Goal: Communication & Community: Share content

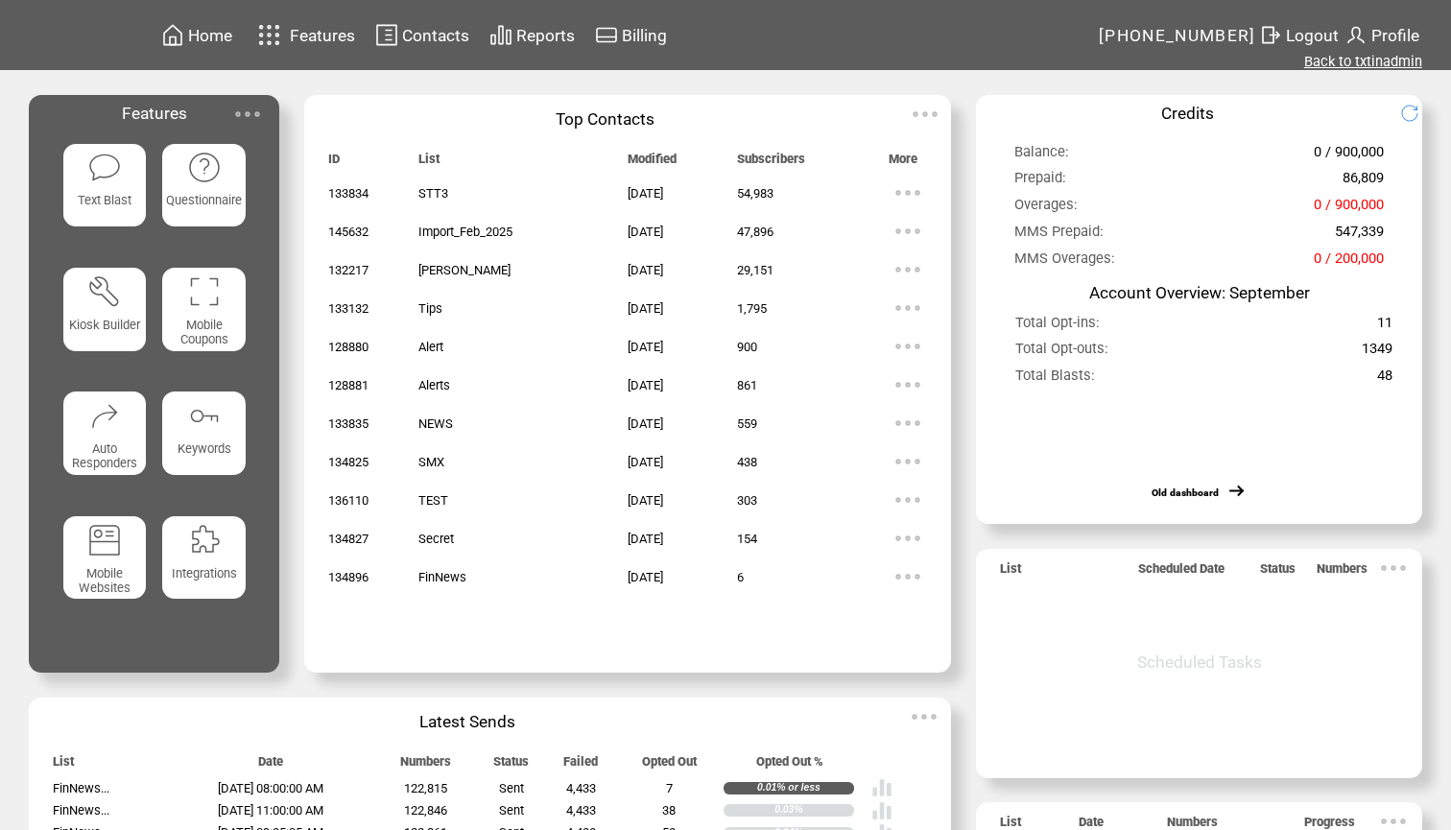
click at [1389, 64] on link "Back to txtinadmin" at bounding box center [1363, 61] width 118 height 17
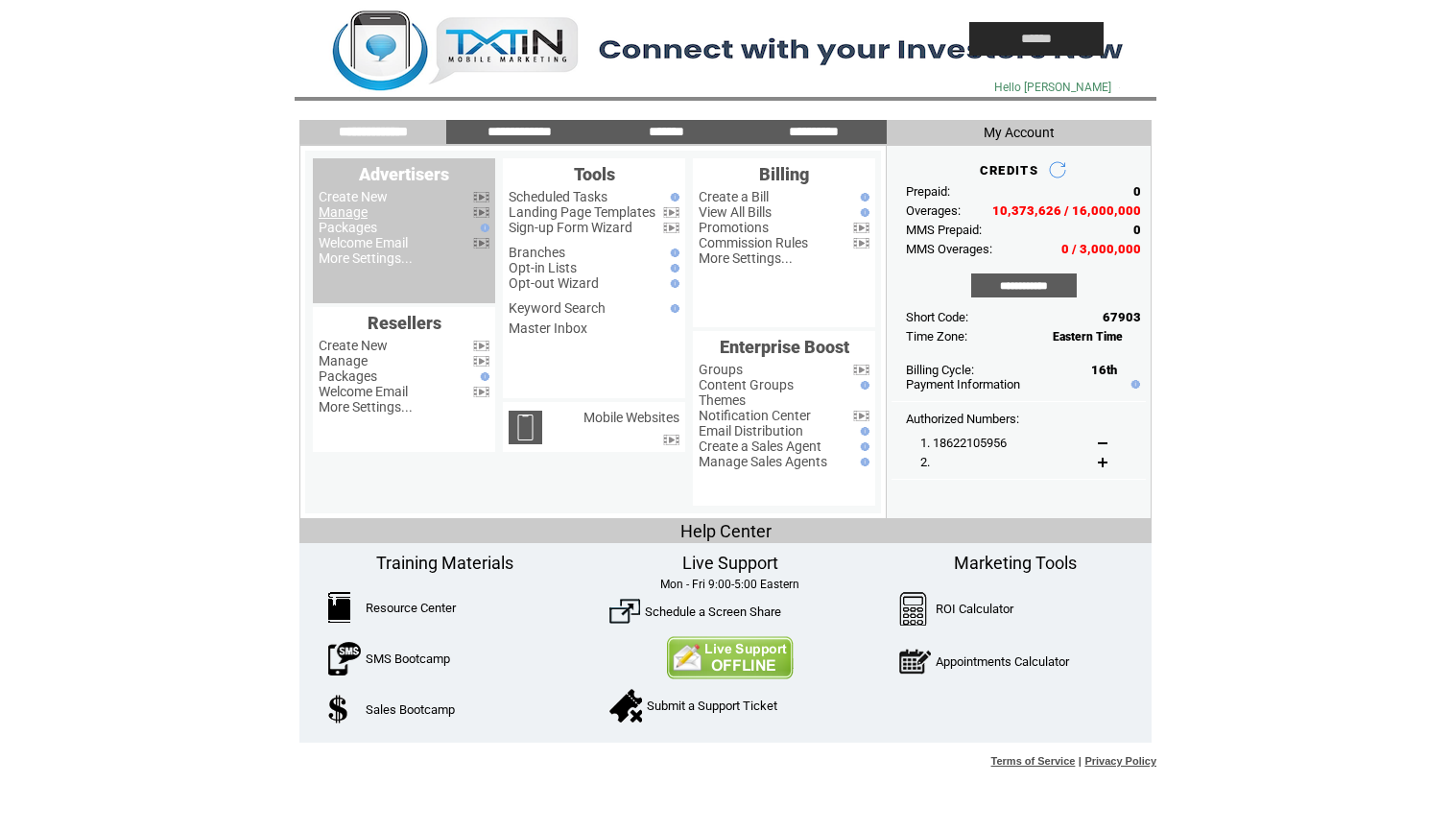
click at [346, 212] on link "Manage" at bounding box center [343, 211] width 49 height 15
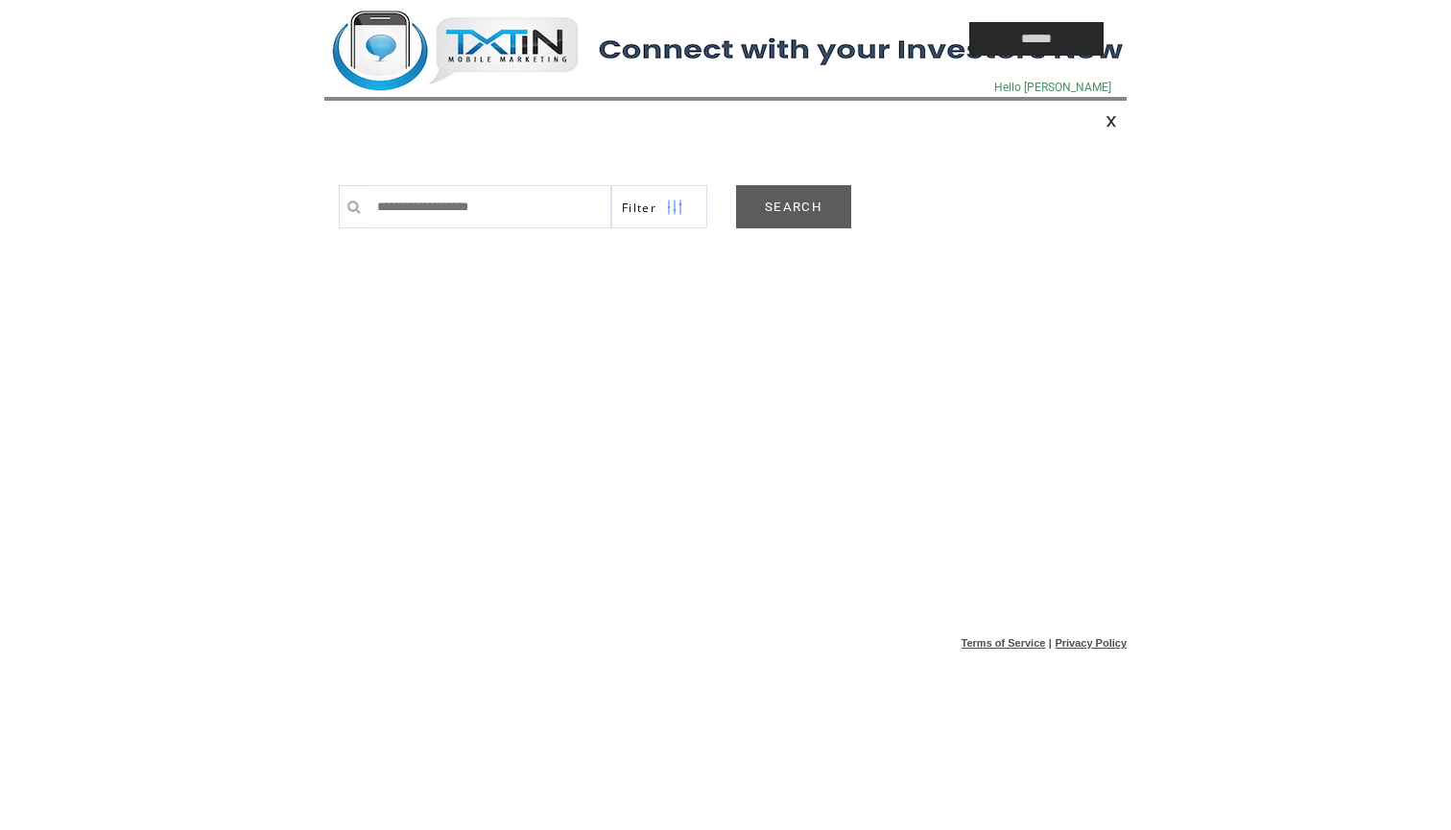
click at [772, 203] on link "SEARCH" at bounding box center [793, 206] width 115 height 43
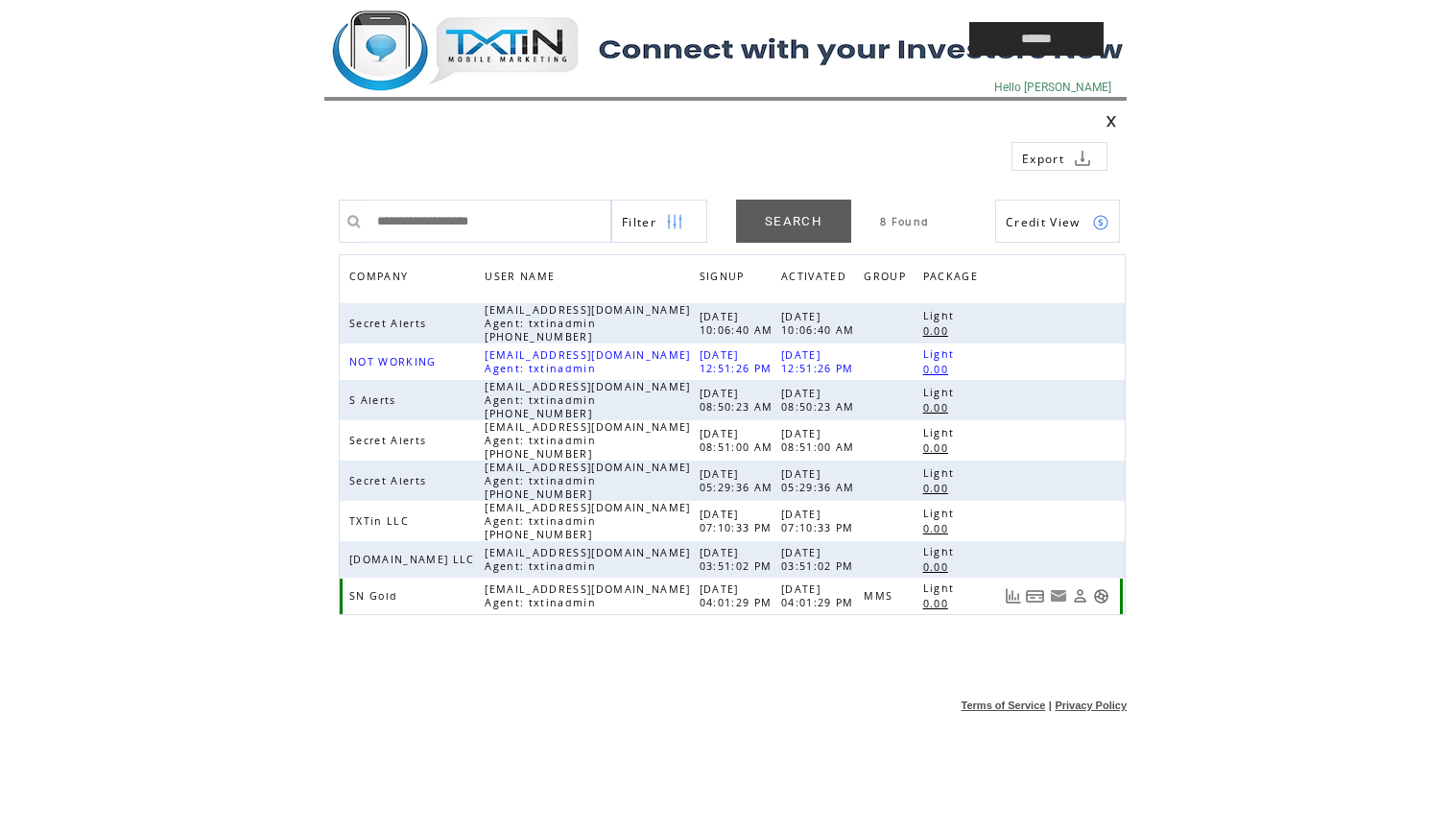
click at [1100, 601] on link at bounding box center [1101, 596] width 16 height 16
click at [516, 35] on td at bounding box center [602, 39] width 557 height 78
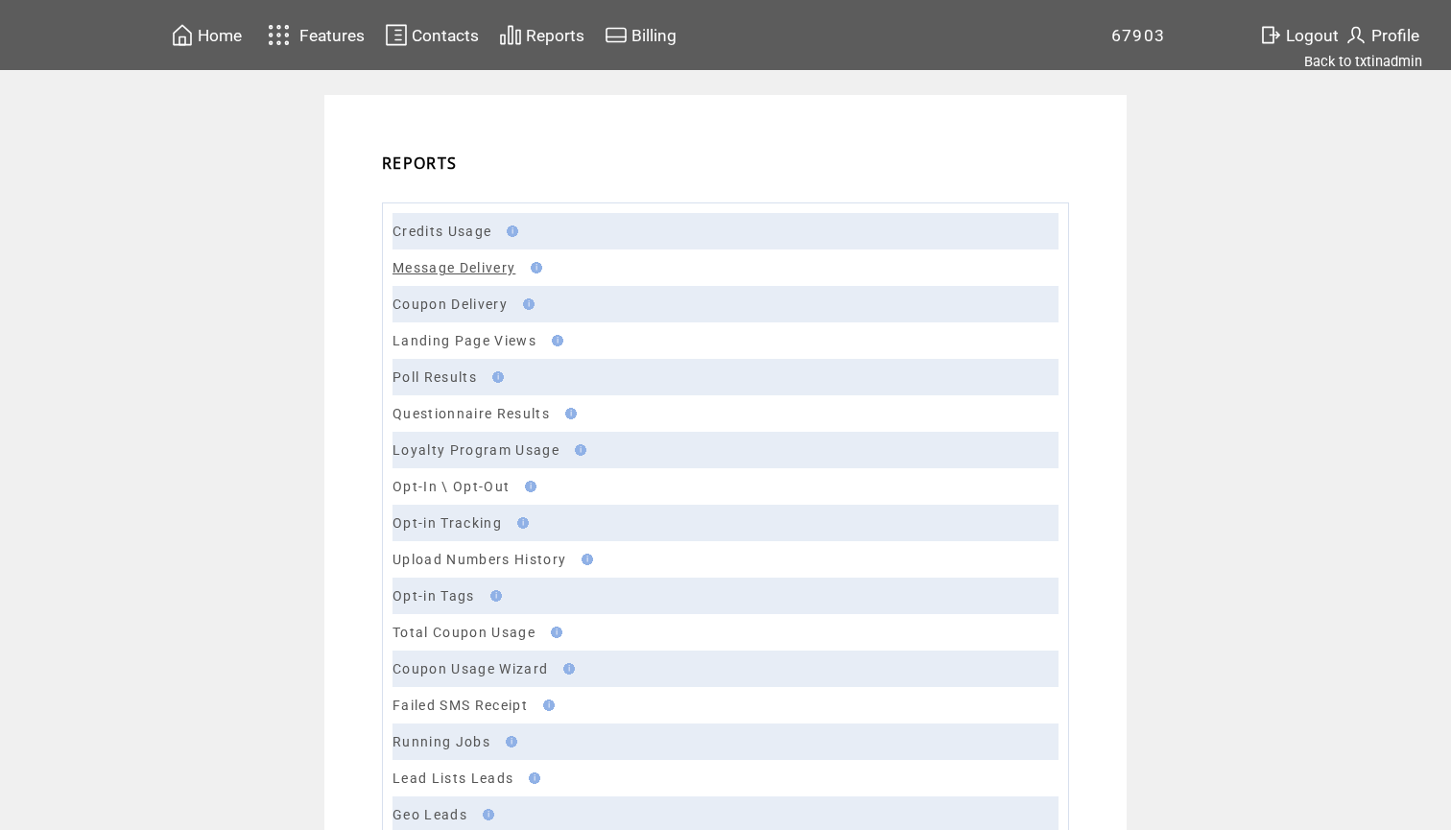
click at [472, 269] on link "Message Delivery" at bounding box center [454, 267] width 123 height 15
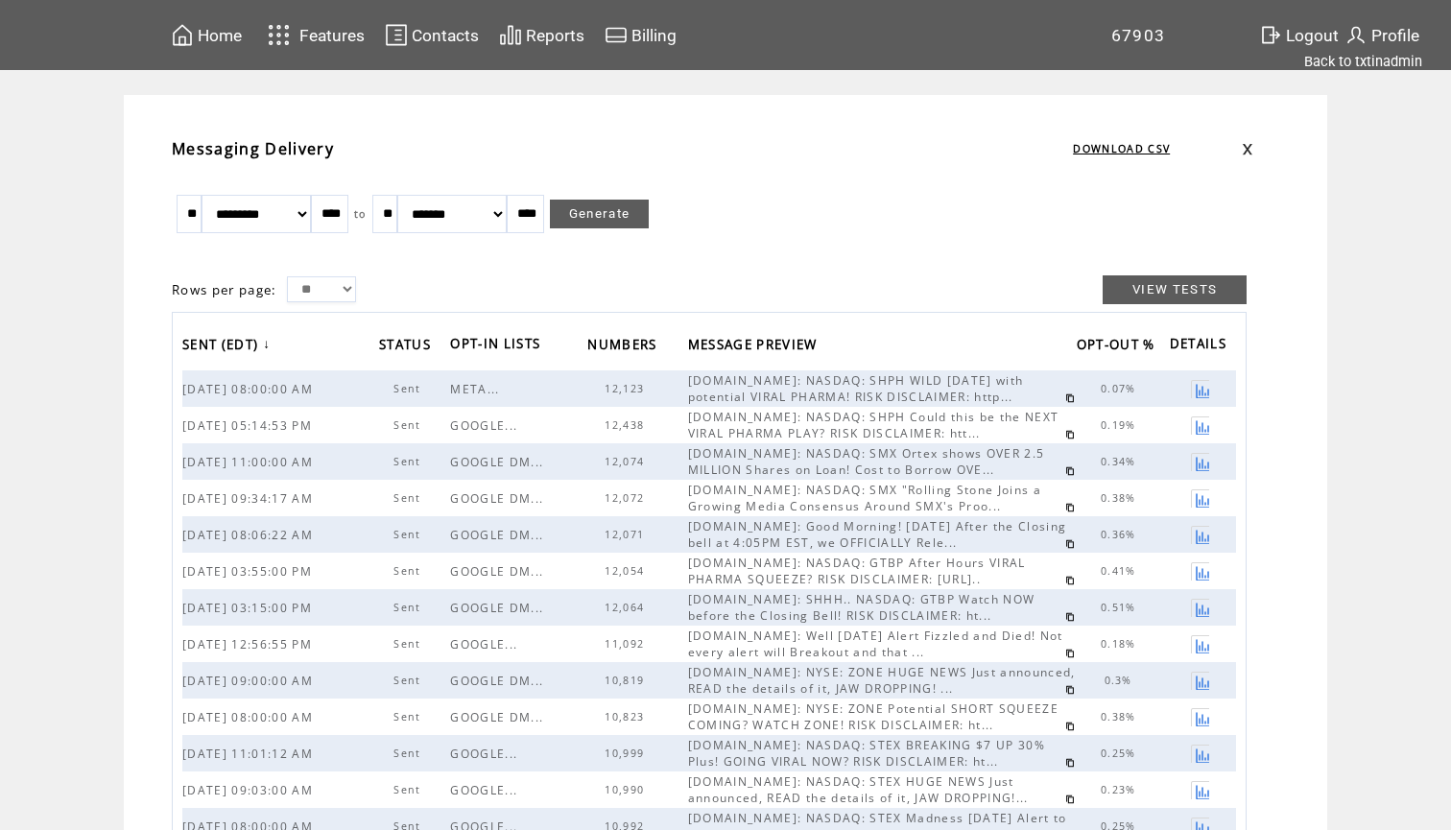
click at [1065, 399] on link at bounding box center [1070, 399] width 10 height 10
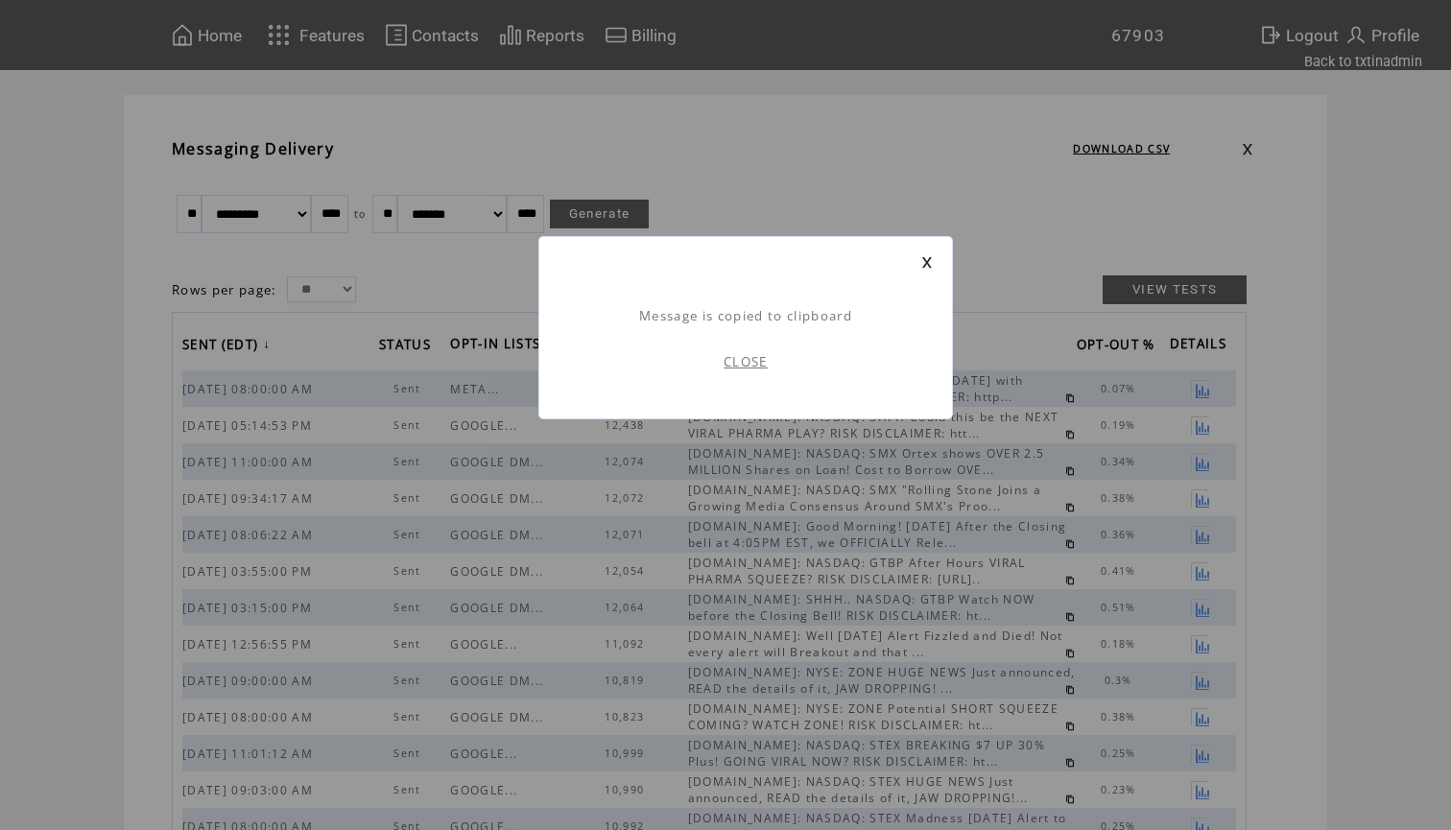
scroll to position [1, 0]
click at [749, 365] on link "CLOSE" at bounding box center [746, 361] width 44 height 17
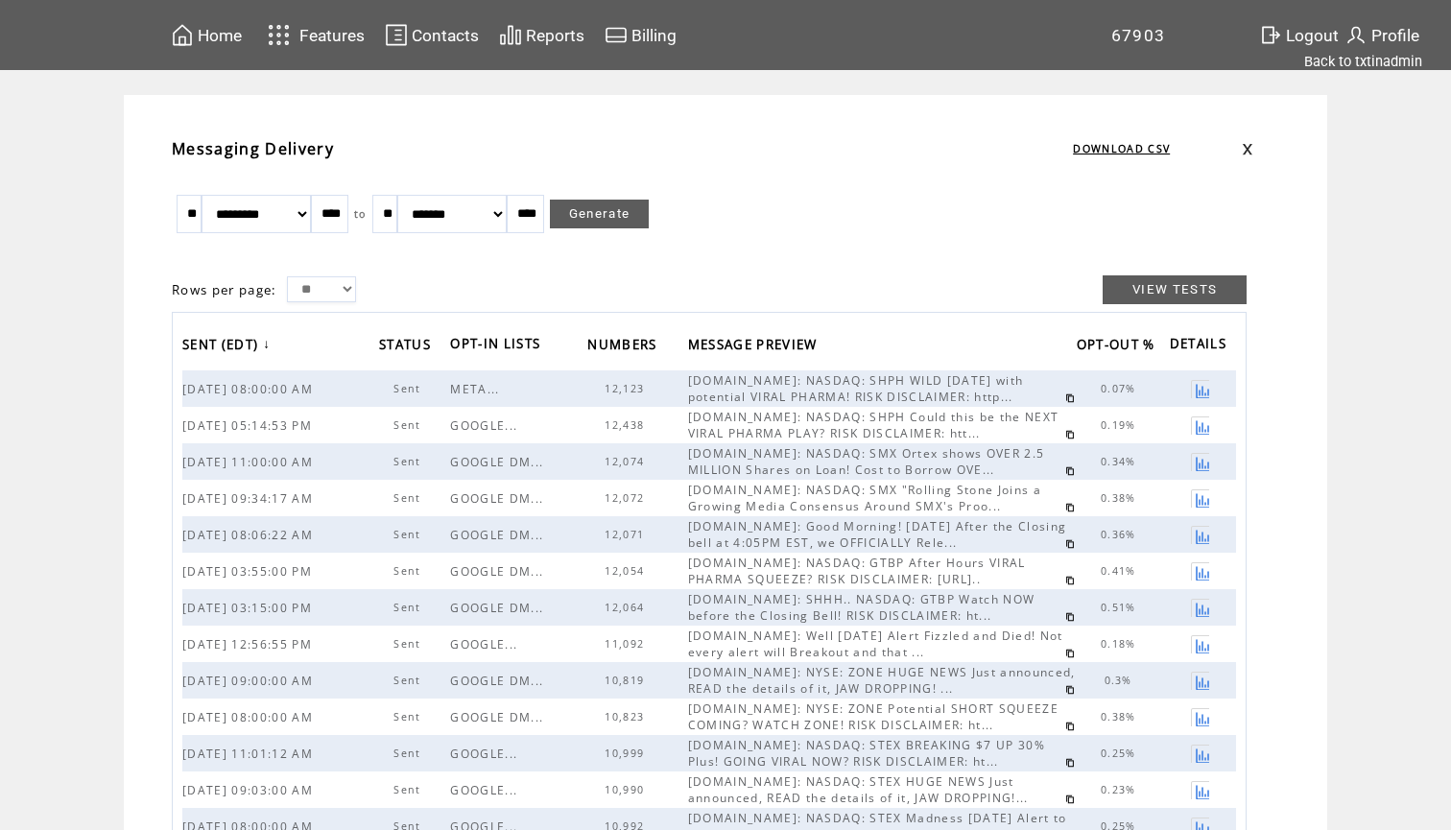
click at [225, 41] on span "Home" at bounding box center [220, 35] width 44 height 19
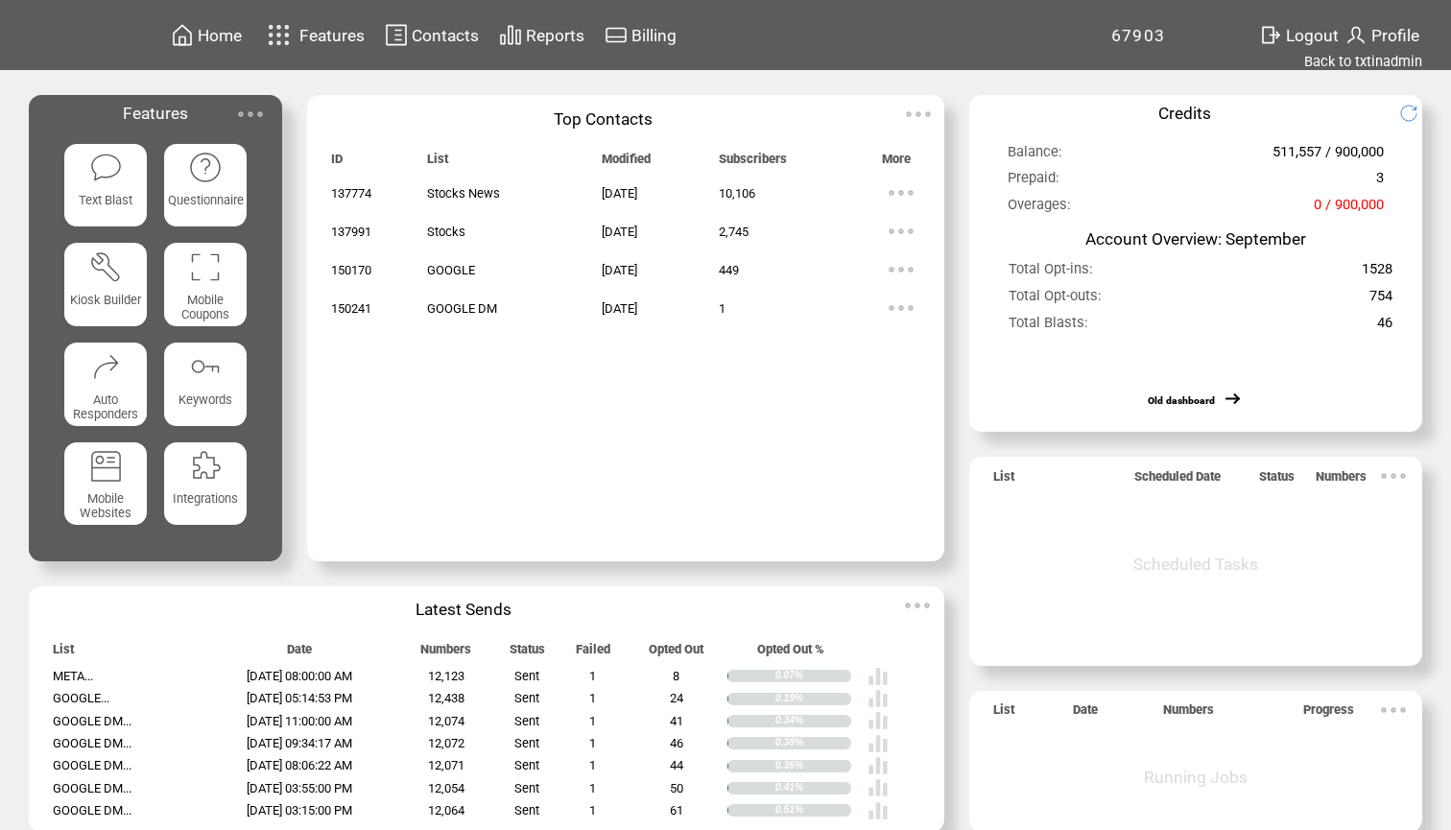
click at [108, 169] on img at bounding box center [106, 168] width 34 height 34
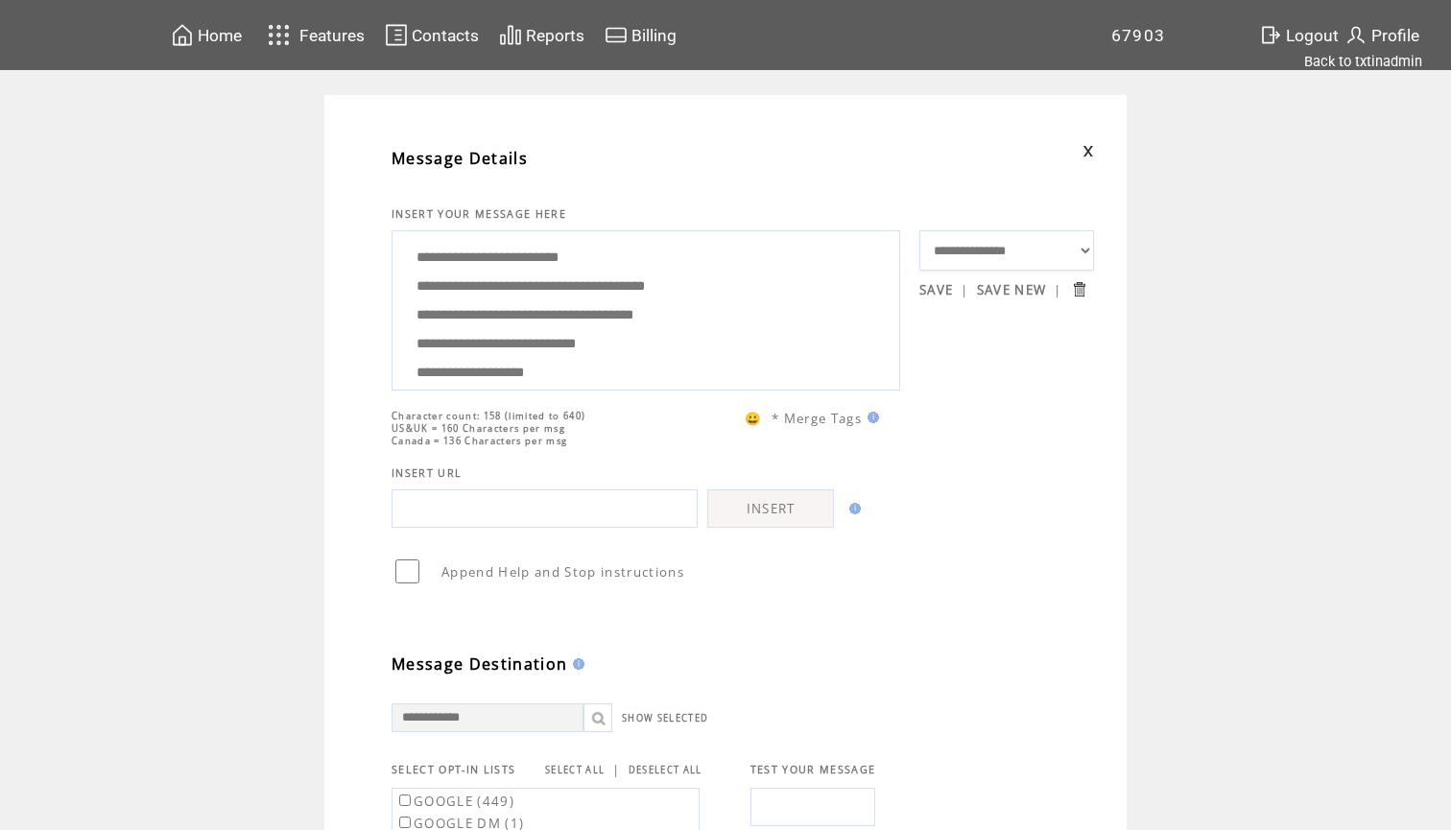
drag, startPoint x: 767, startPoint y: 292, endPoint x: 396, endPoint y: 305, distance: 370.7
click at [396, 305] on div "**********" at bounding box center [646, 310] width 509 height 160
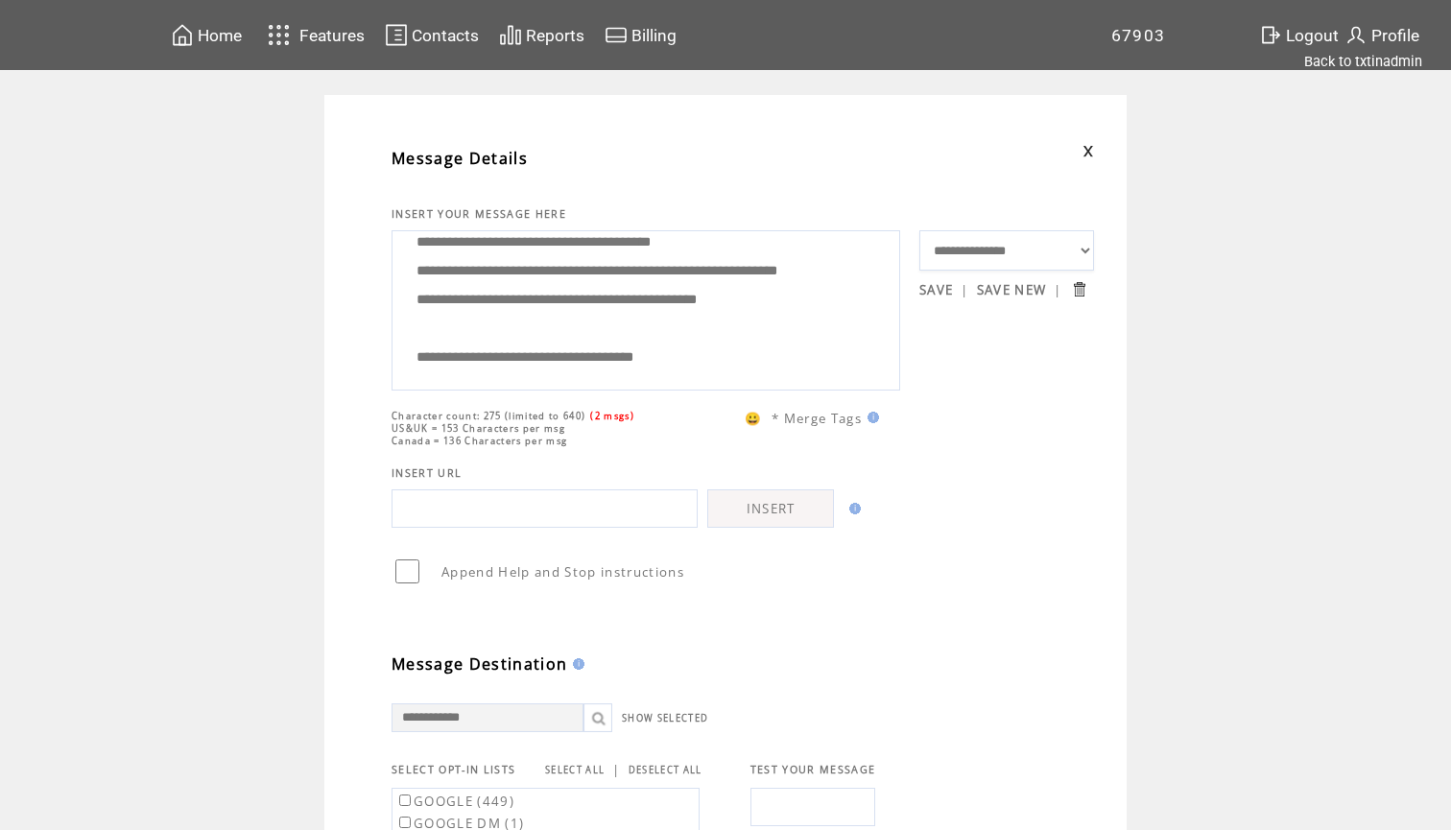
scroll to position [63, 0]
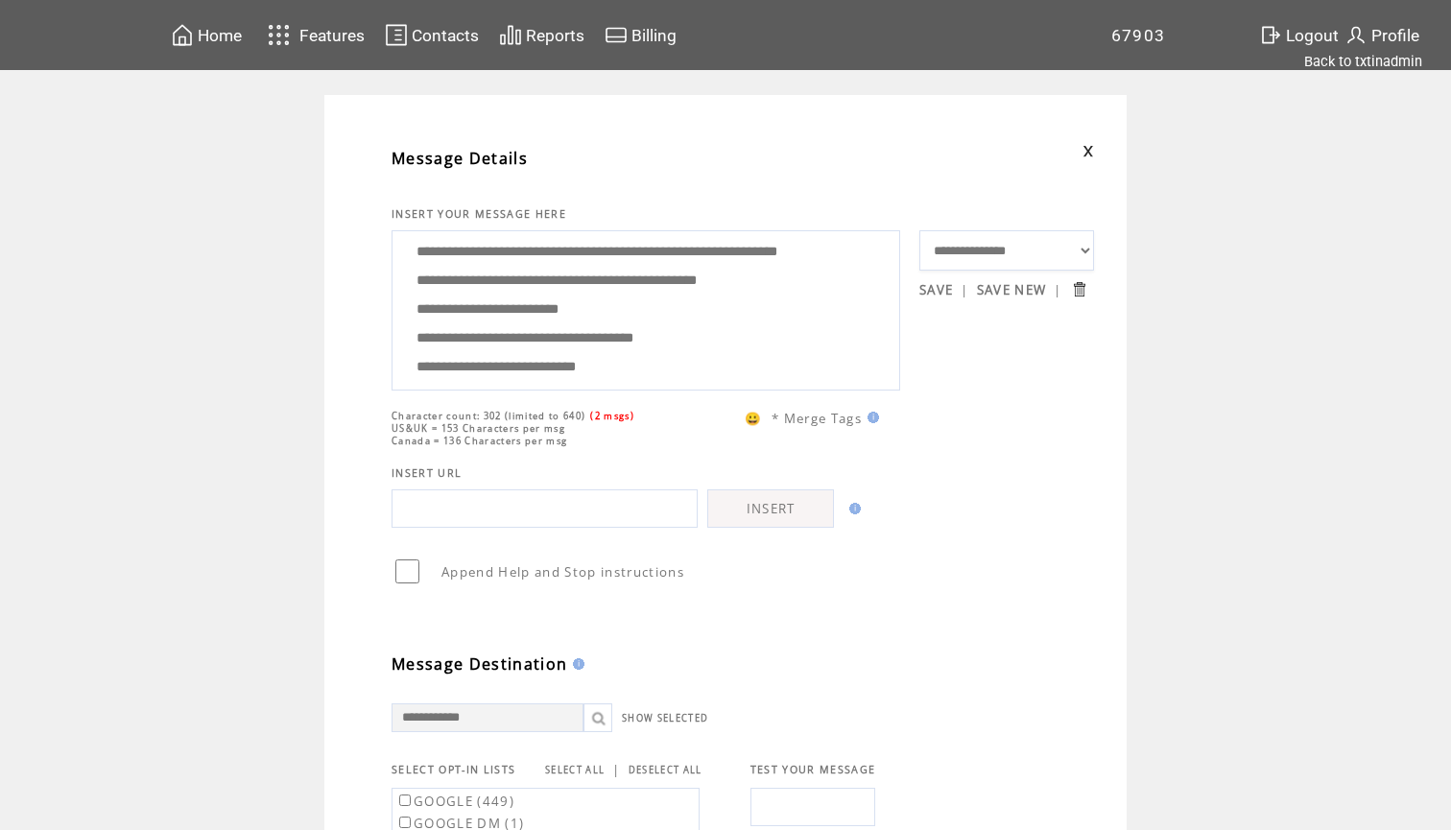
click at [537, 269] on textarea "**********" at bounding box center [646, 308] width 488 height 144
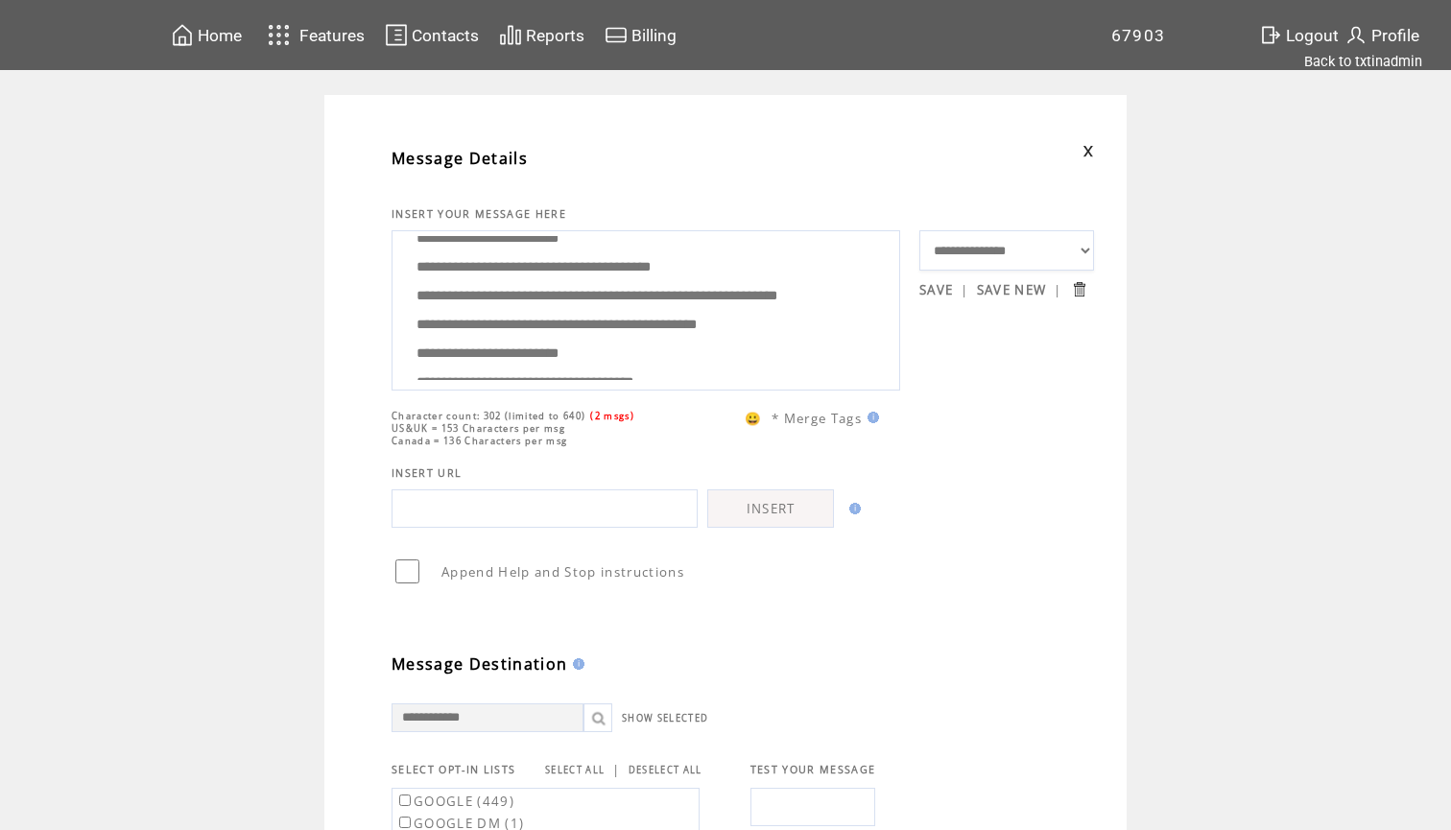
scroll to position [0, 0]
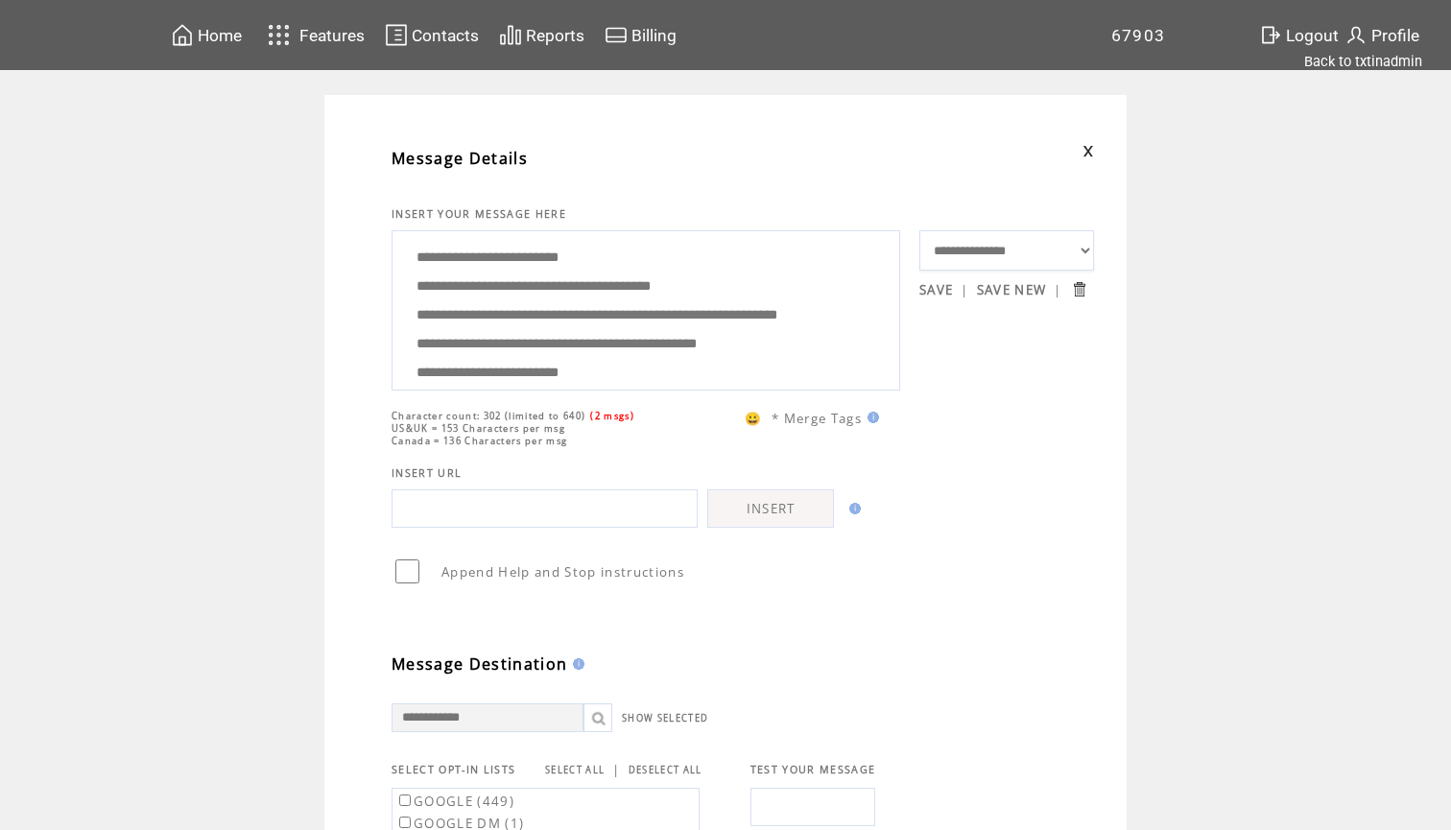
drag, startPoint x: 590, startPoint y: 358, endPoint x: 575, endPoint y: 131, distance: 228.0
click at [575, 131] on div "**********" at bounding box center [744, 789] width 783 height 1330
click at [534, 287] on textarea "**********" at bounding box center [646, 308] width 488 height 144
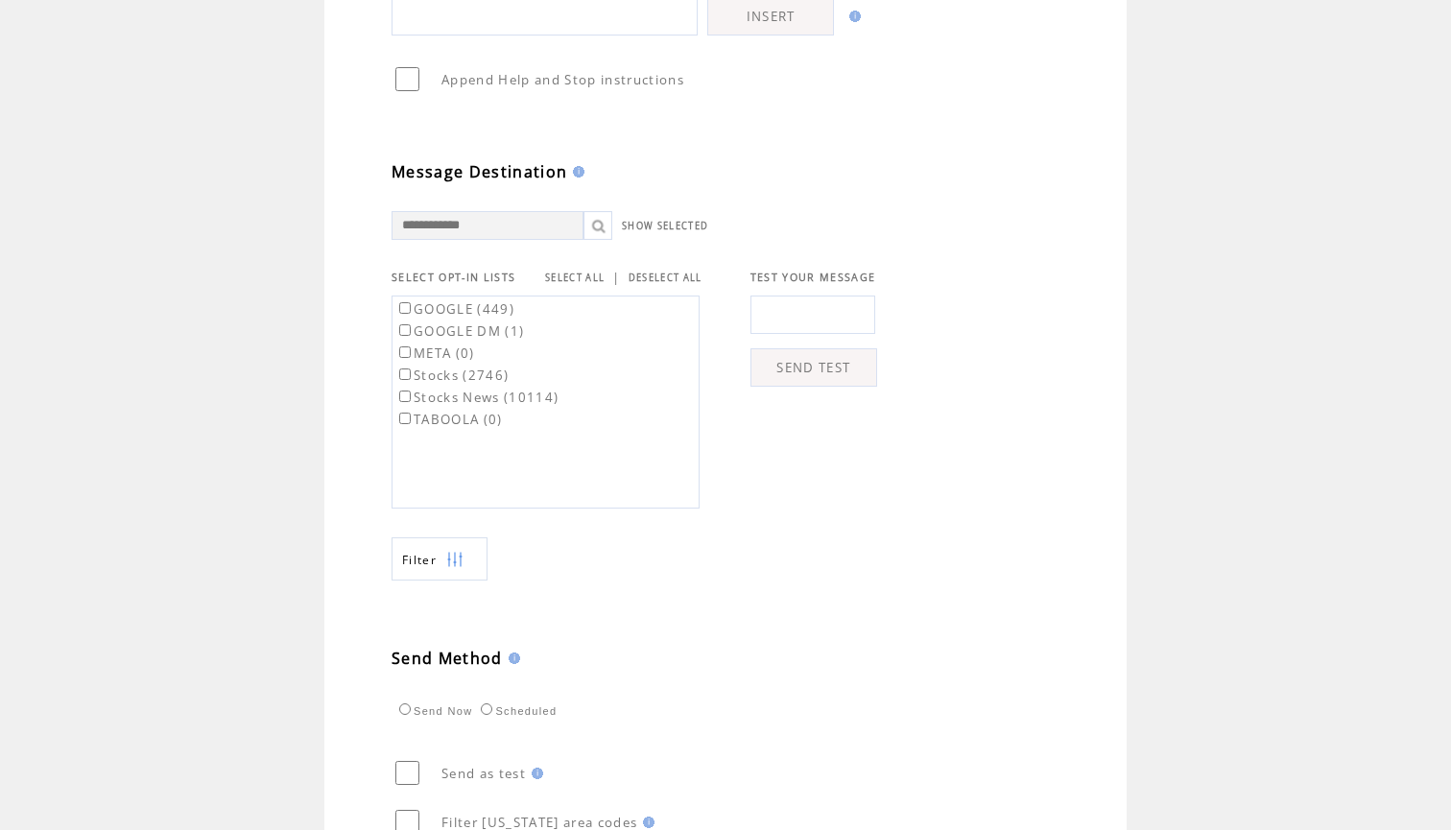
scroll to position [498, 0]
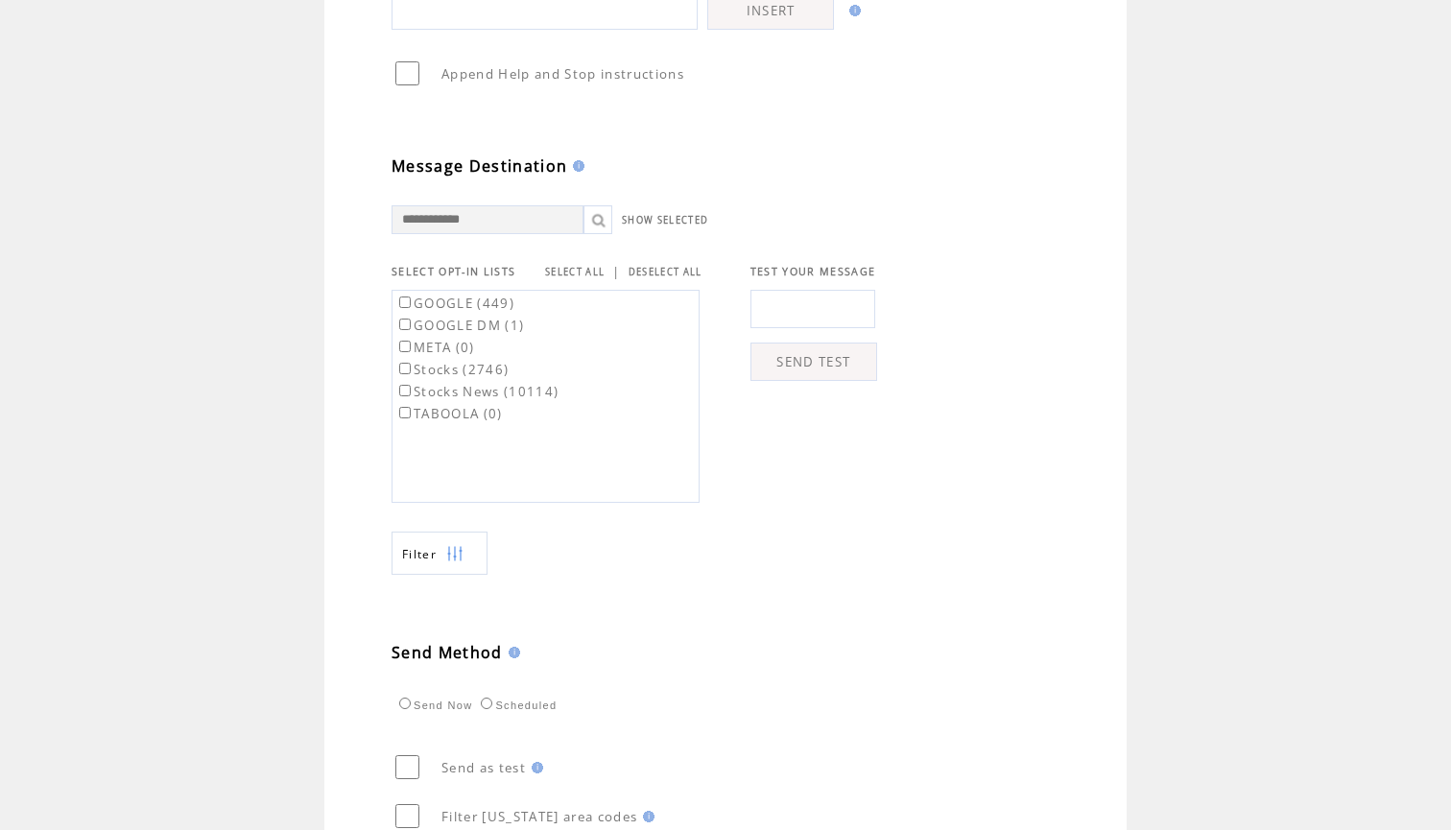
type textarea "**********"
click at [595, 275] on link "SELECT ALL" at bounding box center [575, 272] width 60 height 12
click at [479, 308] on label "GOOGLE (449)" at bounding box center [454, 303] width 119 height 17
click at [480, 334] on label "GOOGLE DM (1)" at bounding box center [459, 325] width 129 height 17
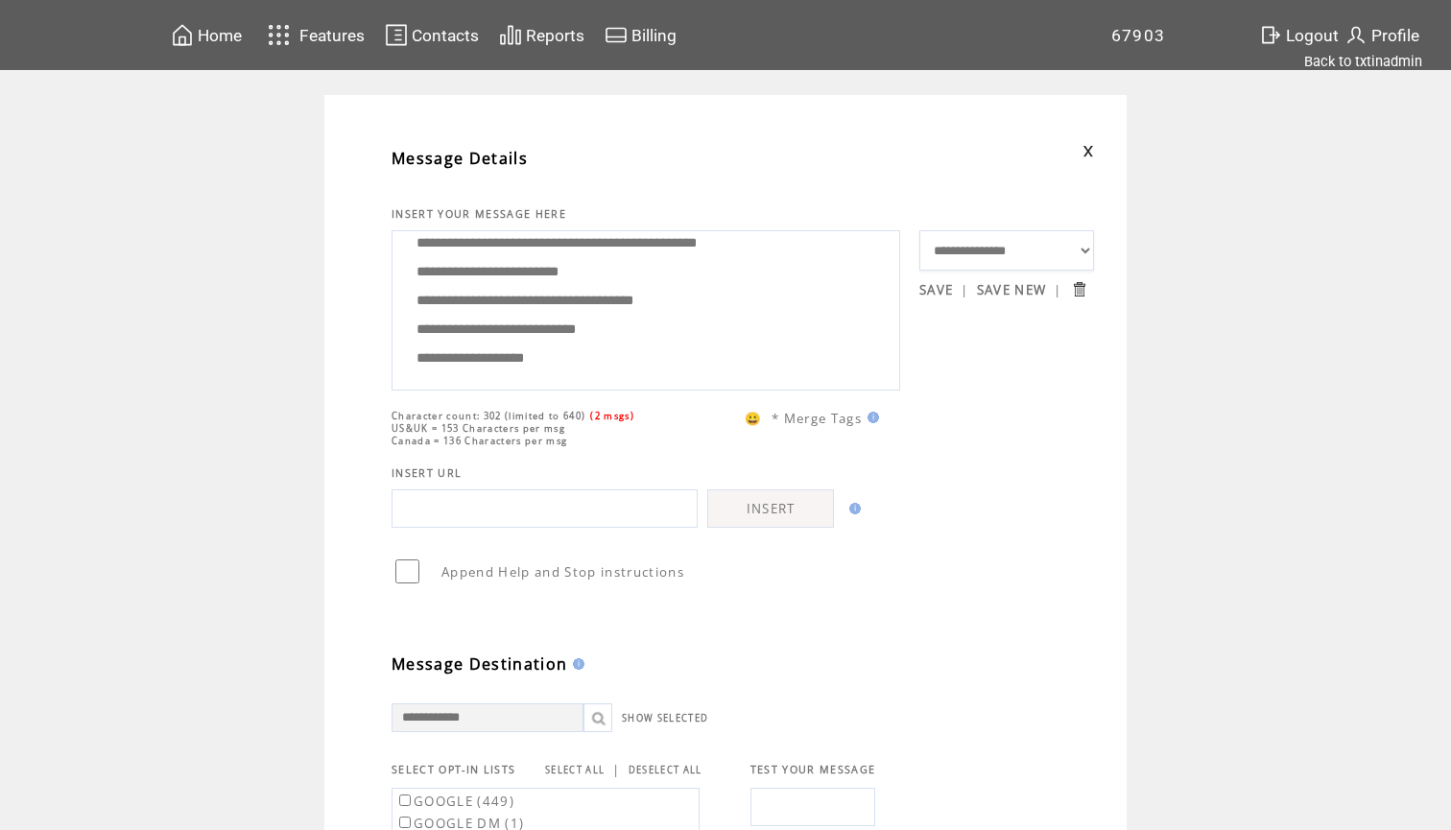
scroll to position [-1, 0]
click at [538, 357] on textarea "**********" at bounding box center [646, 308] width 488 height 144
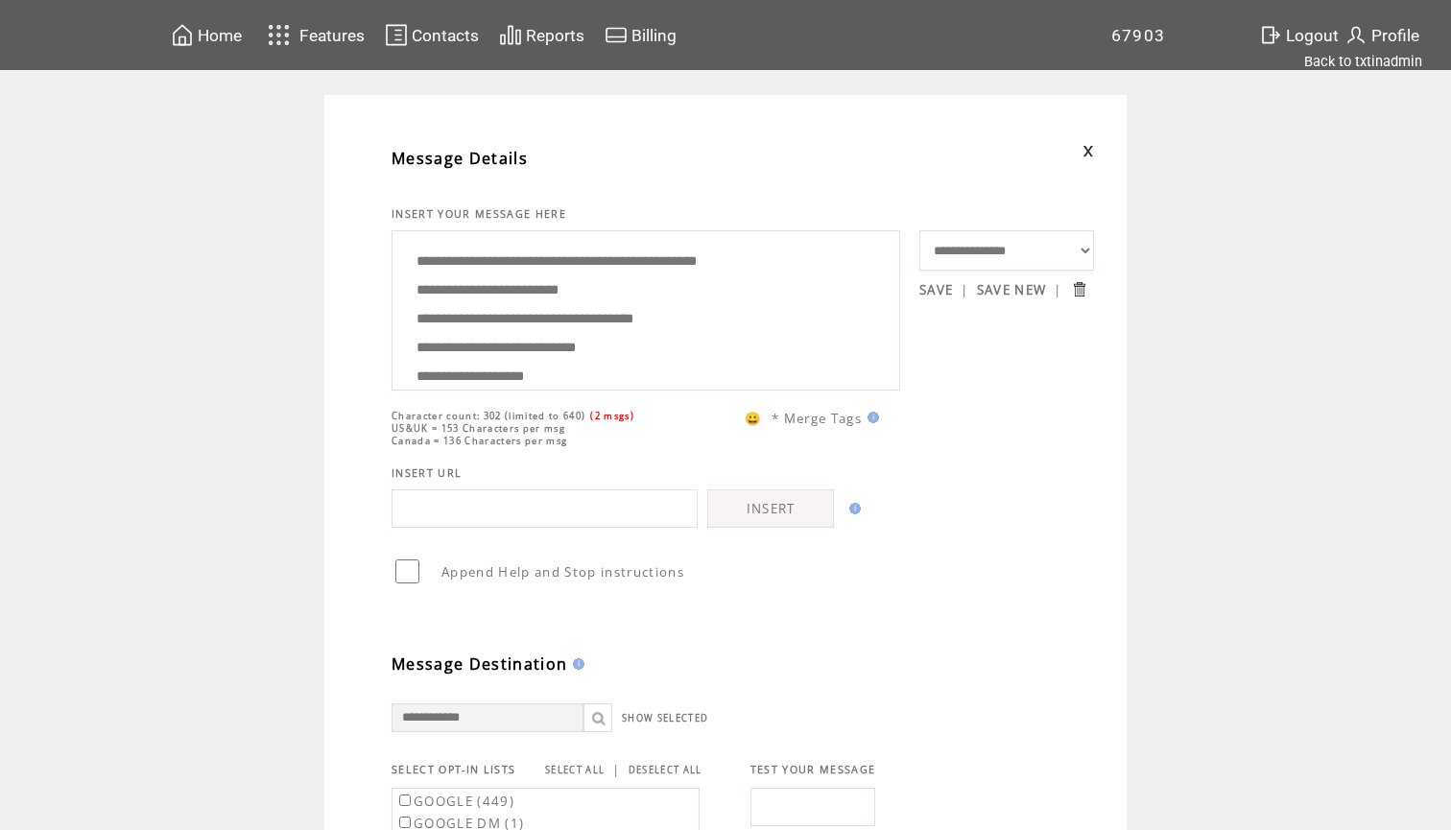
scroll to position [0, 0]
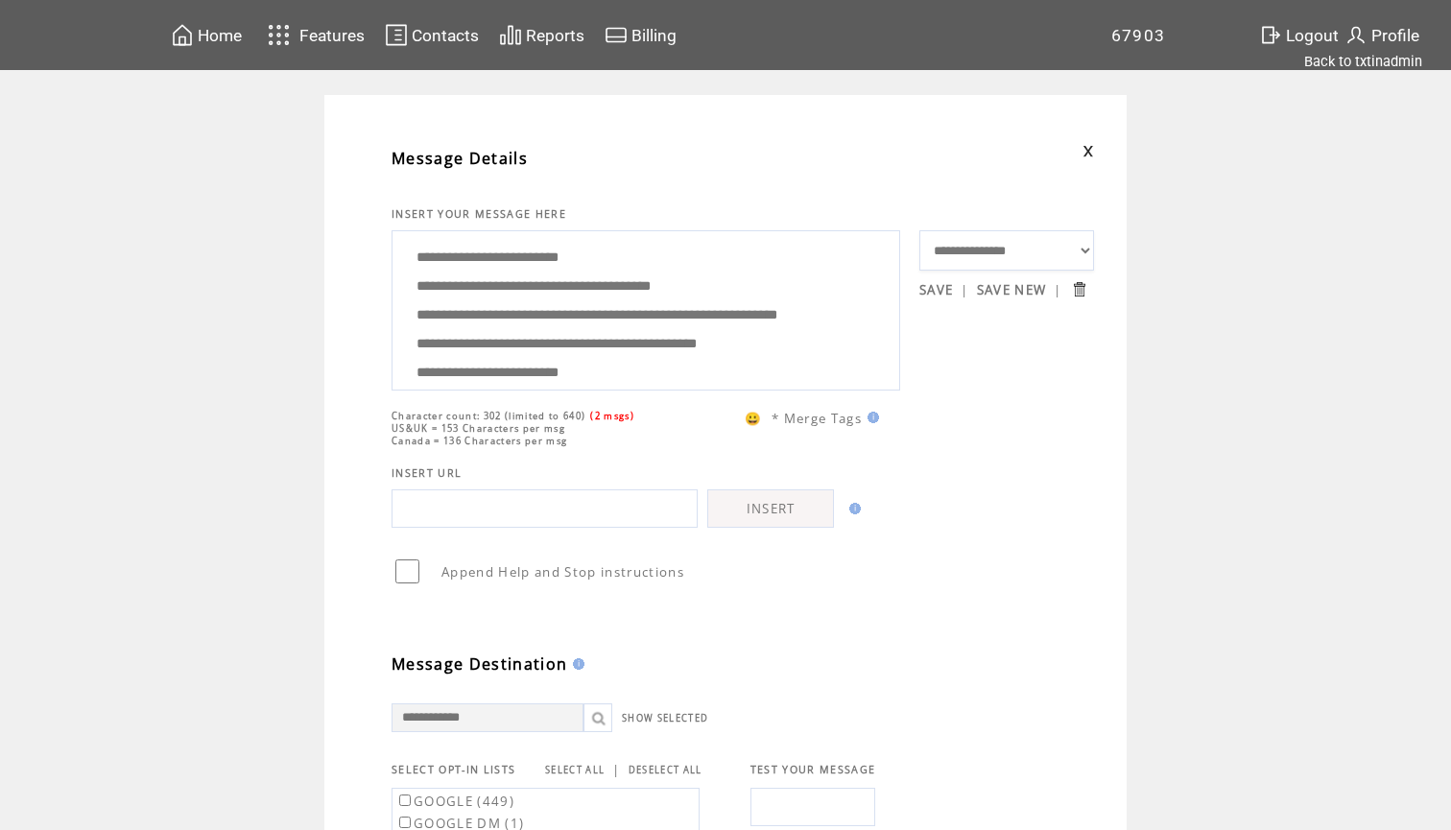
drag, startPoint x: 607, startPoint y: 364, endPoint x: 604, endPoint y: 161, distance: 202.5
click at [604, 161] on tbody "**********" at bounding box center [743, 672] width 703 height 1079
click at [147, 451] on td "**********" at bounding box center [725, 789] width 1451 height 1388
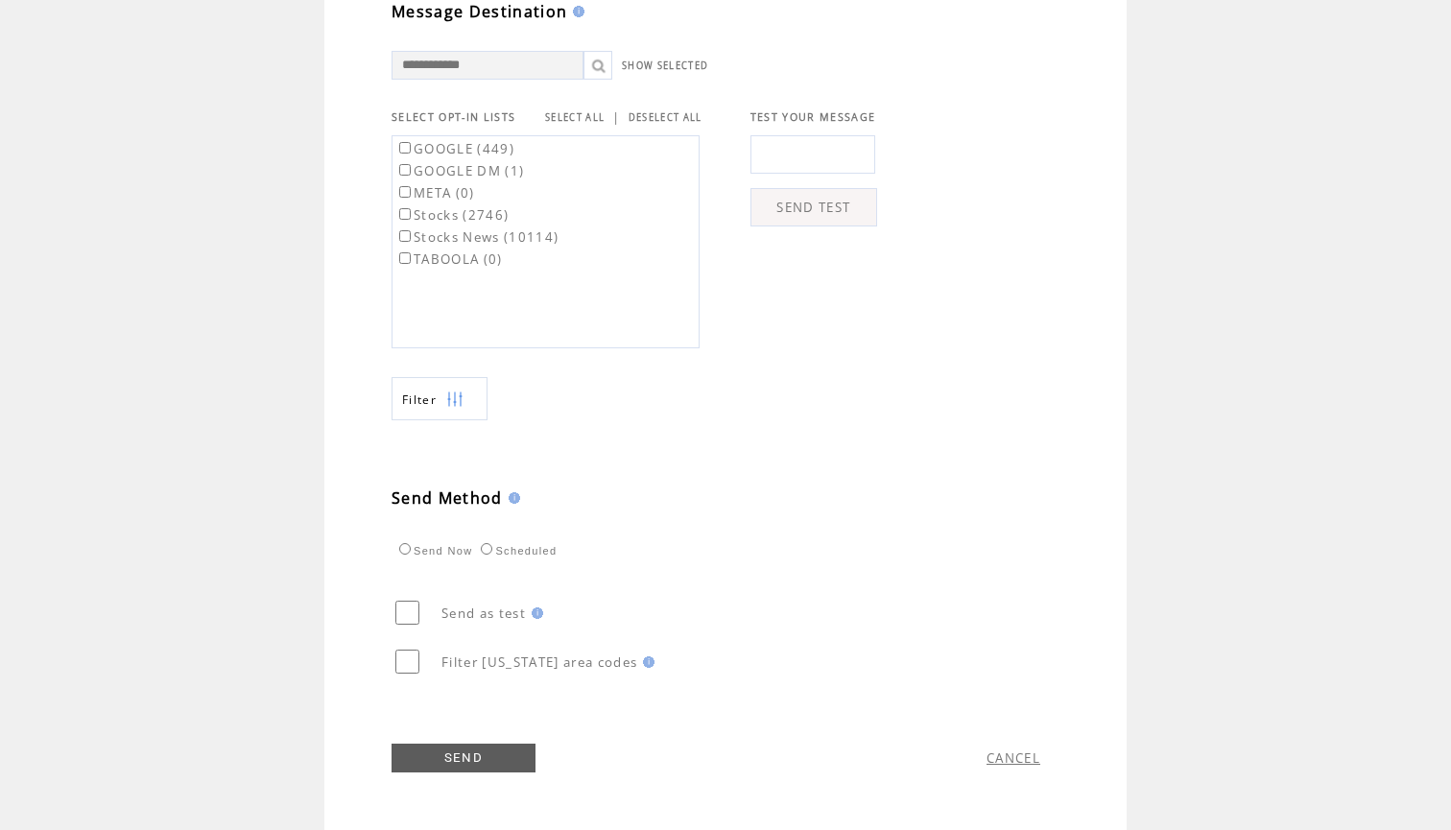
scroll to position [663, 0]
click at [467, 747] on link "SEND" at bounding box center [464, 758] width 144 height 29
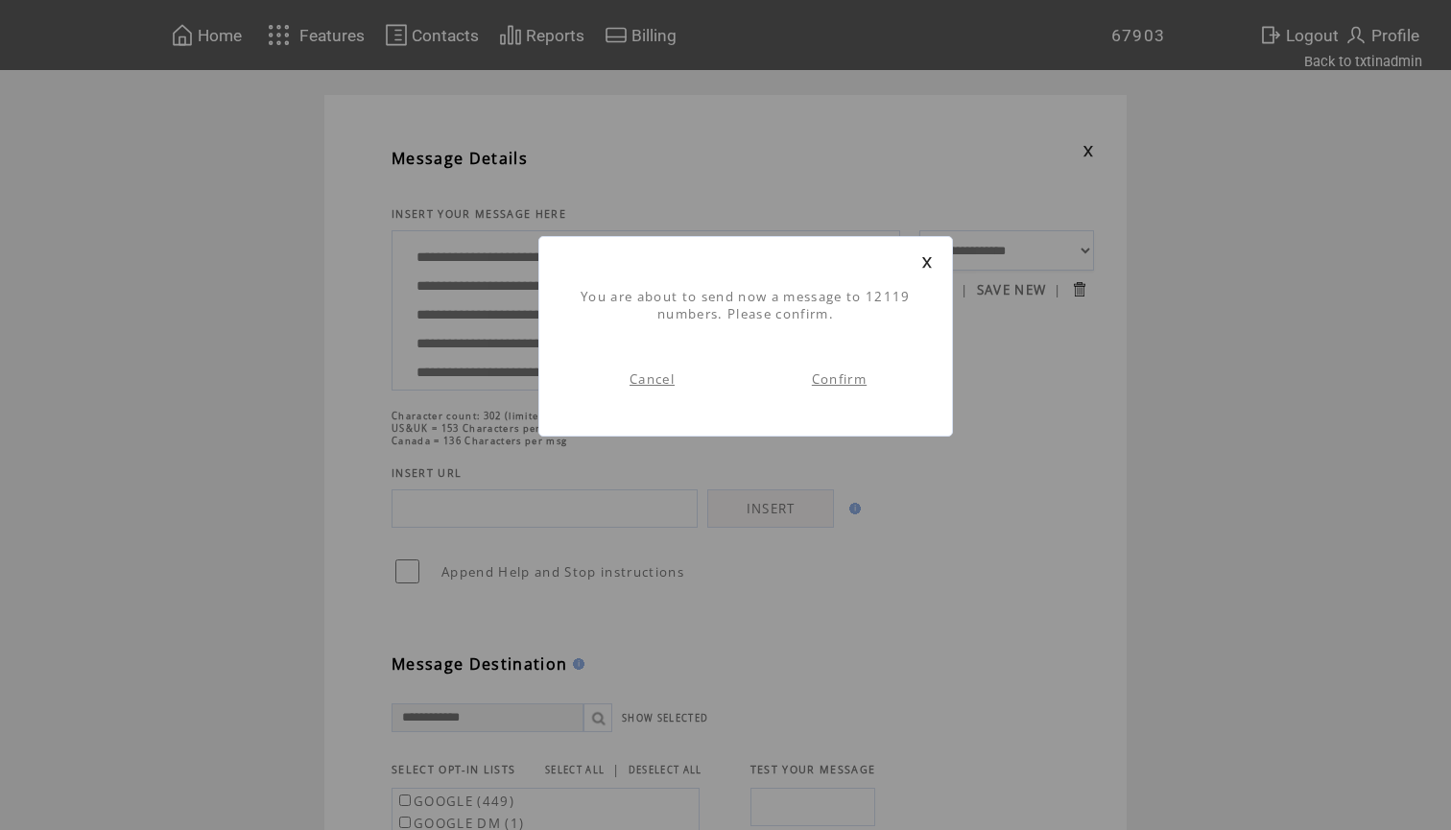
scroll to position [1, 0]
click at [847, 377] on link "Confirm" at bounding box center [839, 378] width 55 height 17
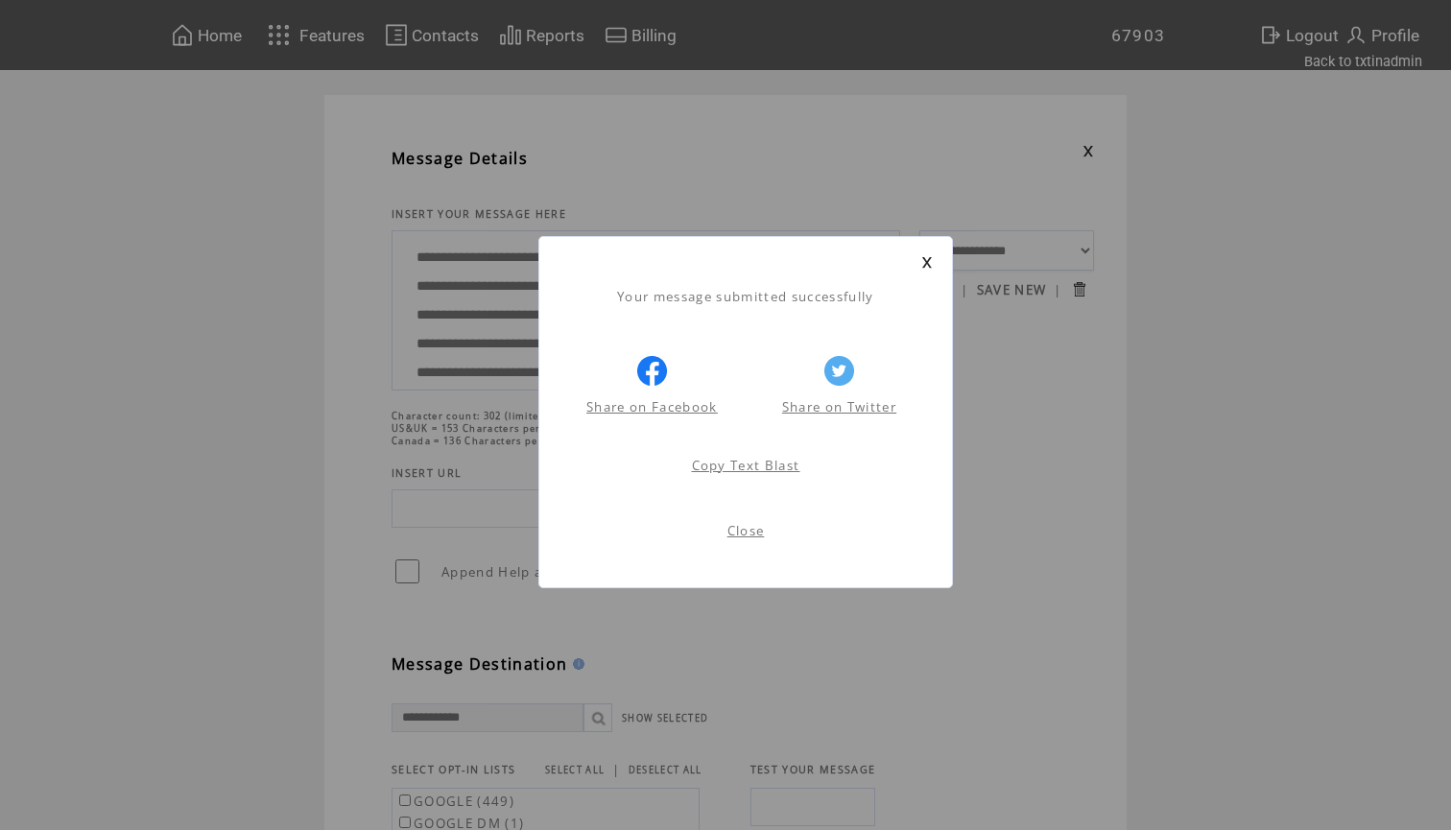
scroll to position [1, 0]
click at [929, 262] on link at bounding box center [927, 262] width 12 height 12
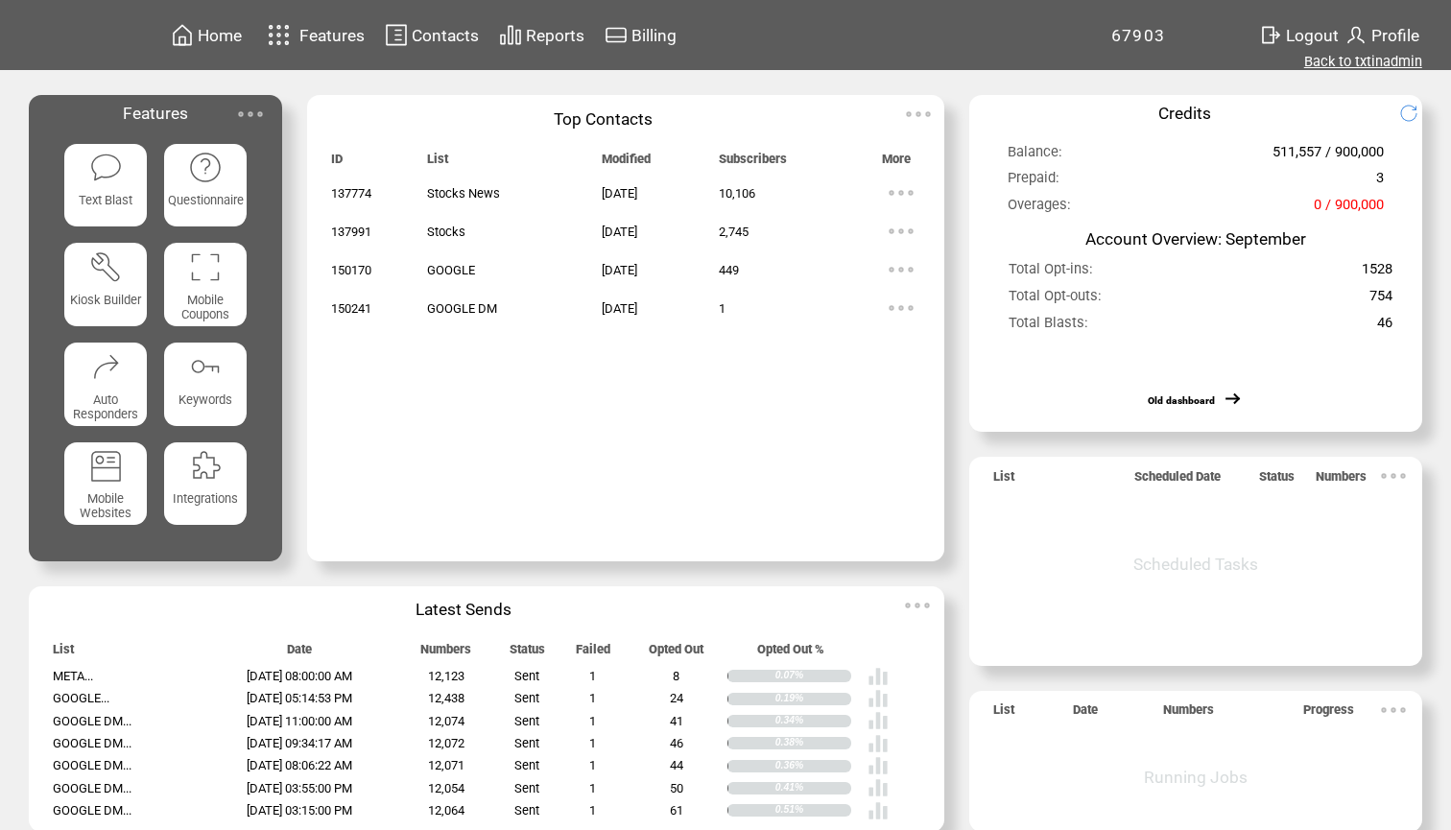
click at [1383, 67] on link "Back to txtinadmin" at bounding box center [1363, 61] width 118 height 17
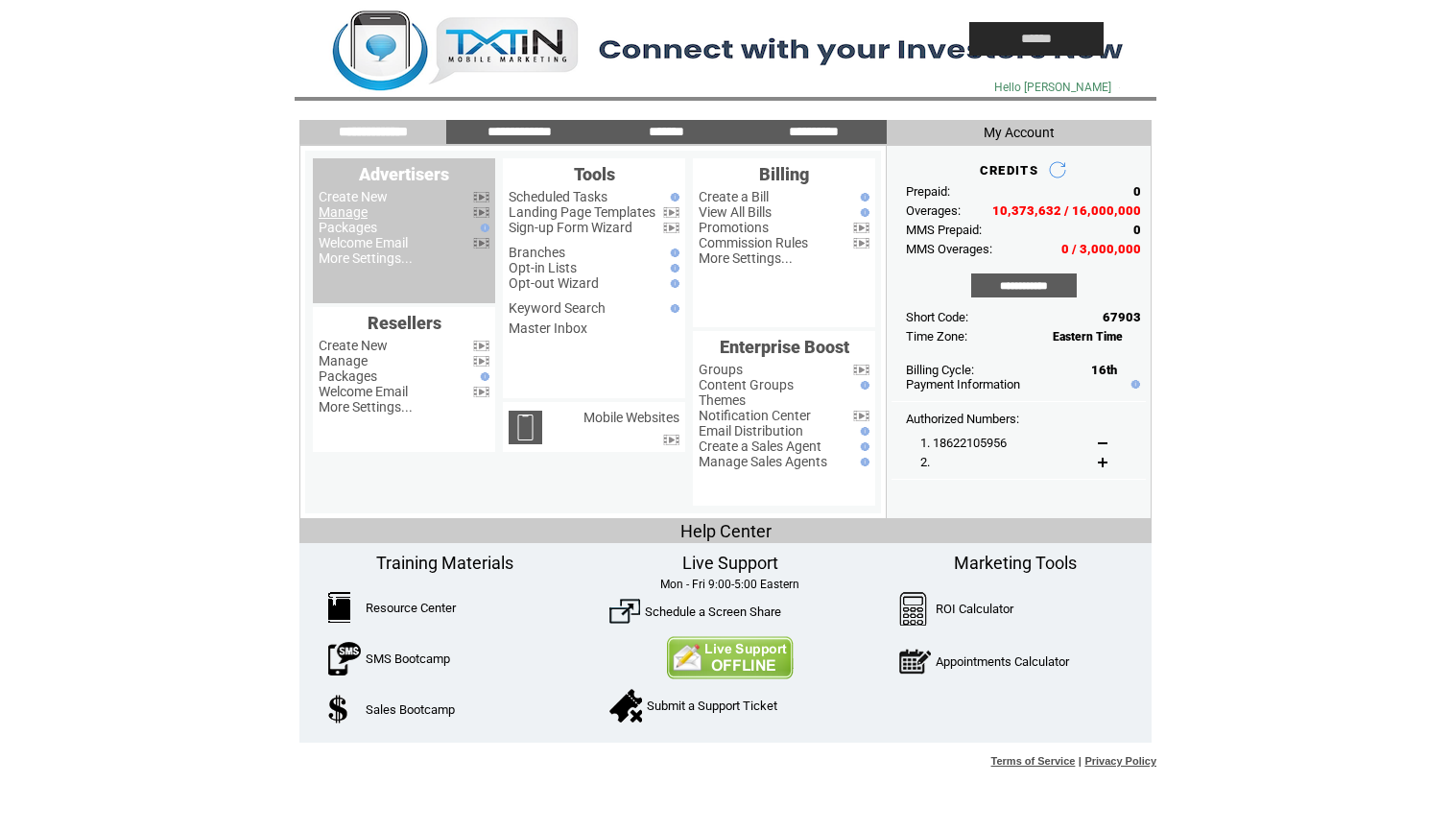
click at [343, 210] on link "Manage" at bounding box center [343, 211] width 49 height 15
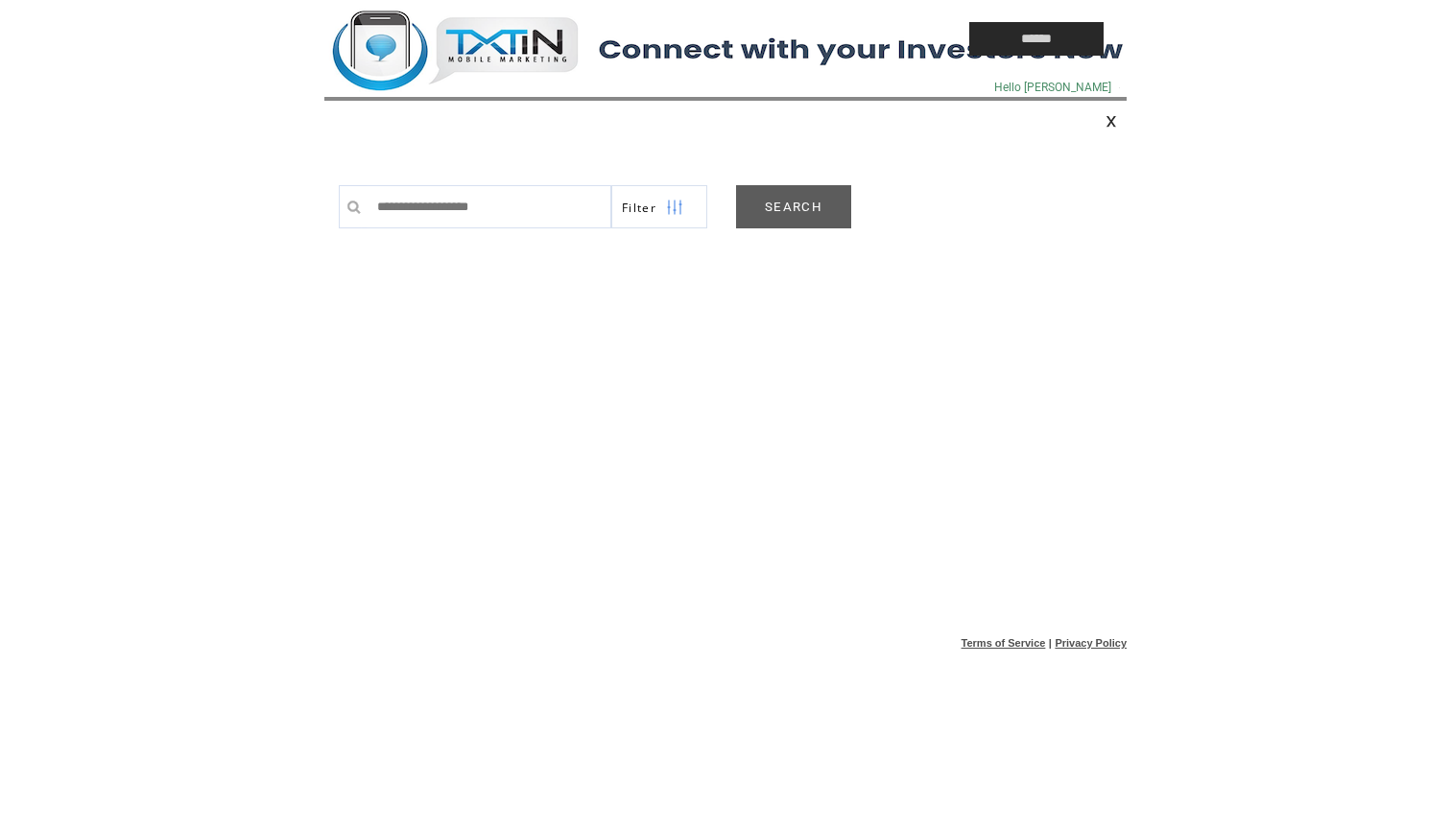
click at [811, 198] on link "SEARCH" at bounding box center [793, 206] width 115 height 43
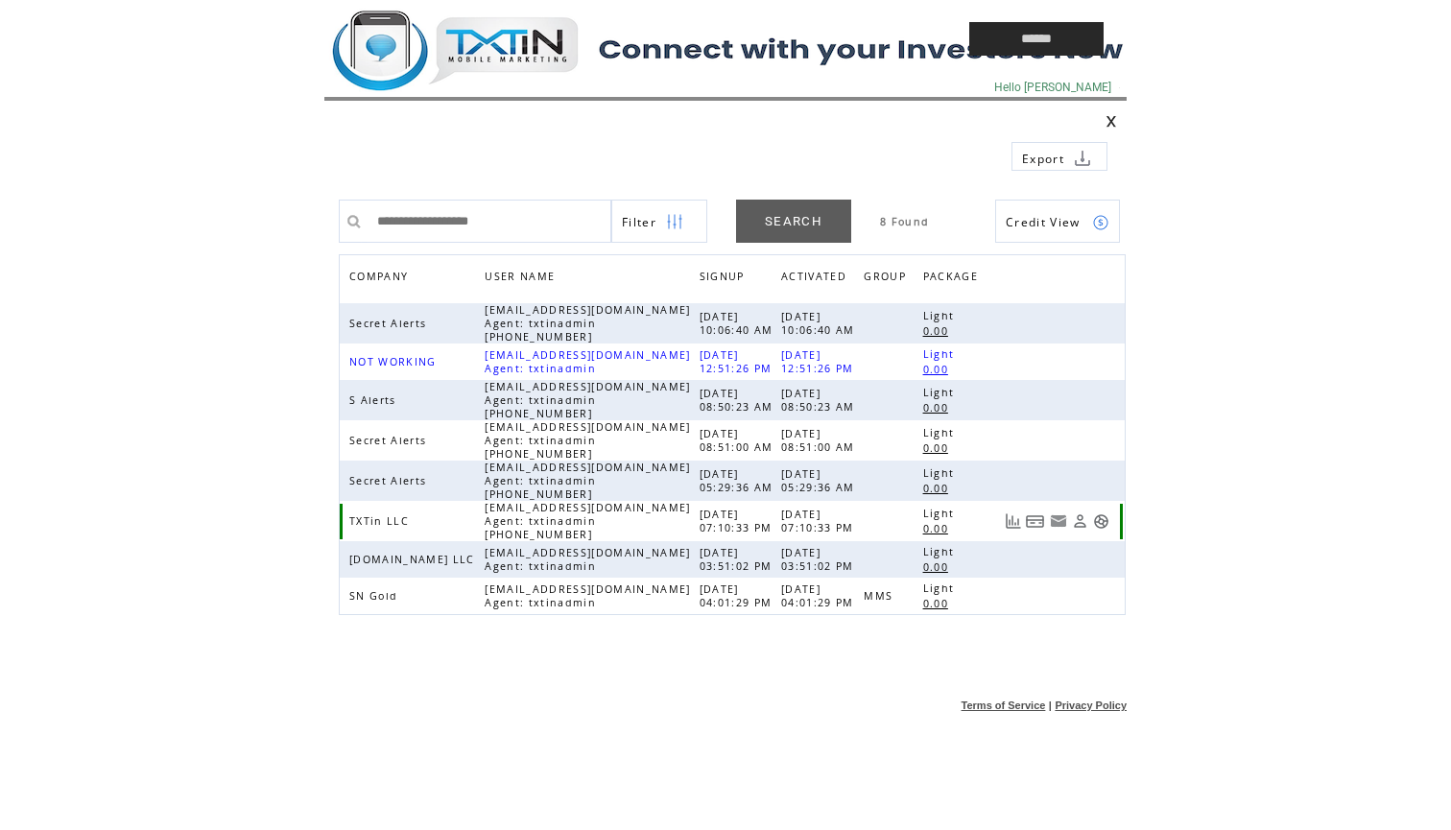
click at [1100, 521] on link at bounding box center [1101, 521] width 16 height 16
click at [503, 42] on td at bounding box center [602, 39] width 557 height 78
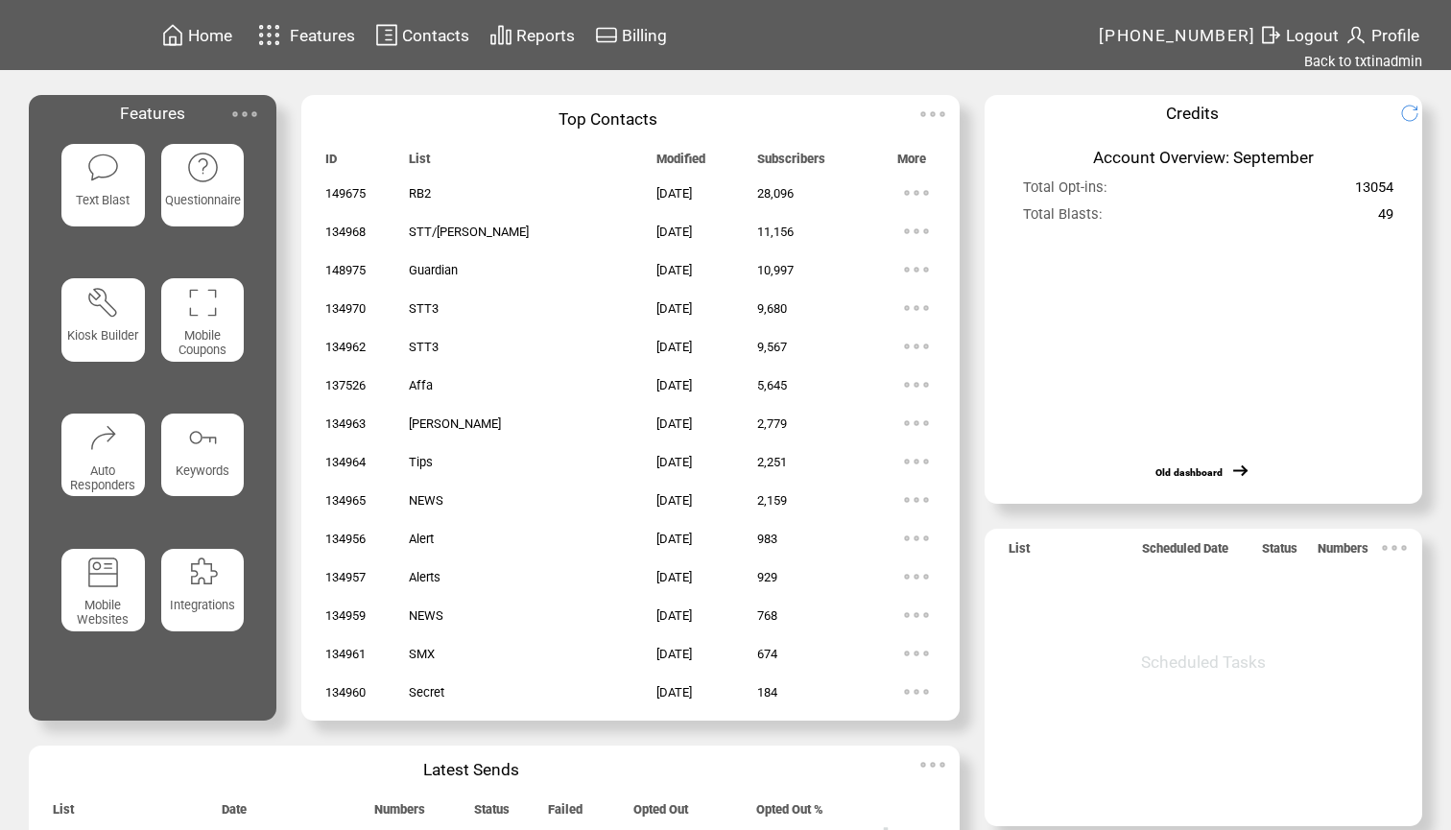
click at [113, 166] on img at bounding box center [103, 168] width 34 height 34
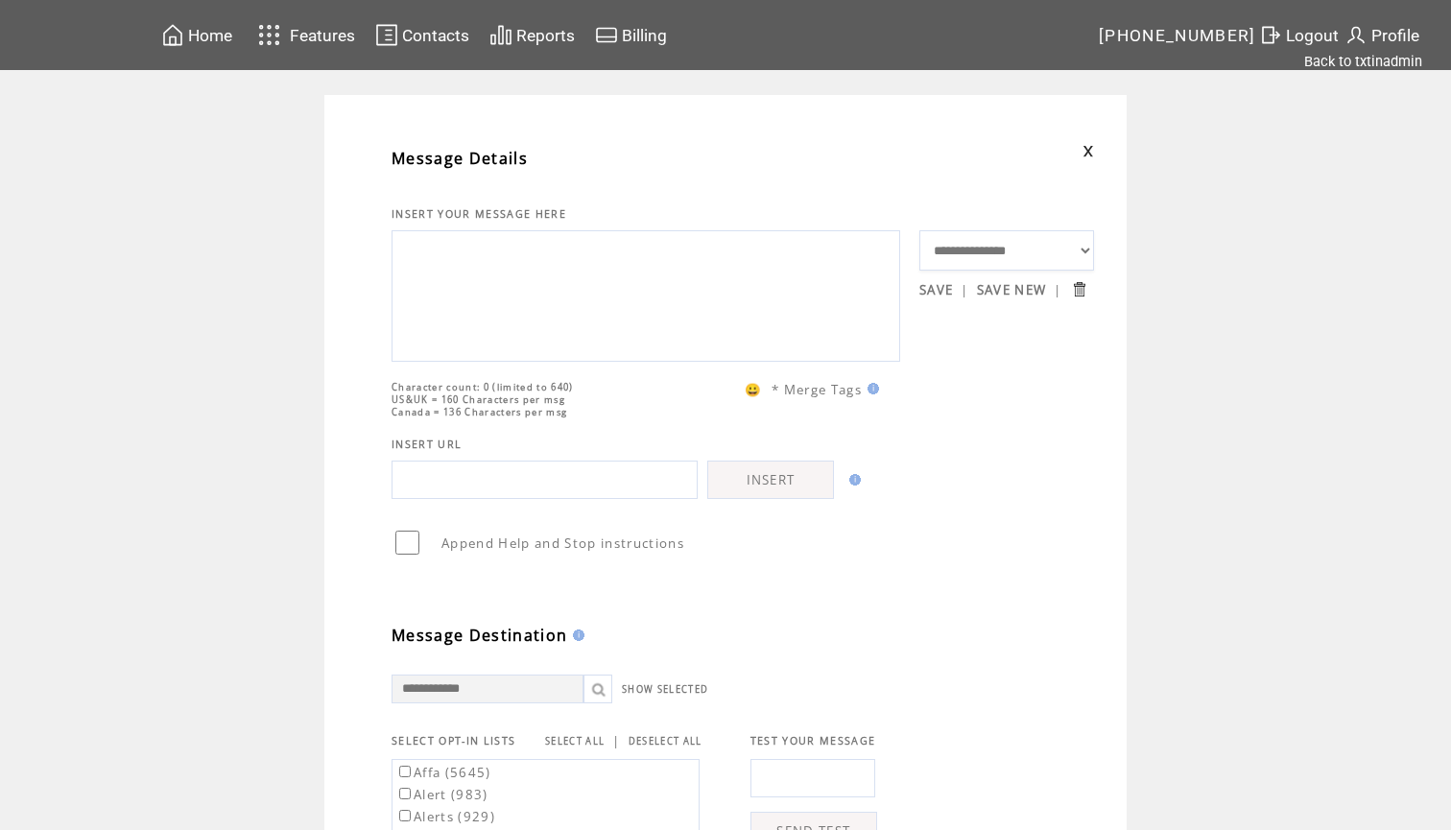
click at [574, 309] on textarea at bounding box center [646, 293] width 488 height 115
paste textarea "**********"
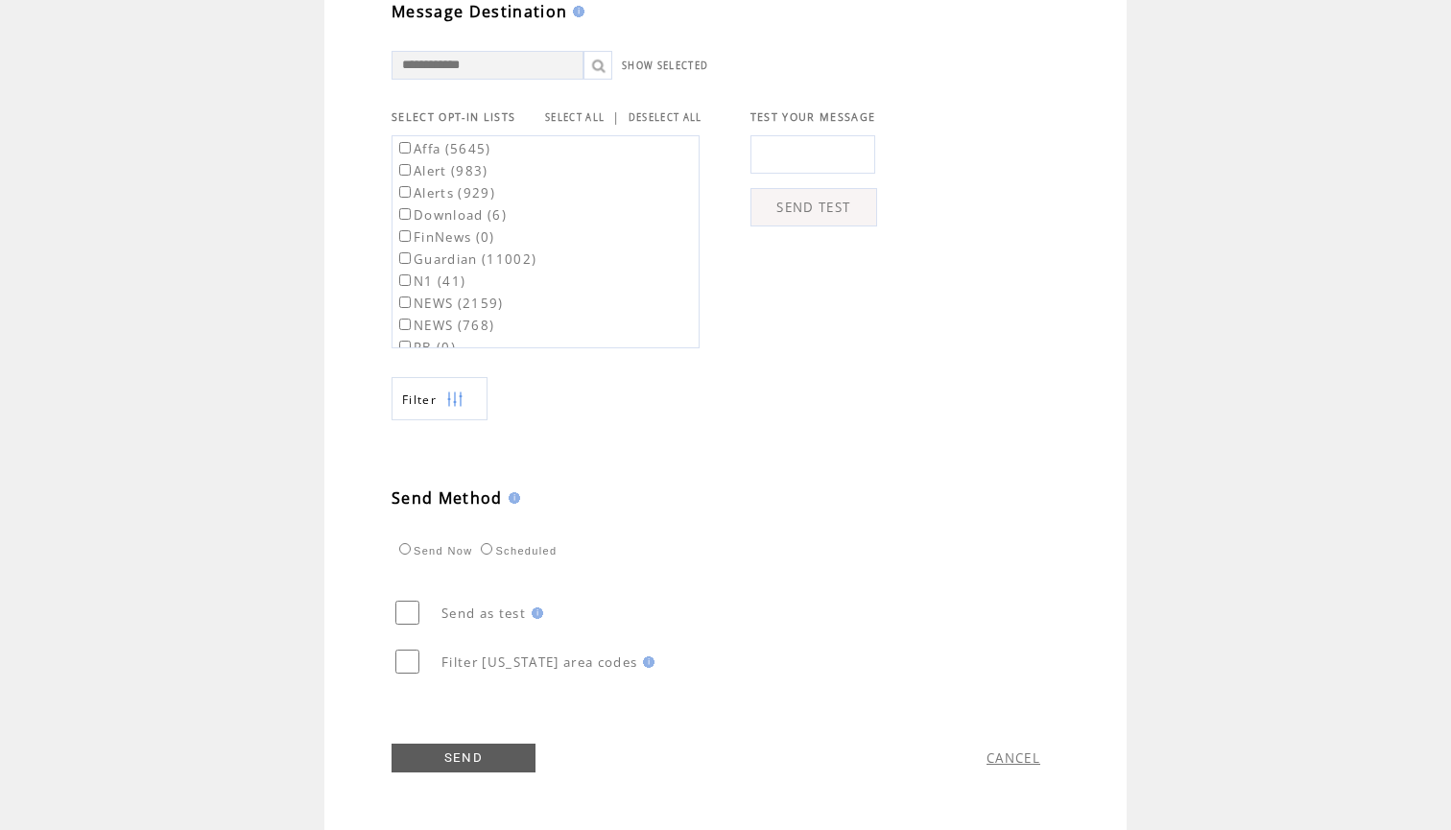
scroll to position [663, 0]
type textarea "**********"
click at [480, 148] on label "Affa (5645)" at bounding box center [443, 148] width 96 height 17
click at [477, 248] on table "Affa (5645) Alert (983) Alerts (929) Download (6) FinNews (0) Guardian (11002) …" at bounding box center [506, 391] width 227 height 510
click at [470, 259] on label "Guardian (11002)" at bounding box center [465, 259] width 141 height 17
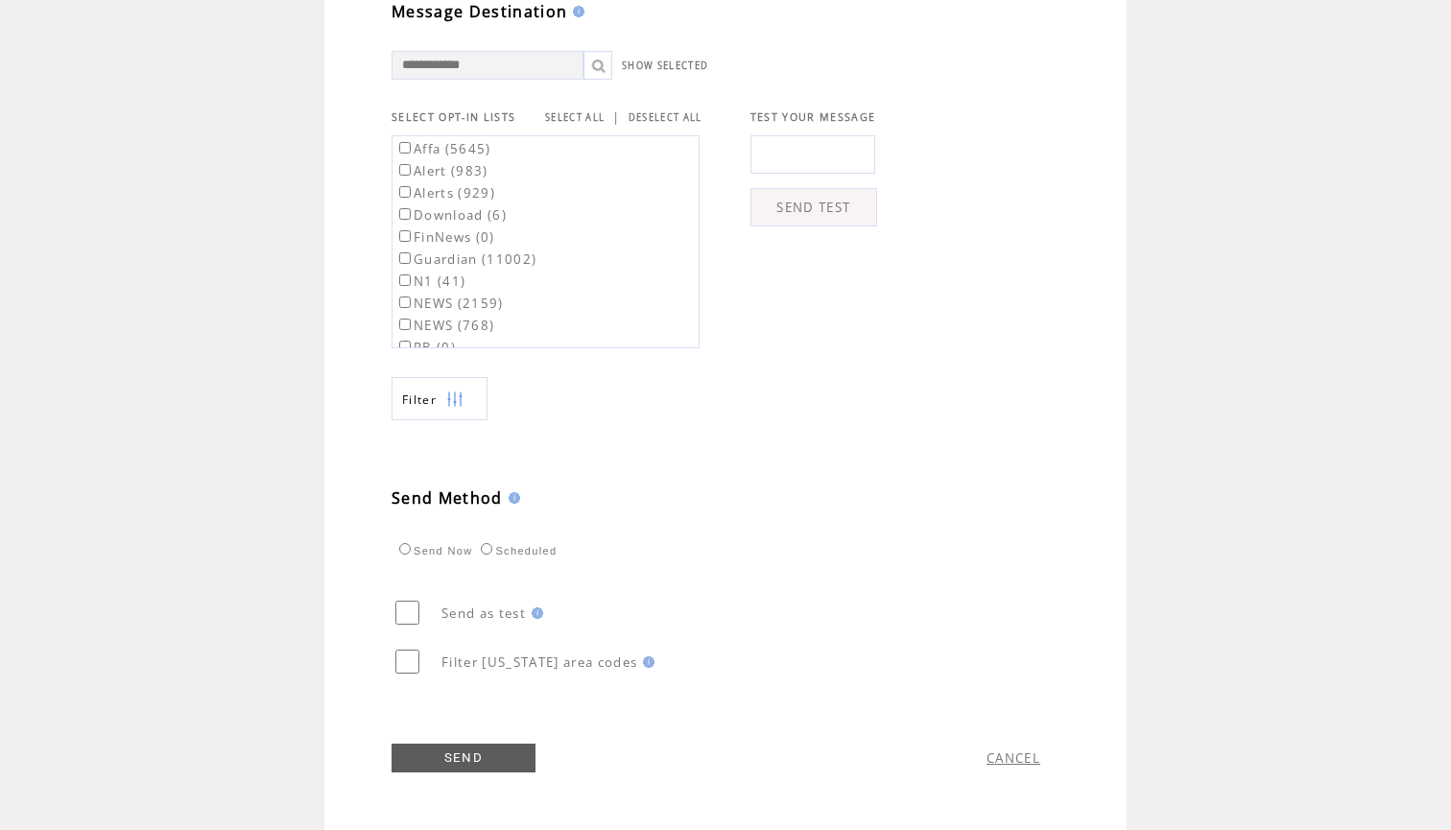
scroll to position [105, 0]
click at [486, 259] on label "RB2 (28118)" at bounding box center [448, 264] width 106 height 17
click at [450, 768] on link "SEND" at bounding box center [464, 758] width 144 height 29
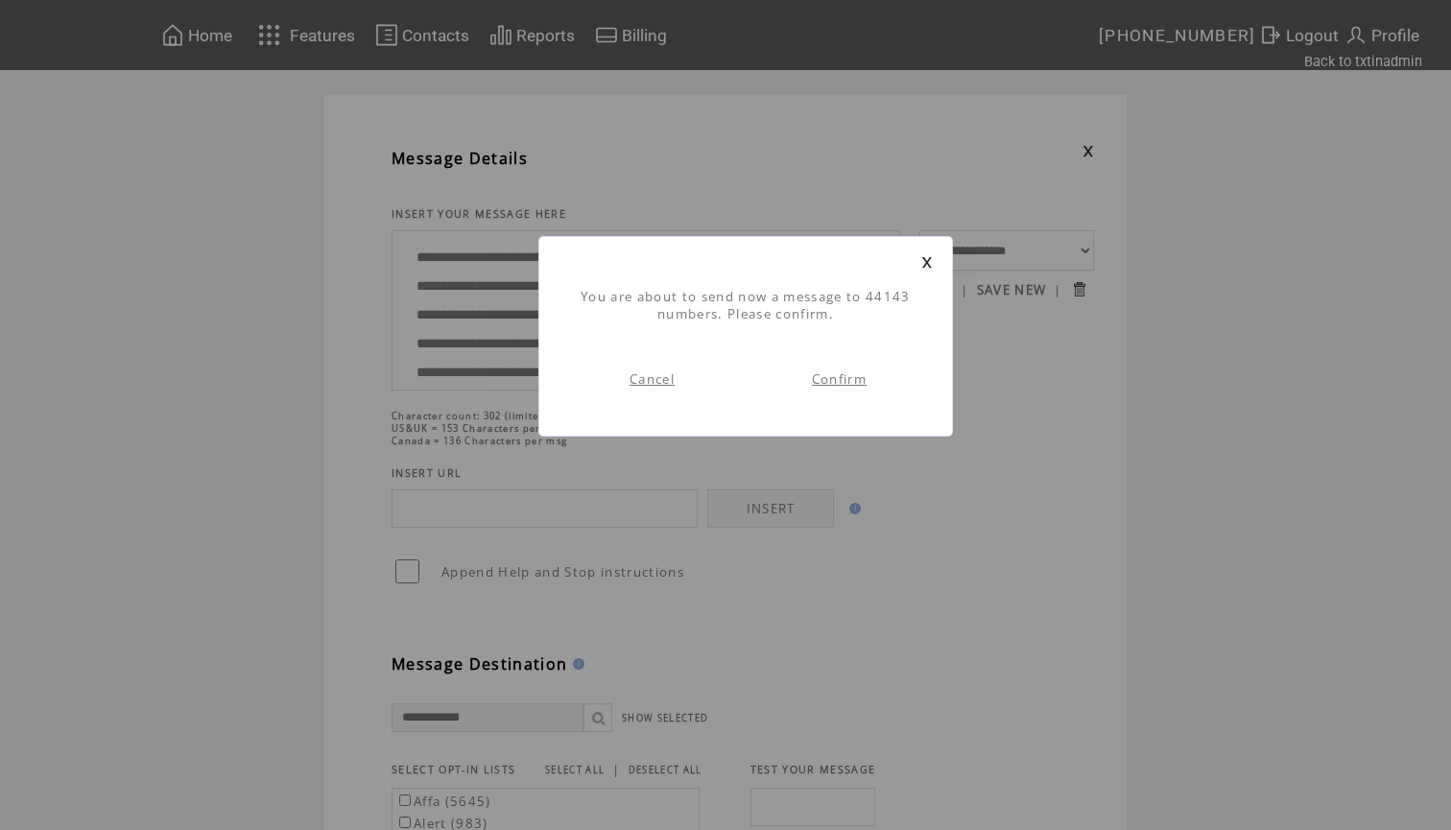
scroll to position [1, 0]
click at [837, 374] on link "Confirm" at bounding box center [839, 378] width 55 height 17
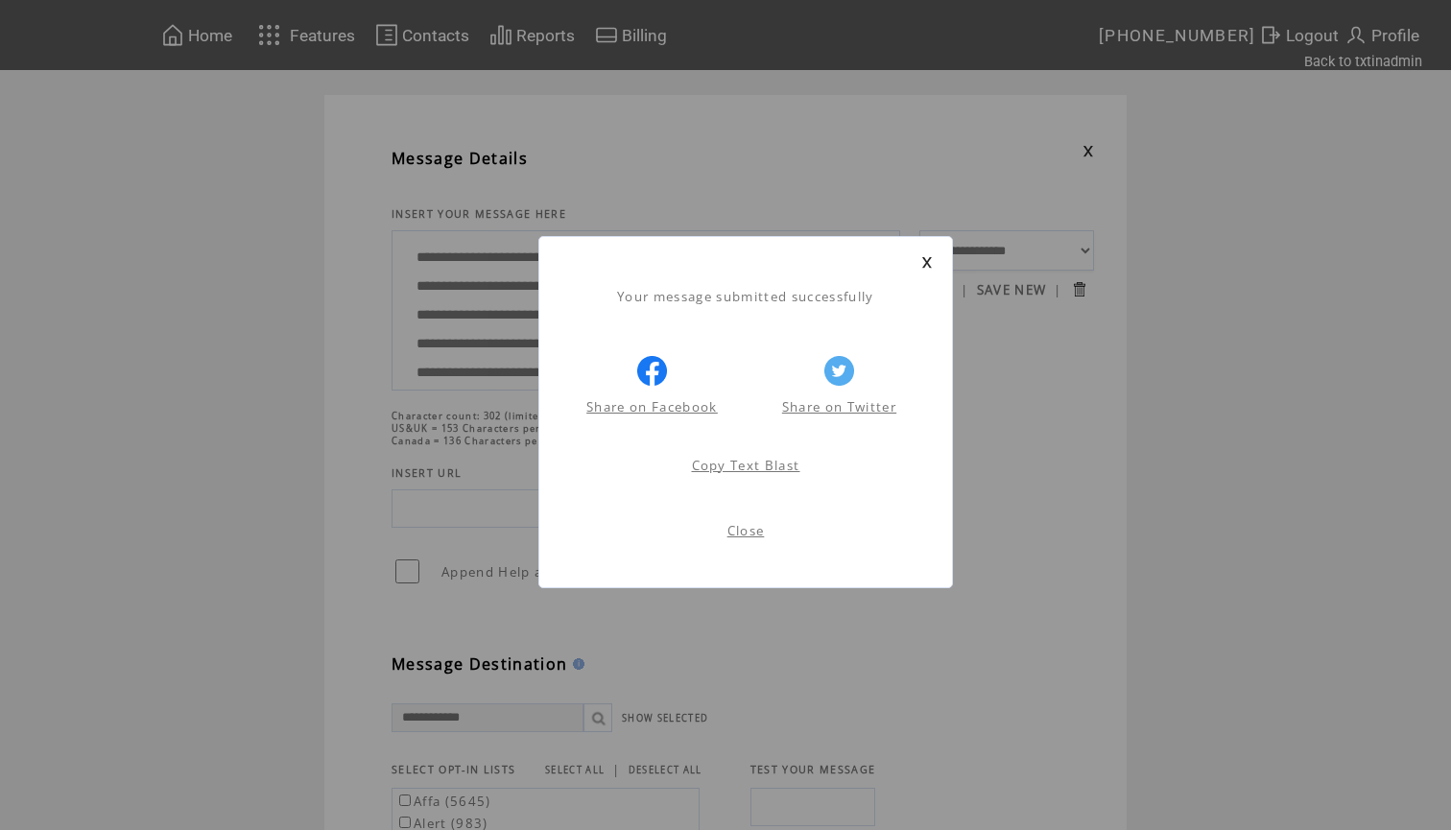
scroll to position [1, 0]
click at [922, 260] on link at bounding box center [927, 262] width 12 height 12
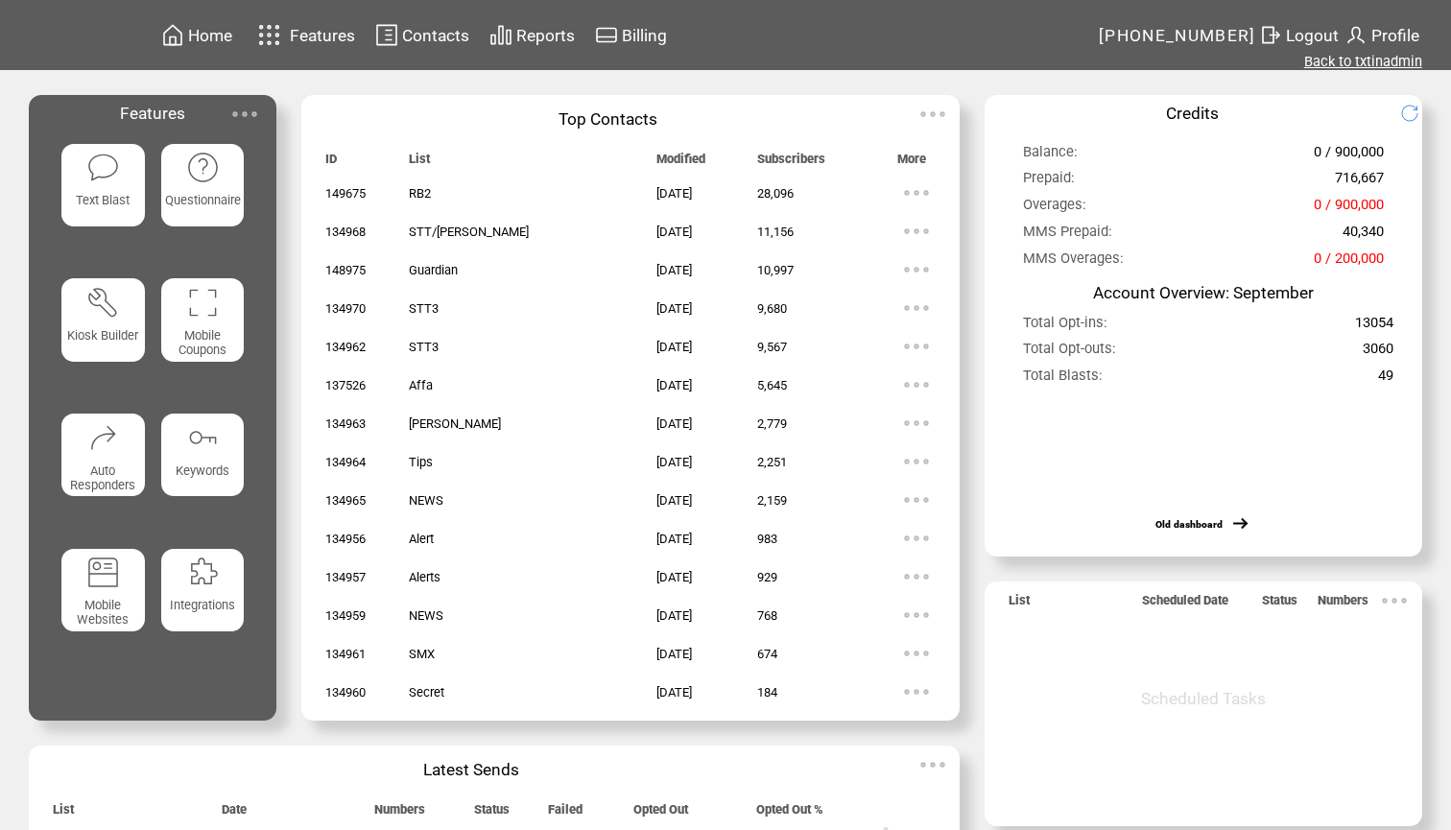
click at [1376, 67] on link "Back to txtinadmin" at bounding box center [1363, 61] width 118 height 17
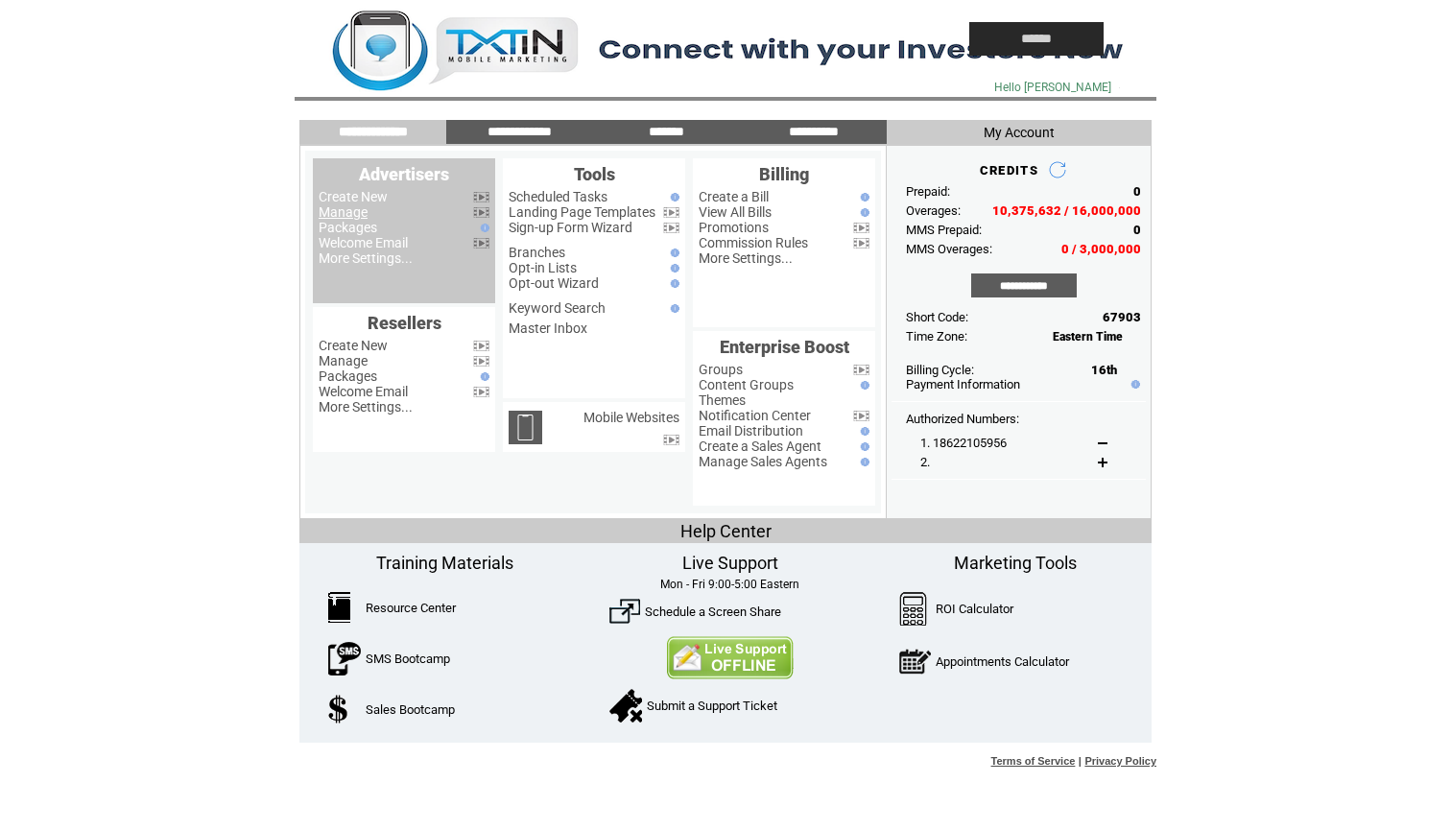
click at [345, 215] on link "Manage" at bounding box center [343, 211] width 49 height 15
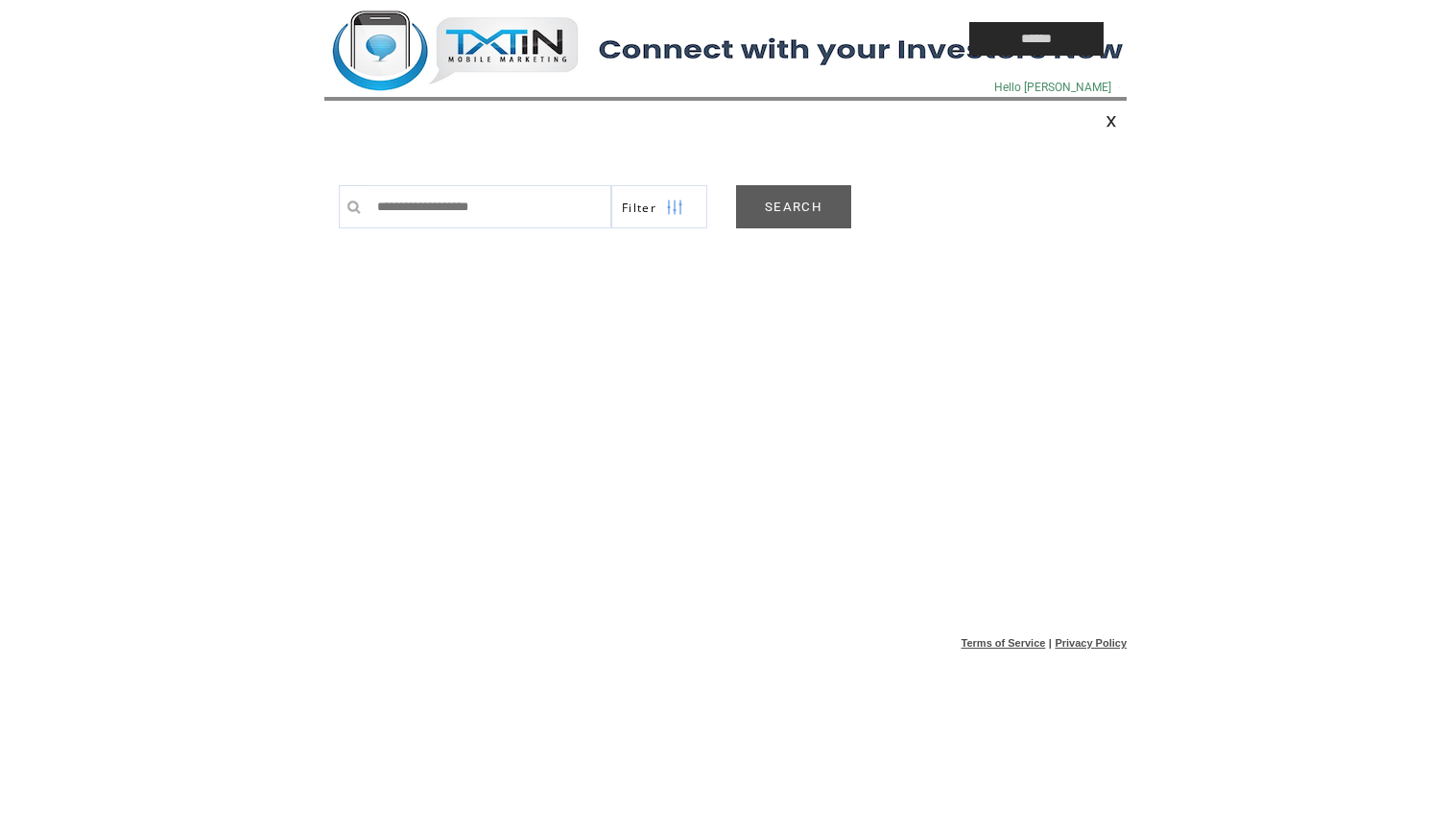
click at [816, 186] on link "SEARCH" at bounding box center [793, 206] width 115 height 43
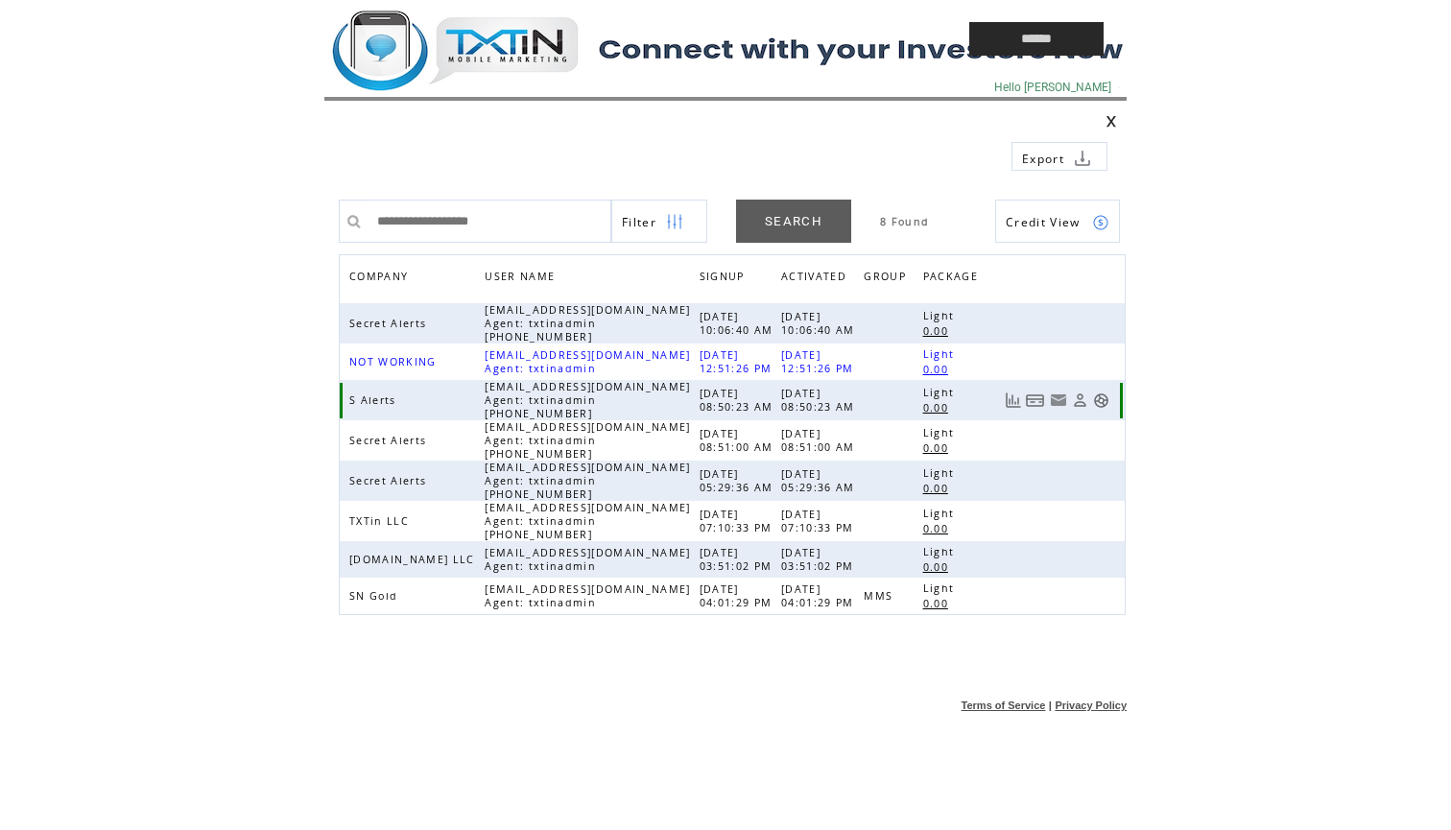
click at [1105, 404] on link at bounding box center [1101, 401] width 16 height 16
click at [511, 66] on td at bounding box center [602, 39] width 557 height 78
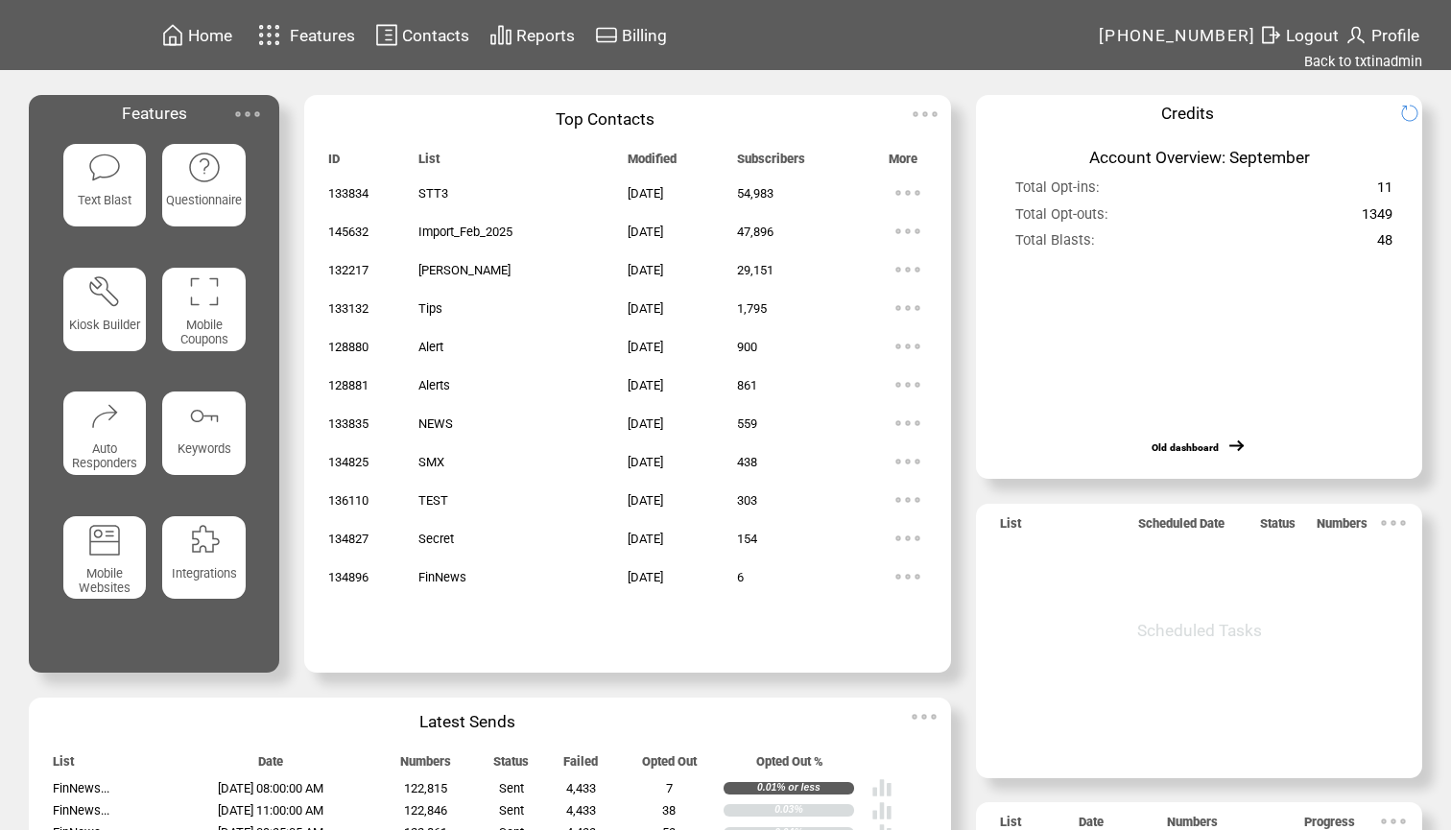
click at [102, 162] on img at bounding box center [104, 168] width 34 height 34
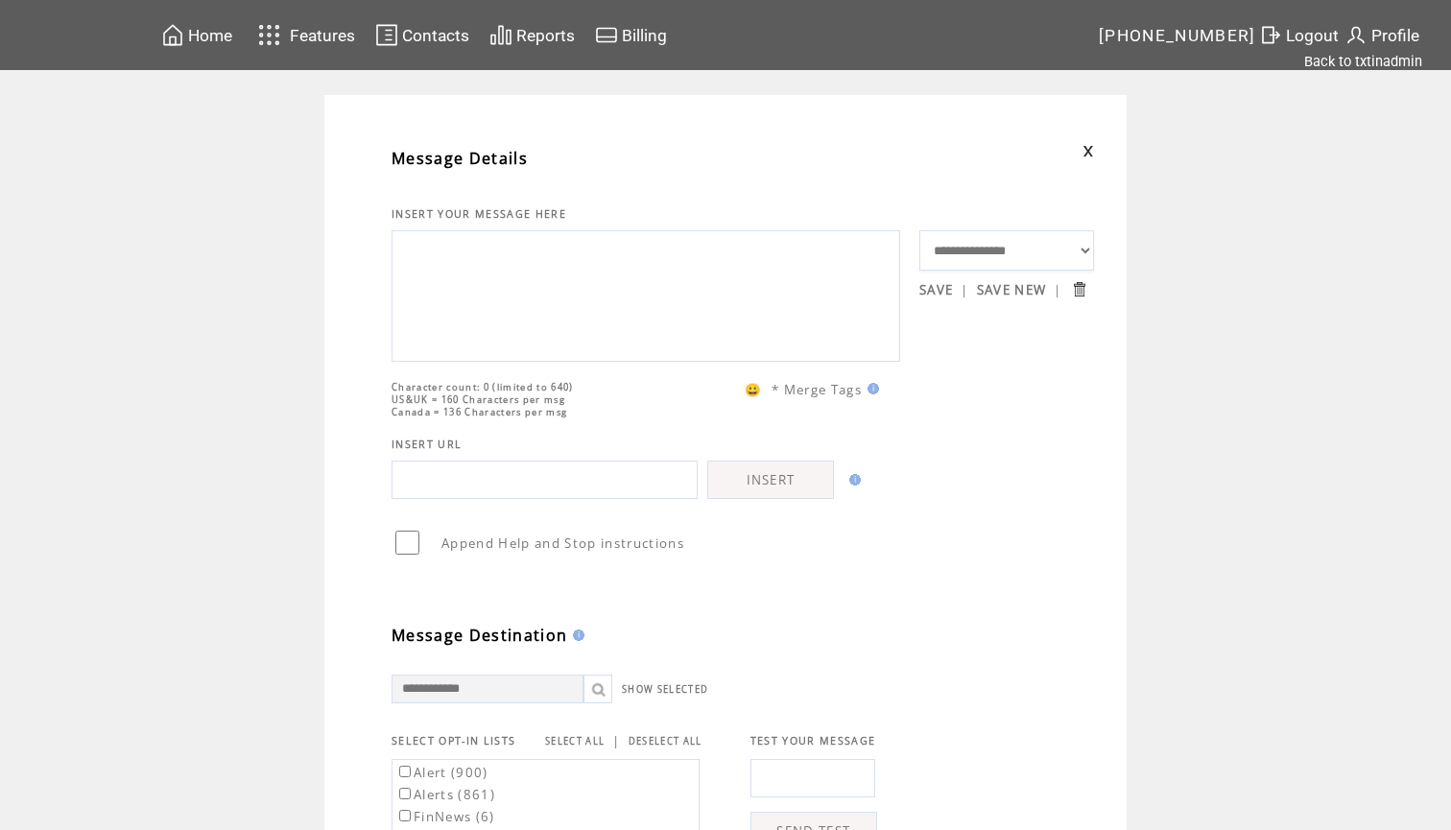
click at [507, 317] on textarea at bounding box center [646, 293] width 488 height 115
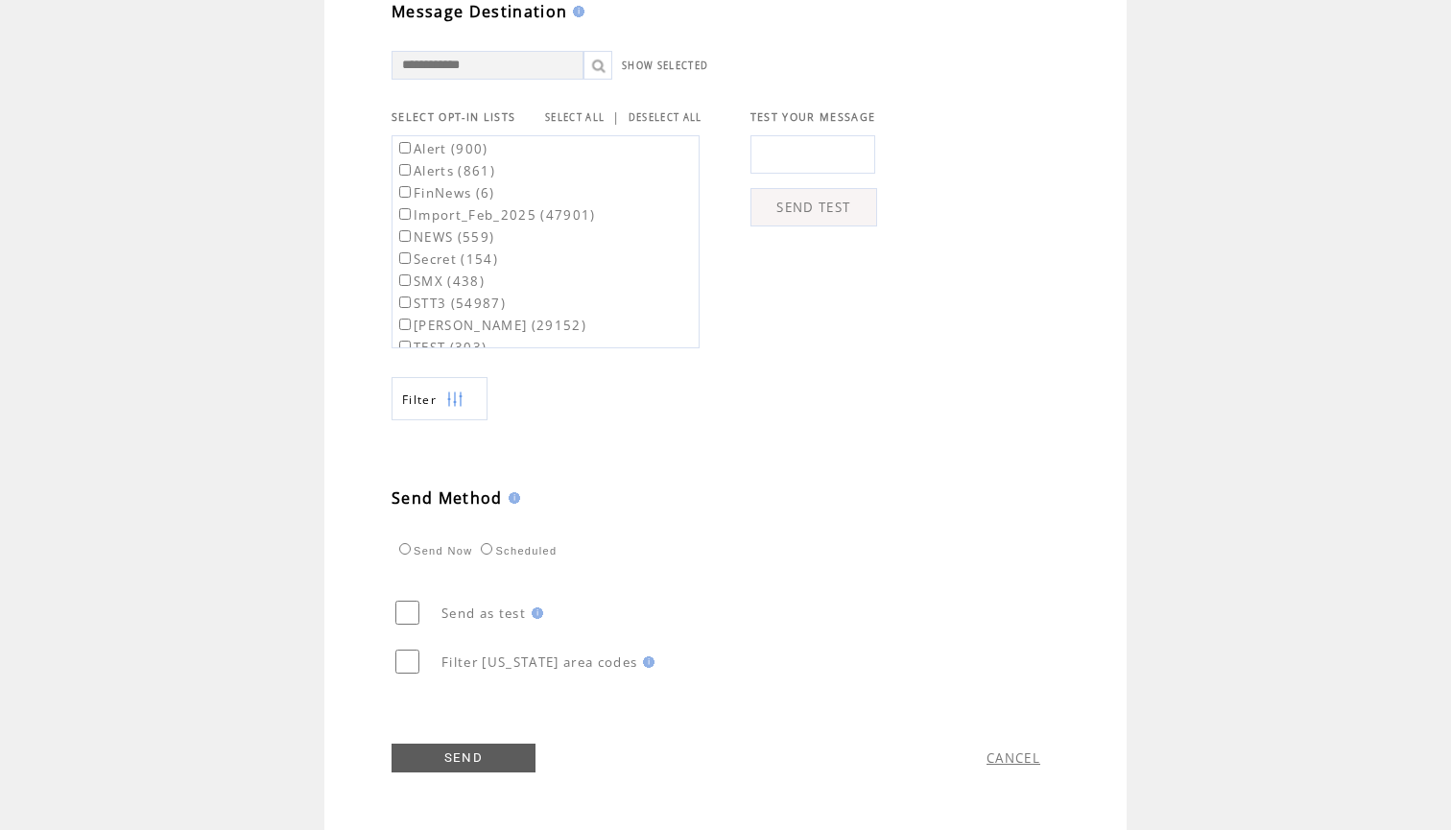
scroll to position [663, 0]
type textarea "**********"
click at [591, 108] on td "SELECT ALL | DESELECT ALL" at bounding box center [623, 116] width 157 height 17
click at [580, 111] on link "SELECT ALL" at bounding box center [575, 117] width 60 height 12
click at [463, 146] on label "Alert (900)" at bounding box center [441, 148] width 93 height 17
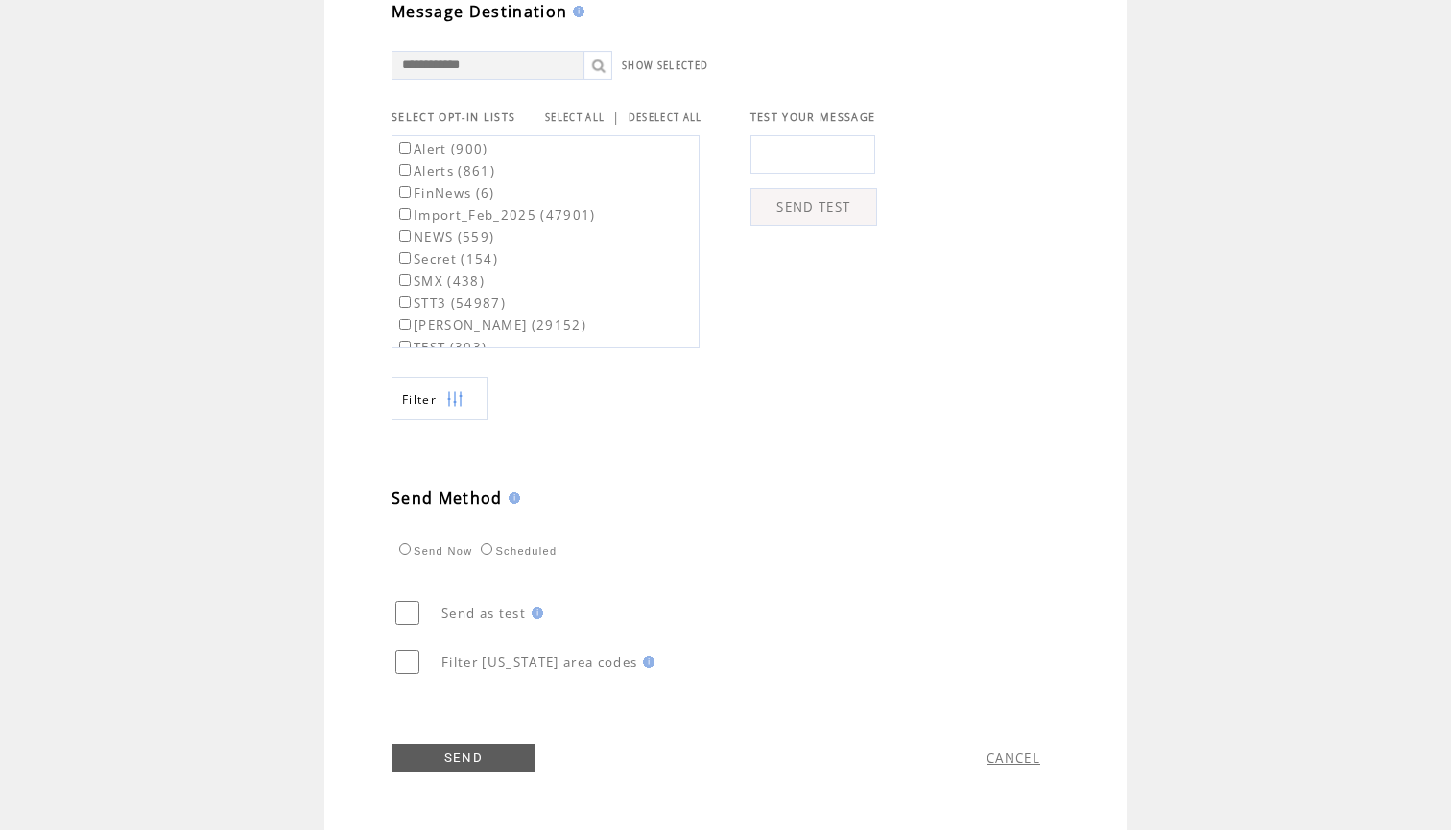
click at [450, 175] on label "Alerts (861)" at bounding box center [445, 170] width 100 height 17
click at [458, 758] on link "SEND" at bounding box center [464, 758] width 144 height 29
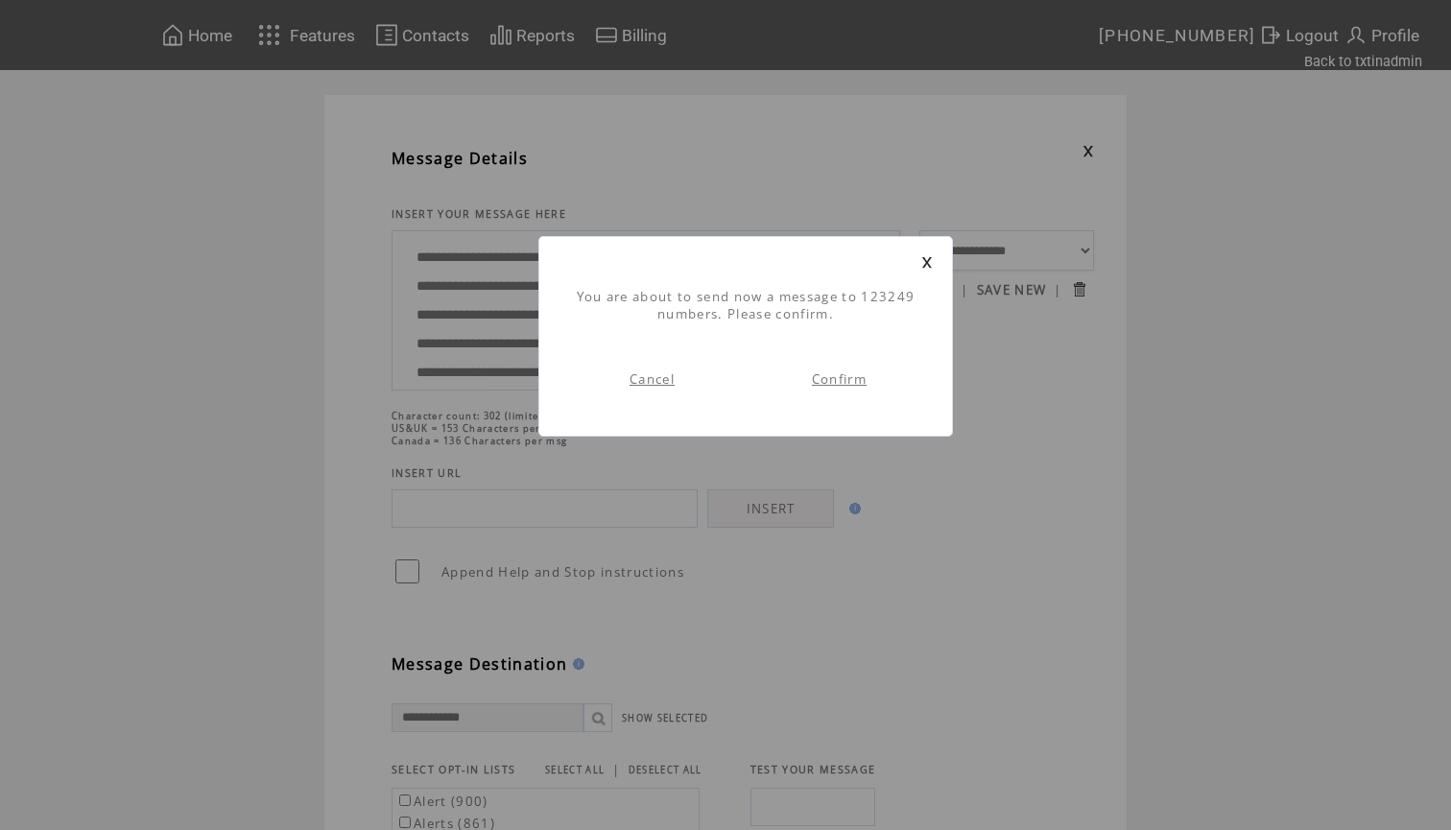
scroll to position [1, 0]
click at [837, 381] on link "Confirm" at bounding box center [839, 378] width 55 height 17
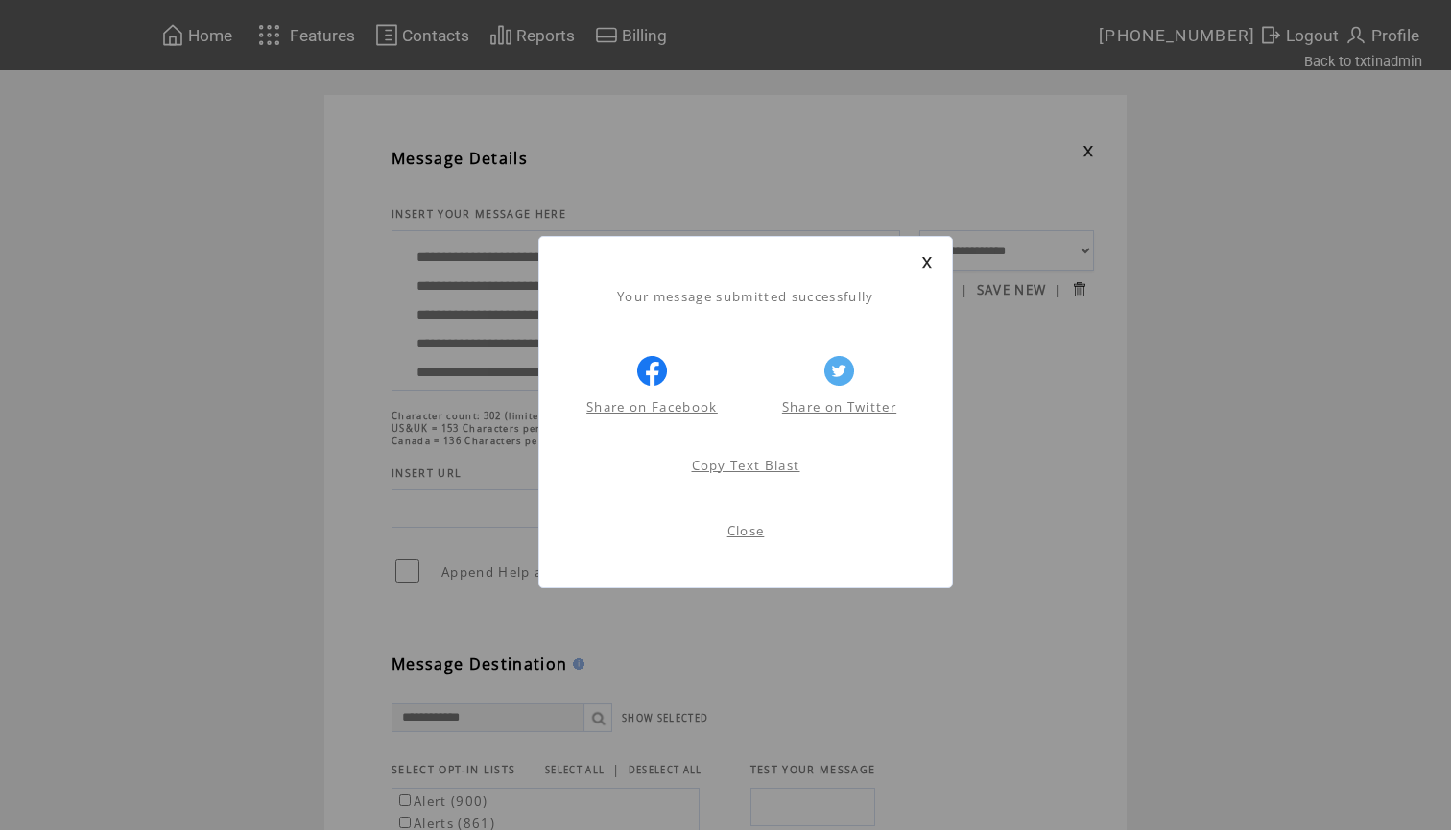
scroll to position [1, 0]
click at [927, 260] on link at bounding box center [927, 262] width 12 height 12
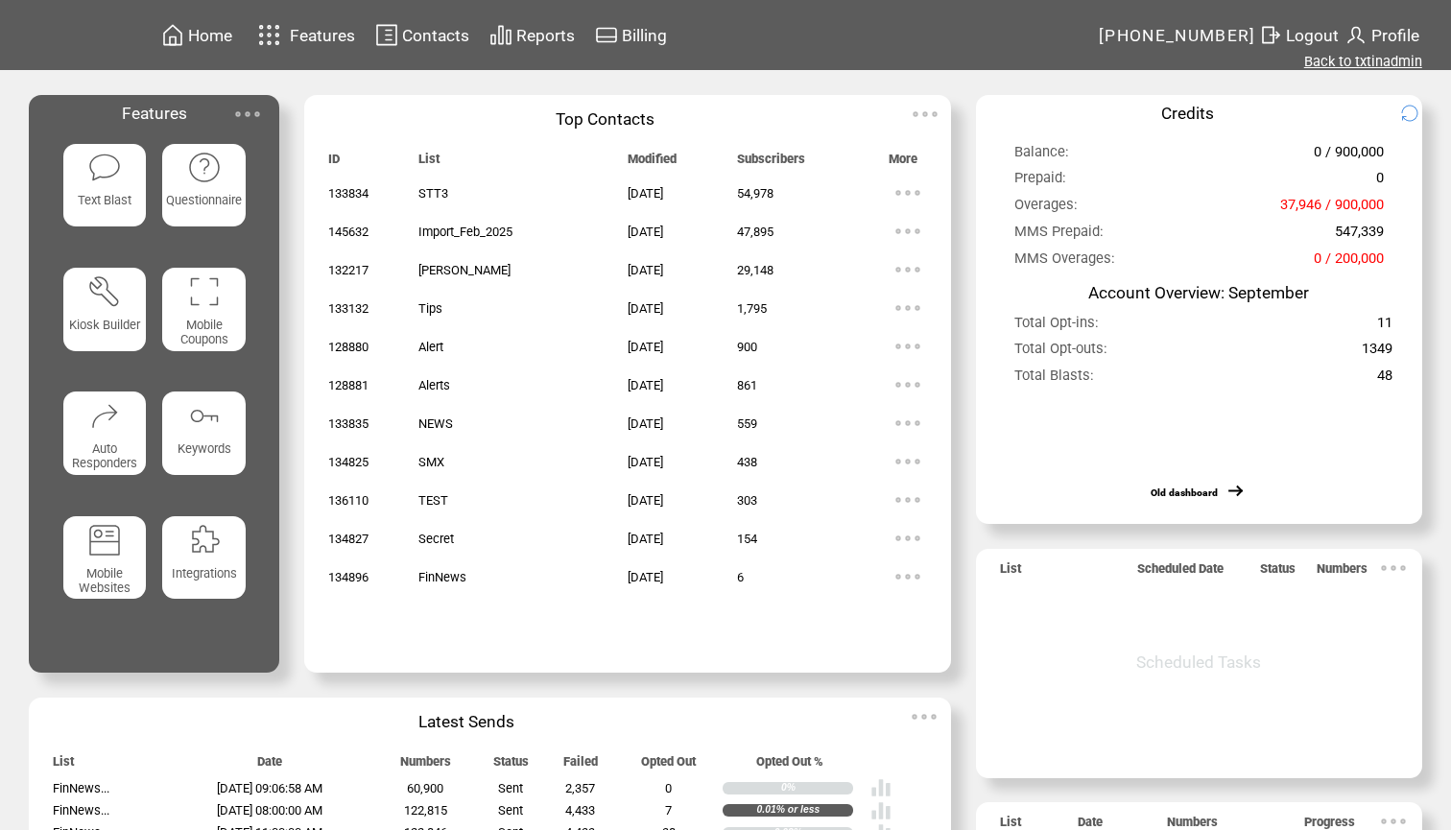
click at [1355, 63] on link "Back to txtinadmin" at bounding box center [1363, 61] width 118 height 17
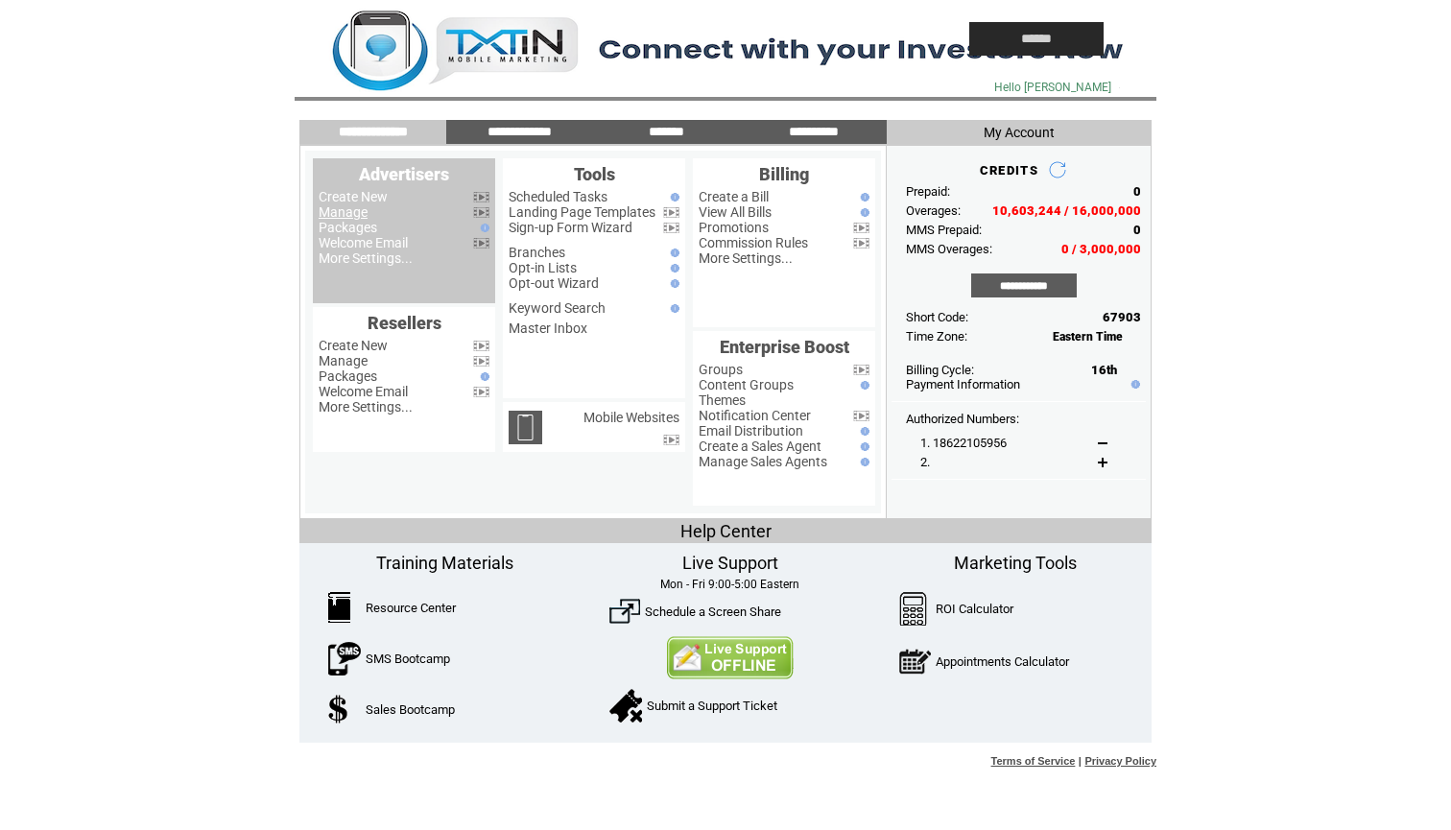
click at [355, 210] on link "Manage" at bounding box center [343, 211] width 49 height 15
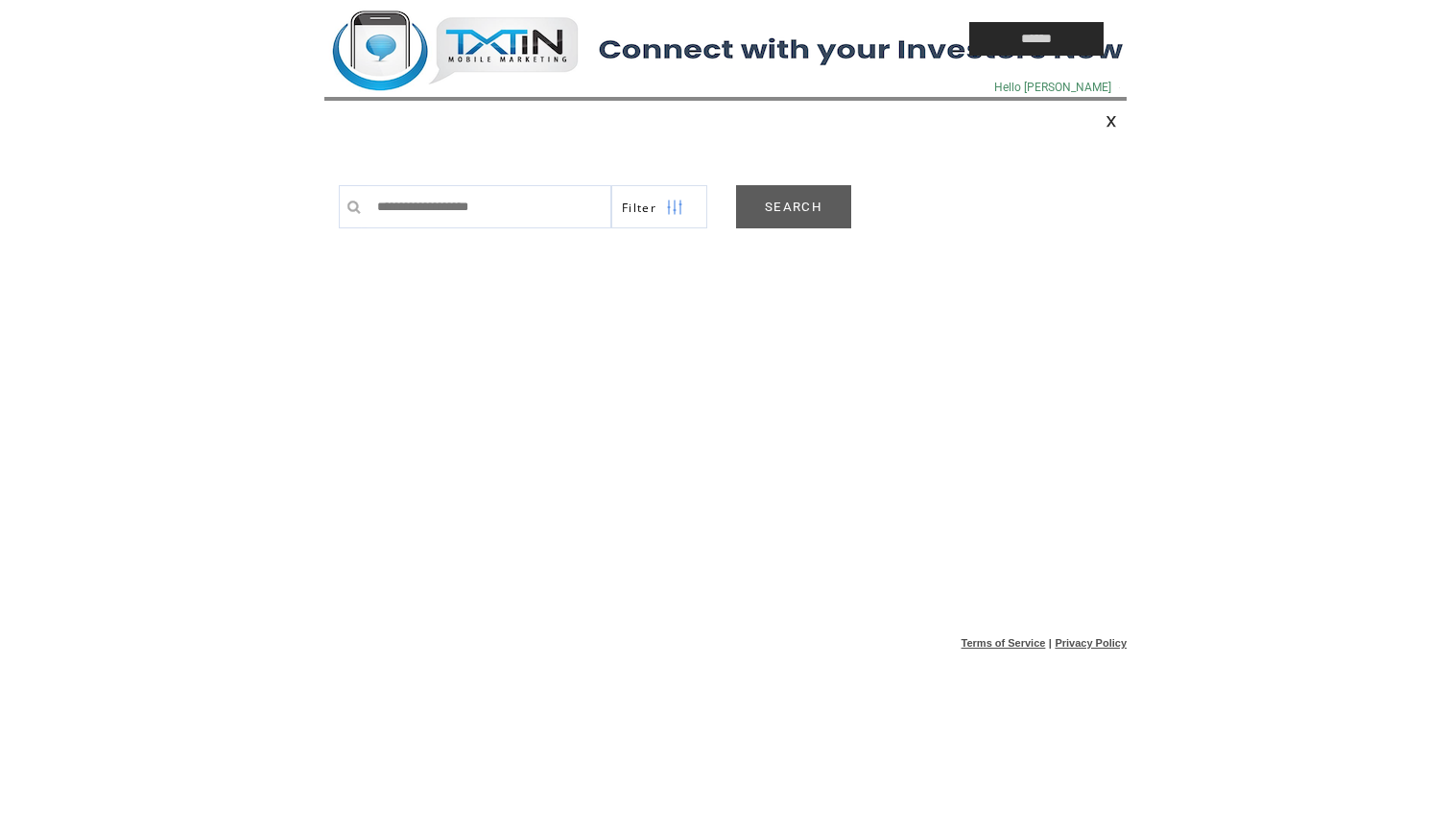
click at [824, 212] on link "SEARCH" at bounding box center [793, 206] width 115 height 43
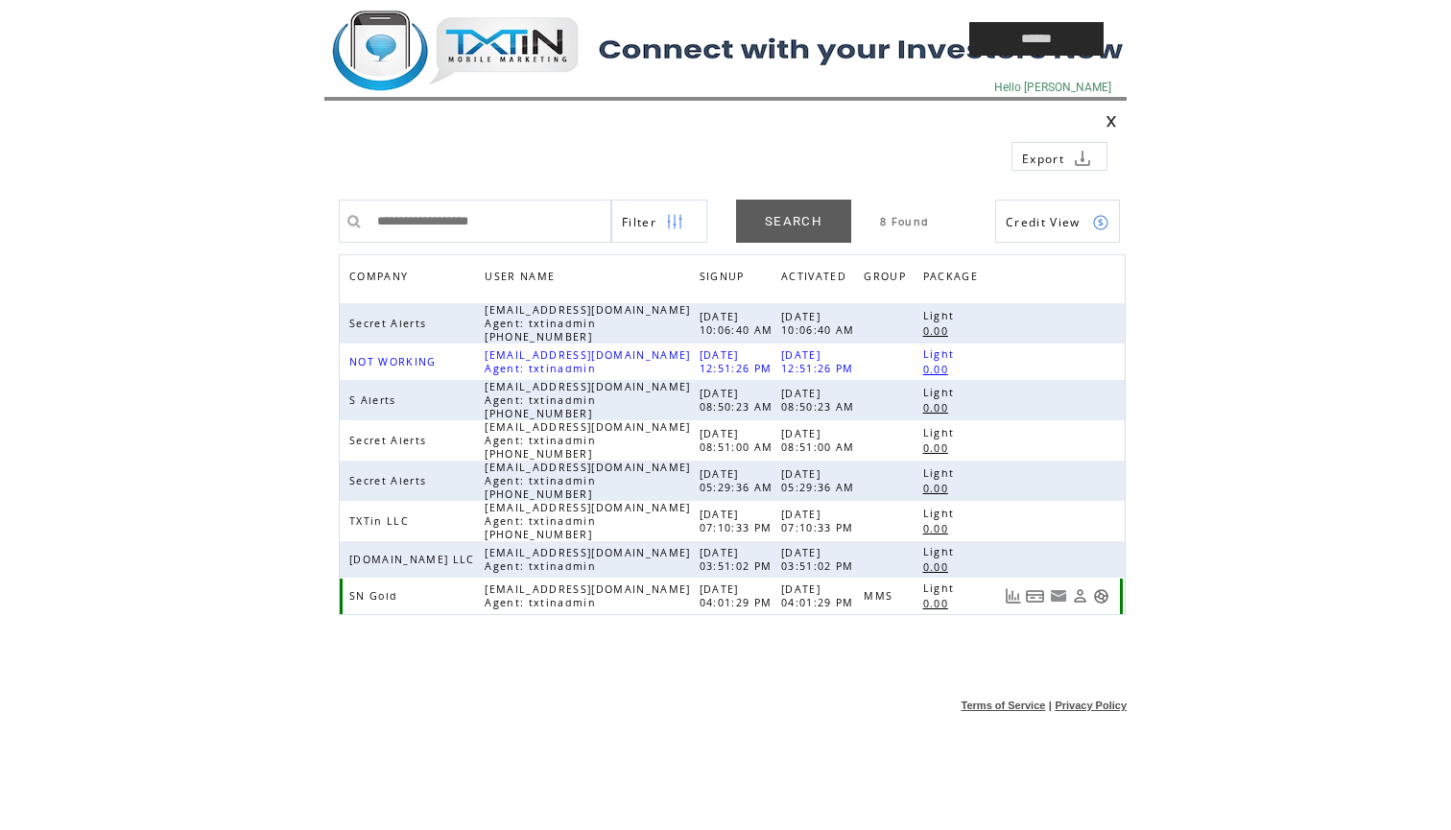
click at [1101, 593] on link at bounding box center [1101, 596] width 16 height 16
click at [525, 60] on td at bounding box center [602, 39] width 557 height 78
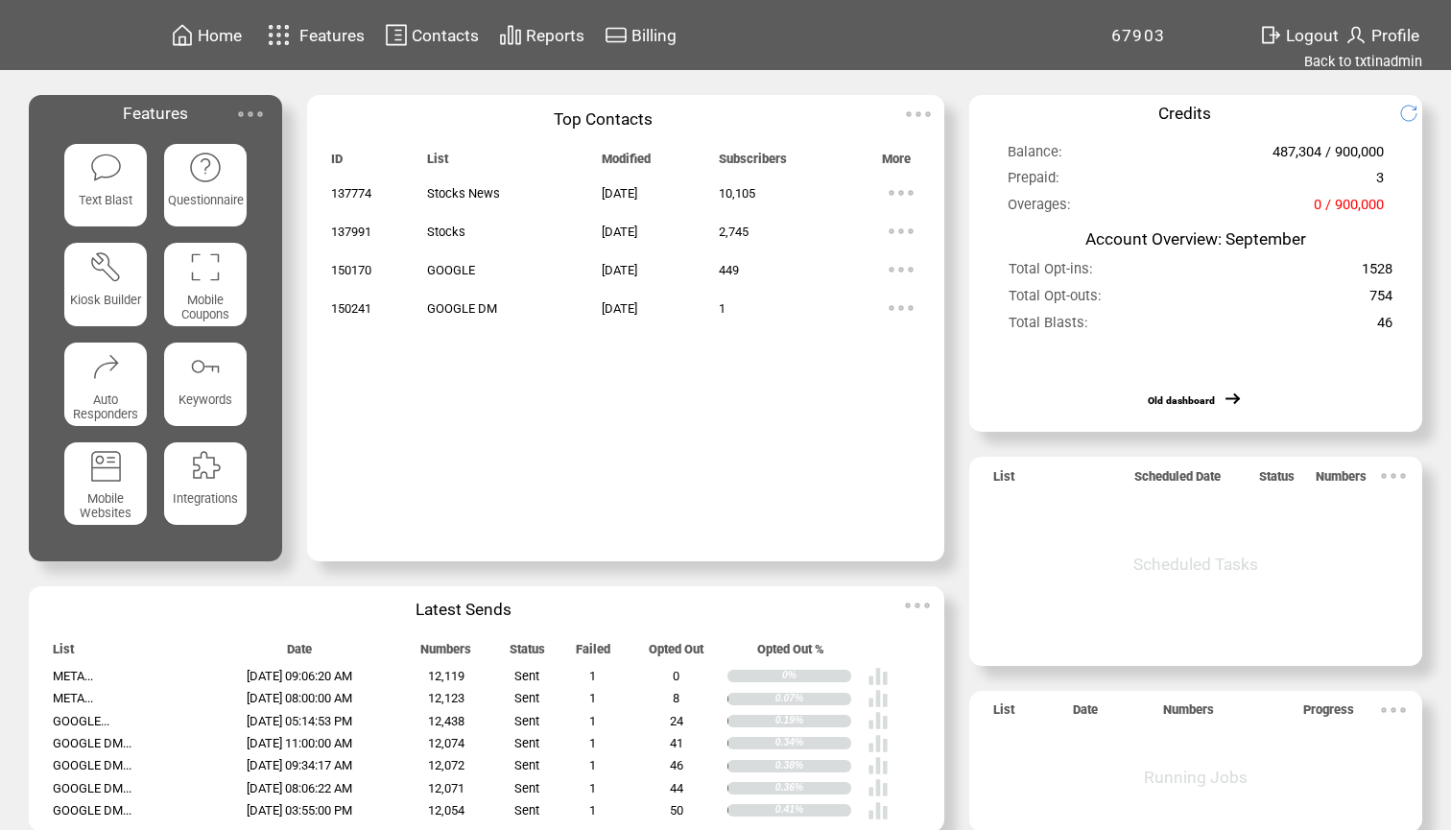
click at [551, 34] on span "Reports" at bounding box center [555, 35] width 59 height 19
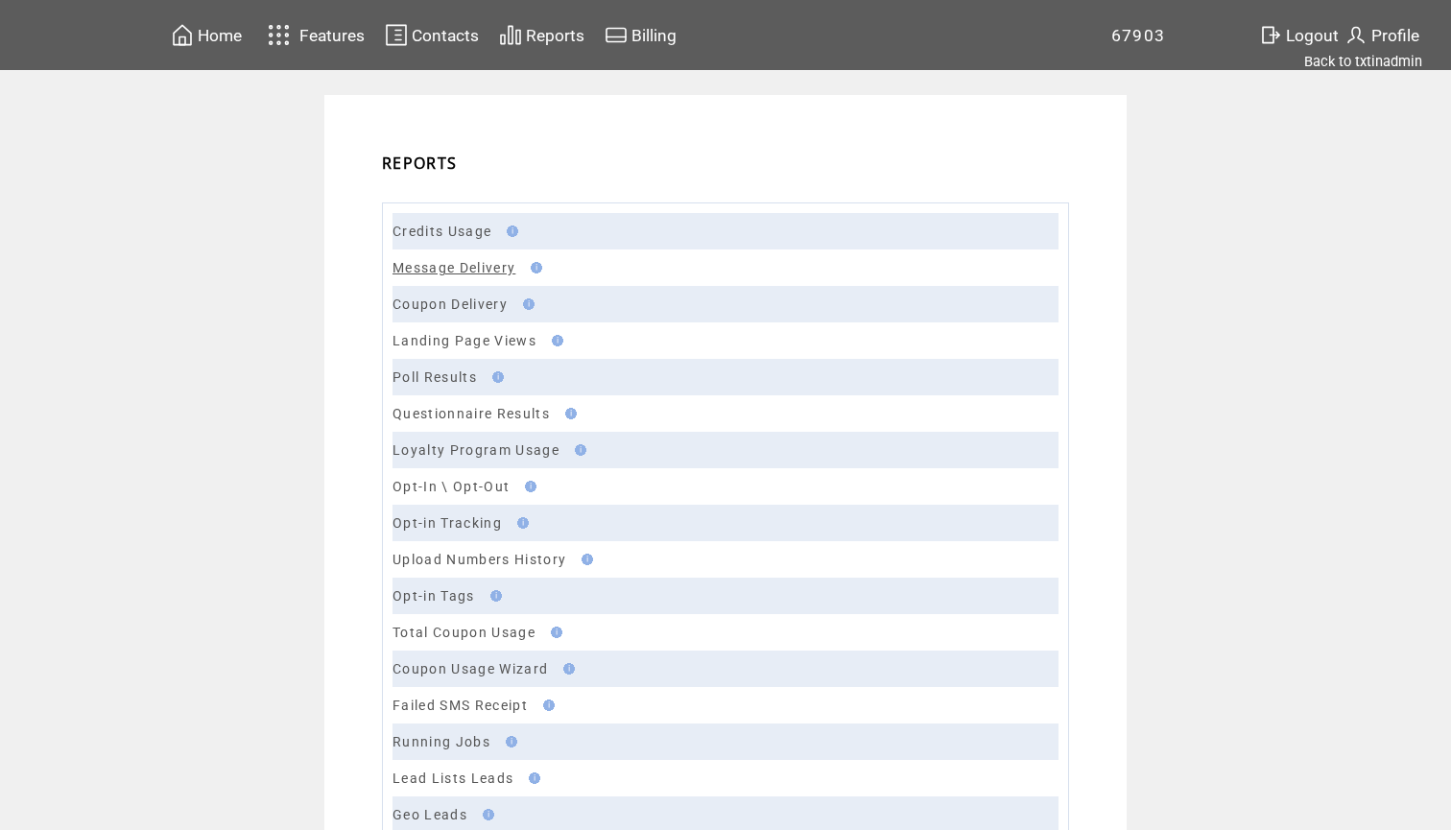
click at [458, 273] on link "Message Delivery" at bounding box center [454, 267] width 123 height 15
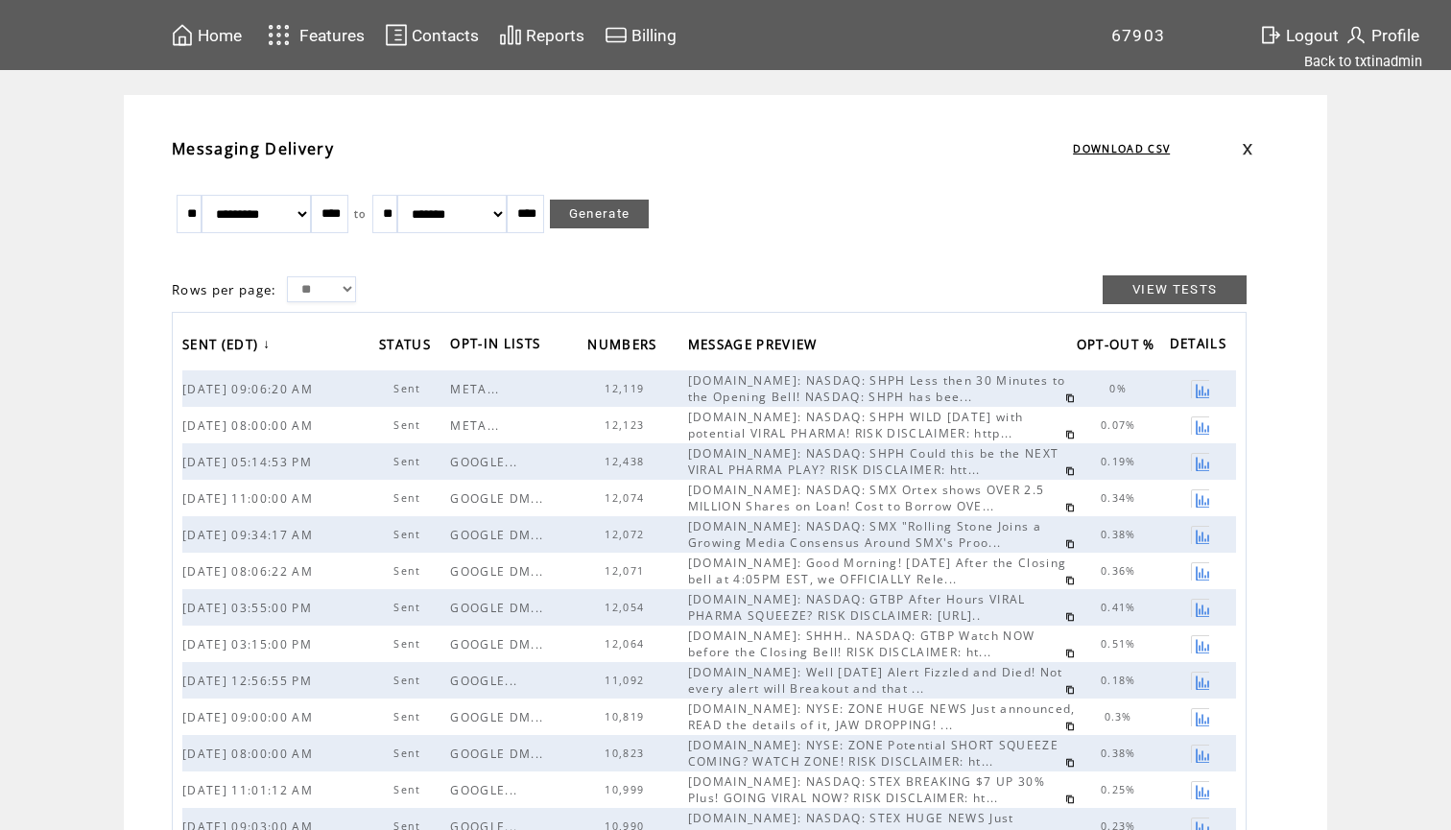
click at [1065, 399] on link at bounding box center [1070, 399] width 10 height 10
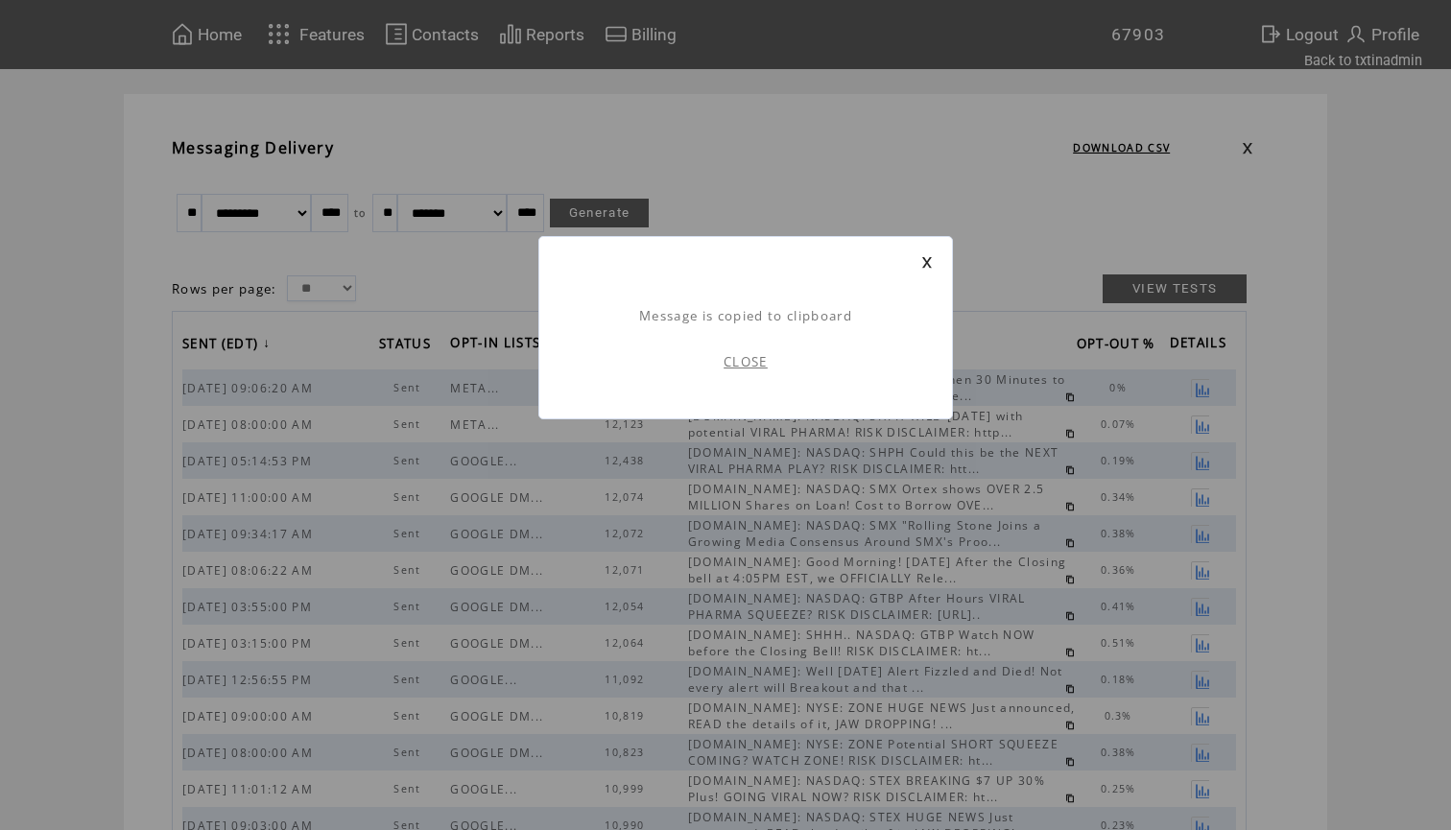
click at [729, 361] on link "CLOSE" at bounding box center [746, 361] width 44 height 17
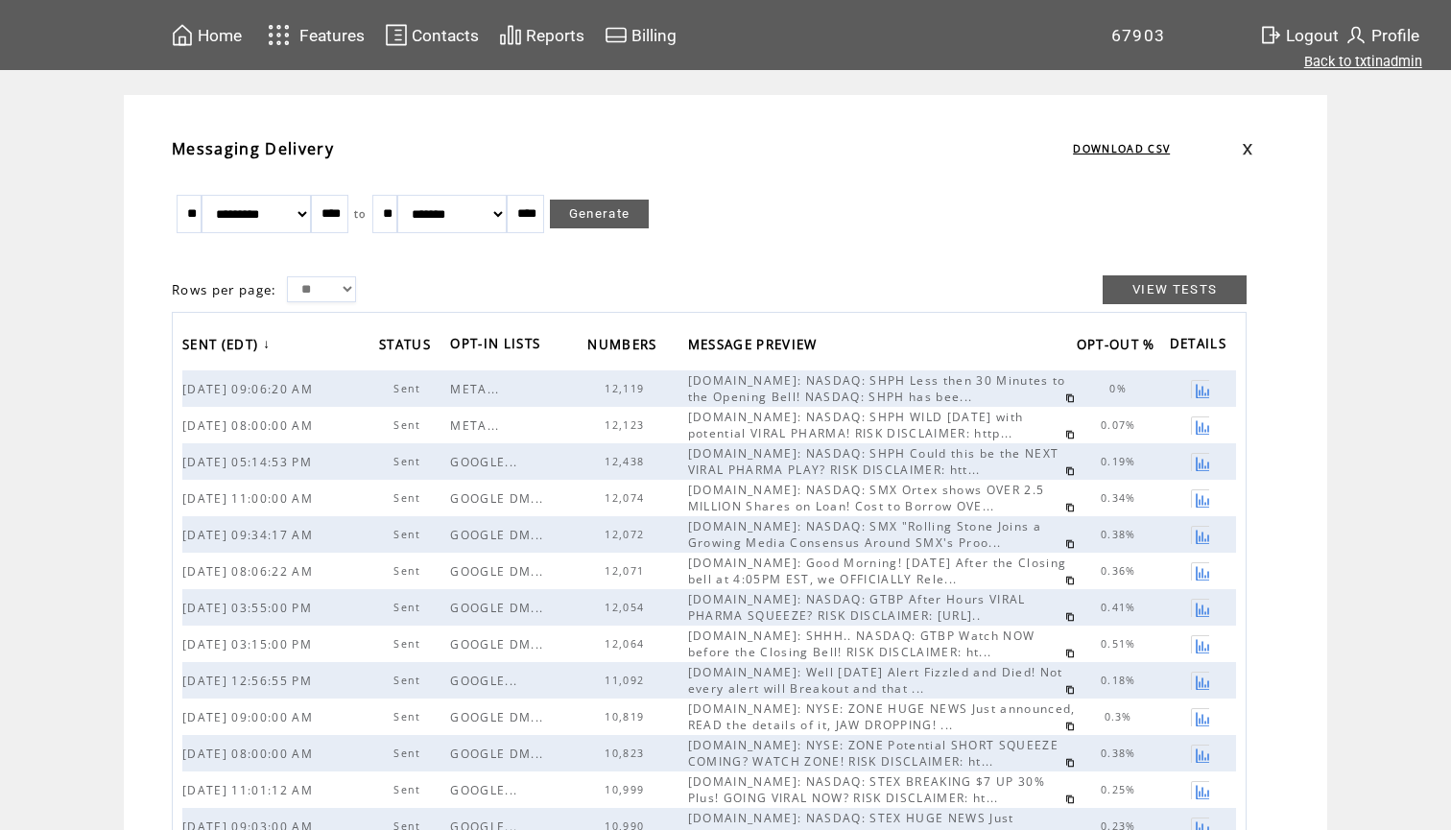
click at [1360, 65] on link "Back to txtinadmin" at bounding box center [1363, 61] width 118 height 17
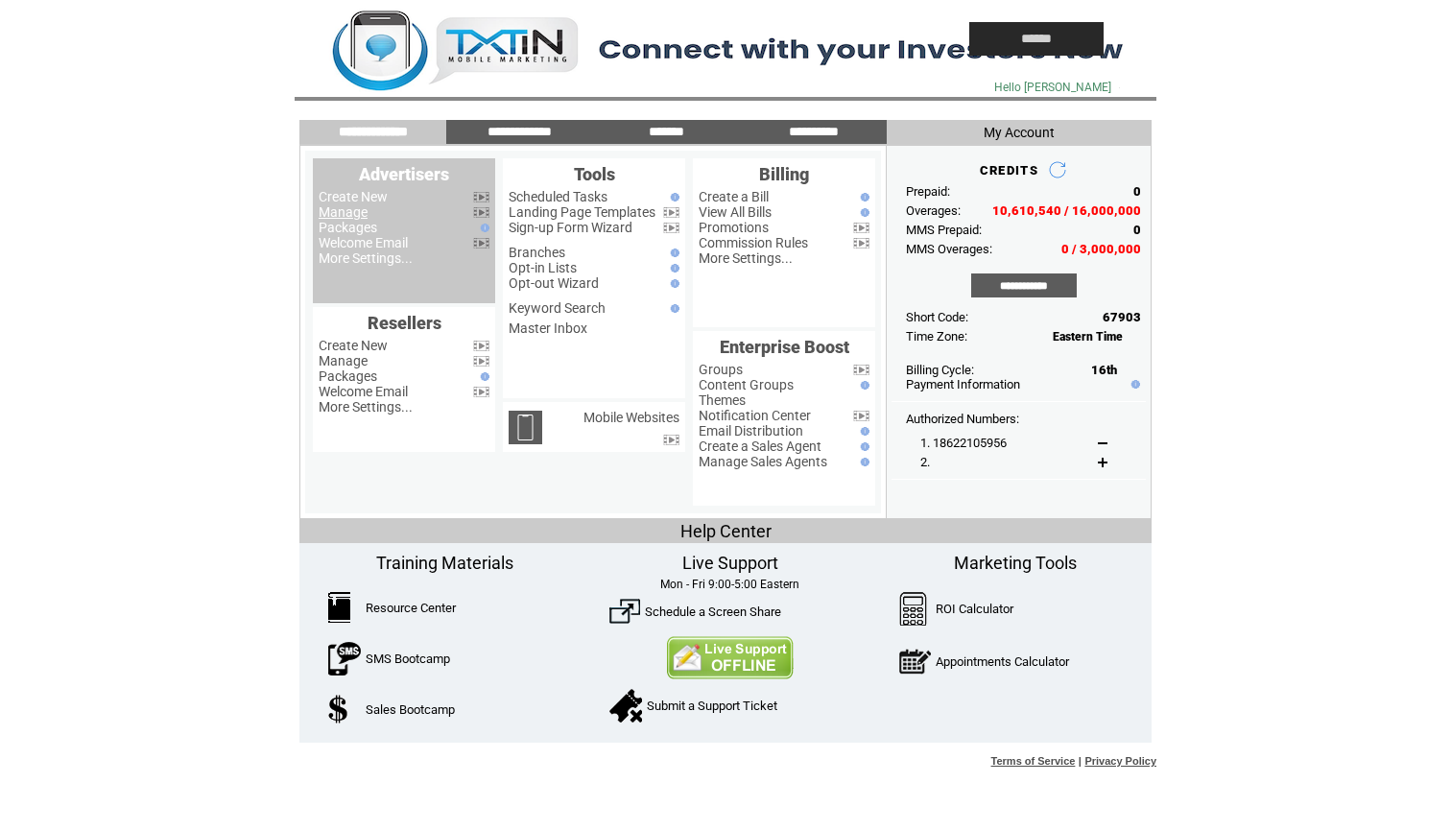
click at [351, 214] on link "Manage" at bounding box center [343, 211] width 49 height 15
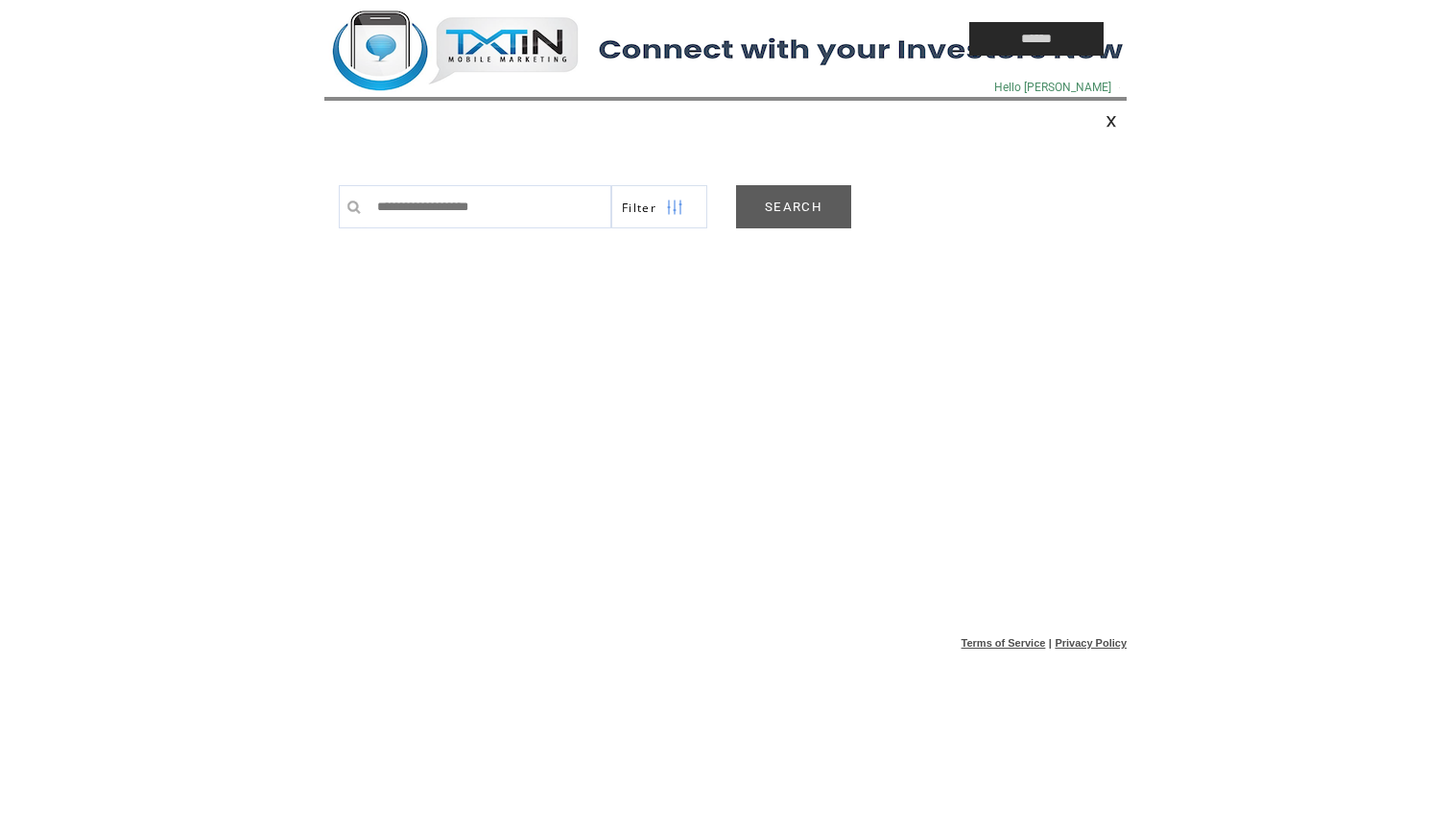
click at [784, 203] on link "SEARCH" at bounding box center [793, 206] width 115 height 43
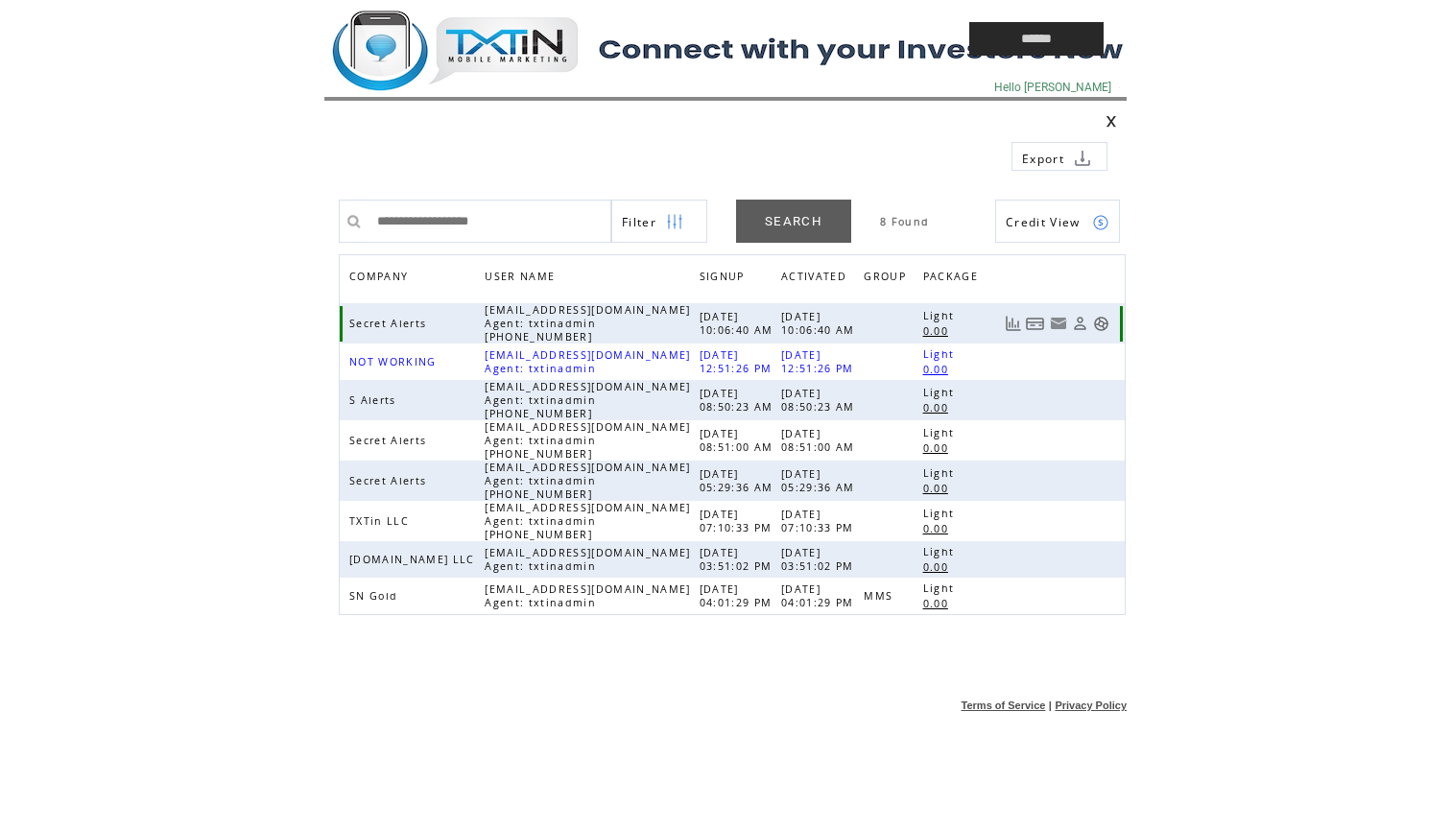
click at [1100, 322] on link at bounding box center [1101, 324] width 16 height 16
click at [513, 48] on td at bounding box center [602, 39] width 557 height 78
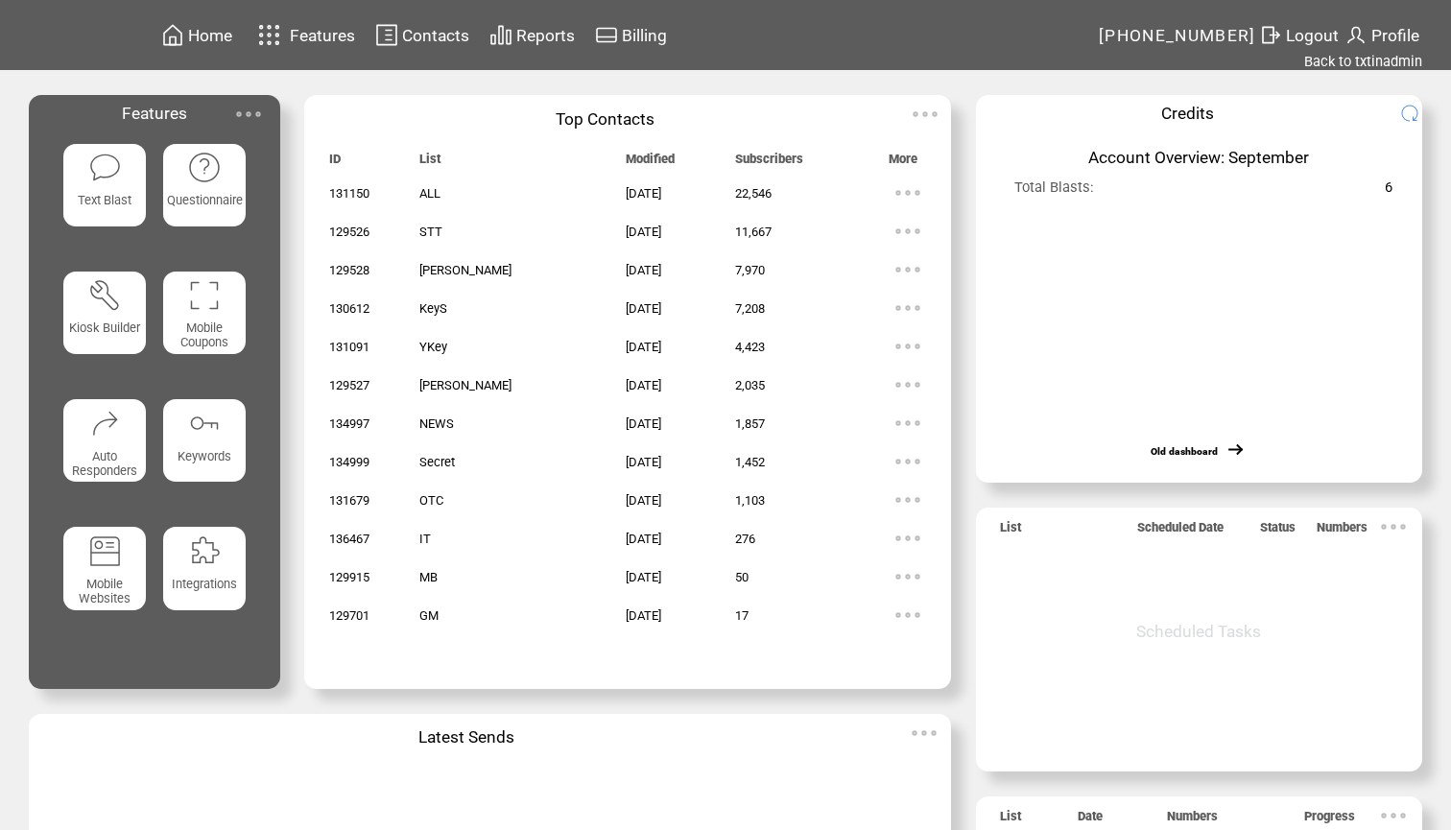
click at [108, 160] on img at bounding box center [105, 168] width 34 height 34
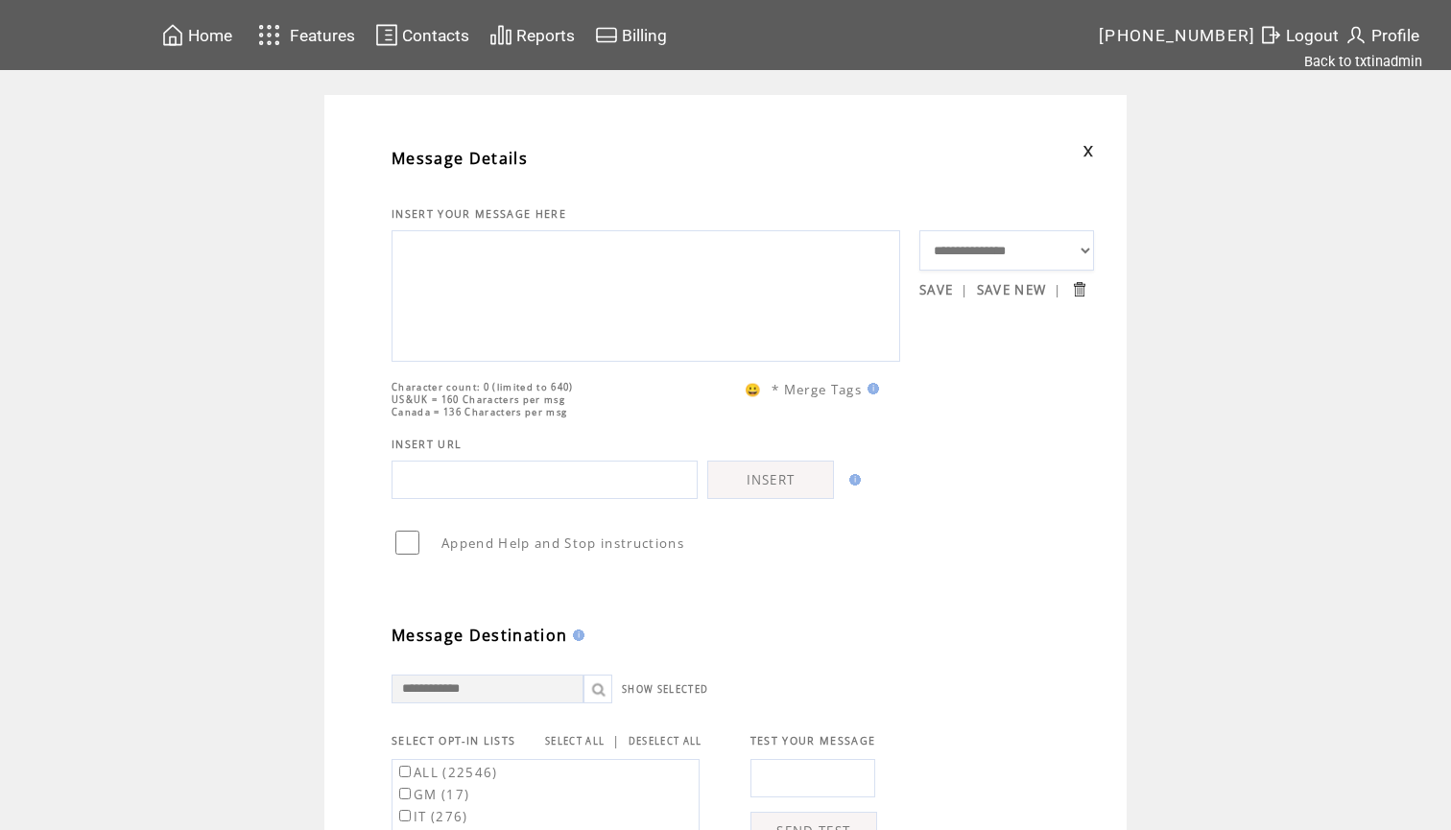
click at [501, 292] on textarea at bounding box center [646, 293] width 488 height 115
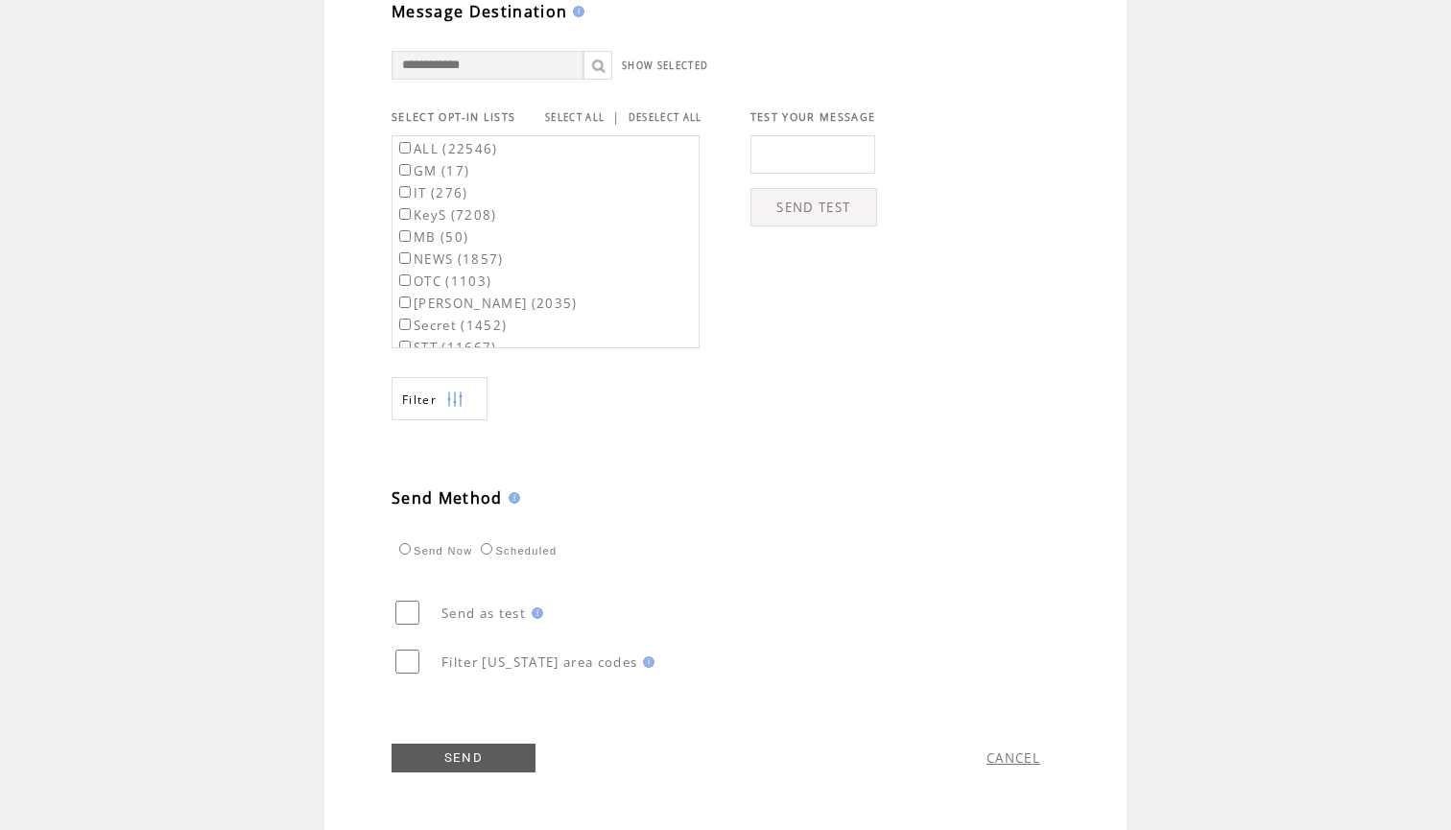
scroll to position [663, 0]
click at [576, 114] on link "SELECT ALL" at bounding box center [575, 117] width 60 height 12
click at [447, 150] on label "ALL (22546)" at bounding box center [446, 148] width 103 height 17
click at [441, 168] on label "GM (17)" at bounding box center [432, 170] width 74 height 17
click at [303, 367] on td "**********" at bounding box center [725, 136] width 1451 height 1388
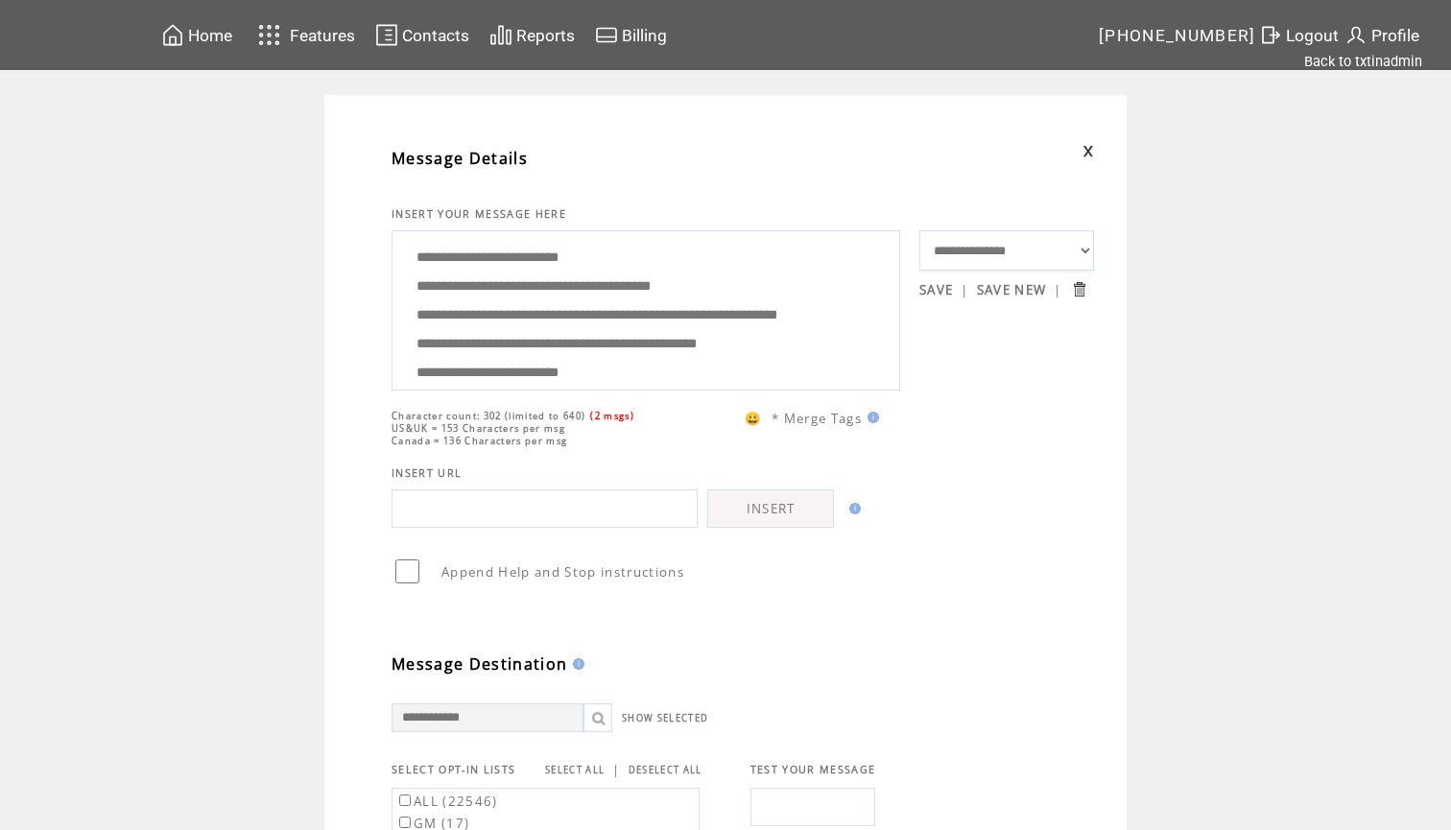
scroll to position [0, 0]
click at [512, 307] on textarea "**********" at bounding box center [646, 308] width 488 height 144
type textarea "**********"
click at [1161, 402] on td "**********" at bounding box center [725, 789] width 1451 height 1388
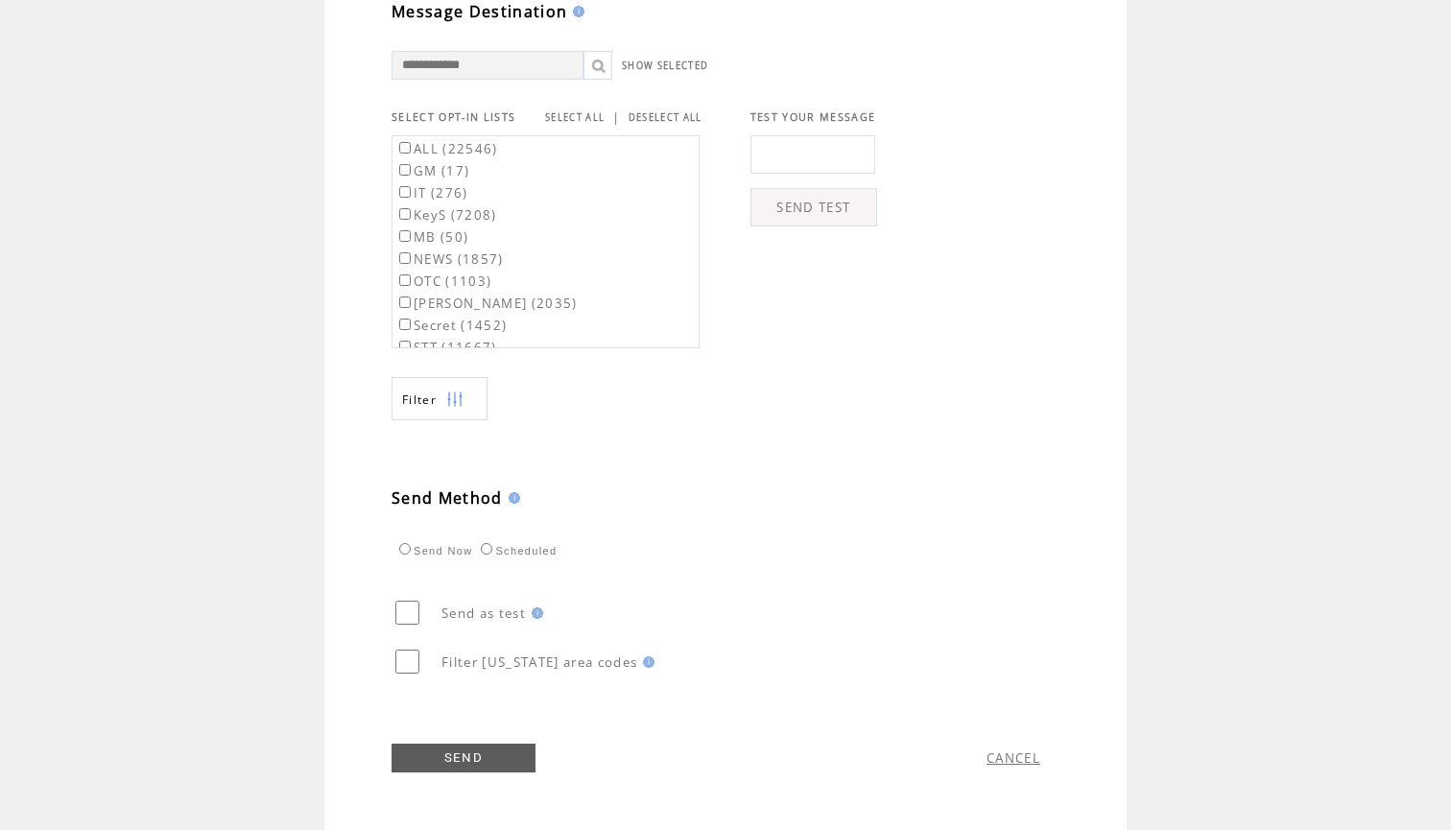
scroll to position [663, 0]
click at [460, 754] on link "SEND" at bounding box center [464, 758] width 144 height 29
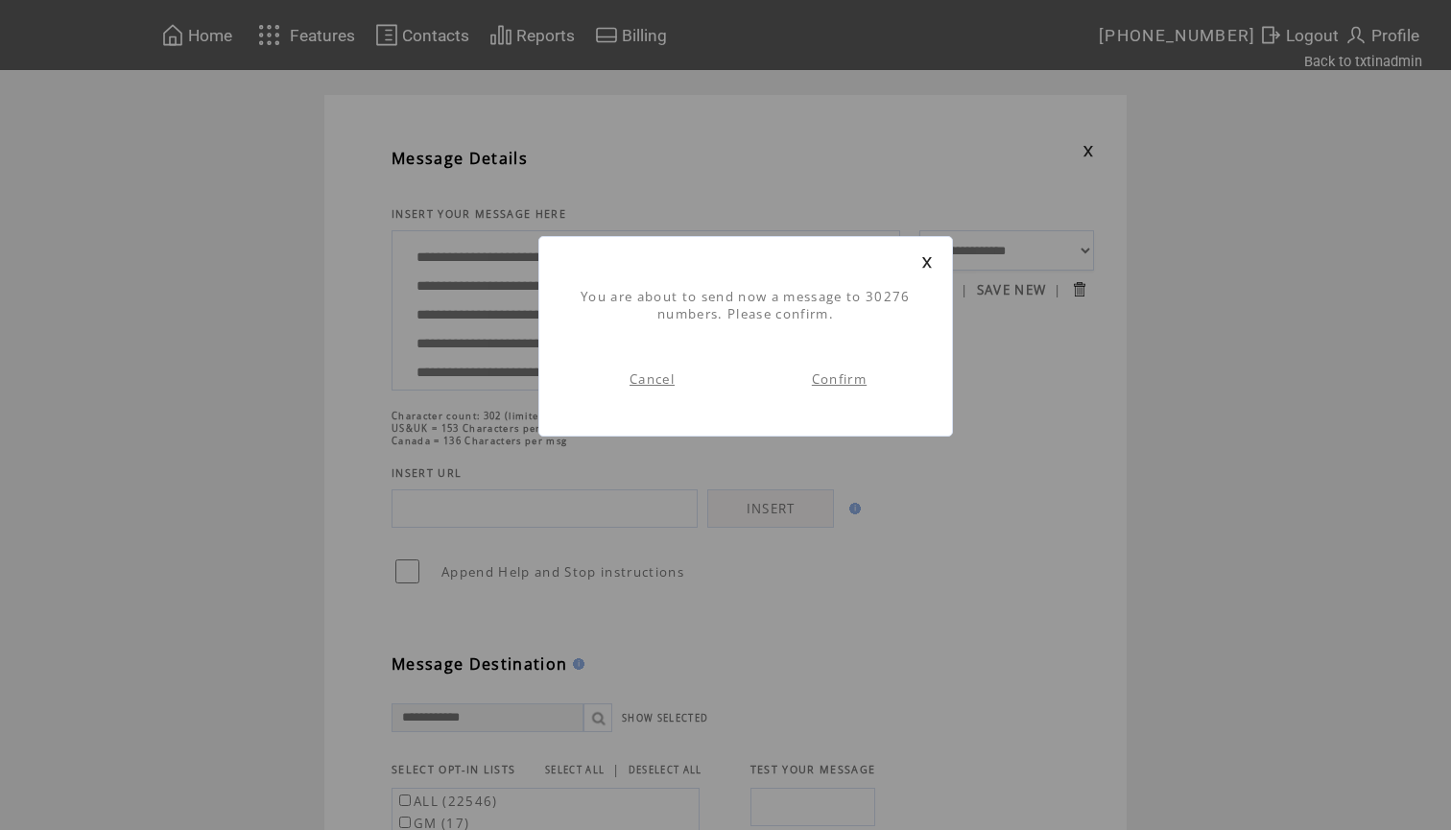
scroll to position [1, 0]
click at [847, 381] on link "Confirm" at bounding box center [839, 378] width 55 height 17
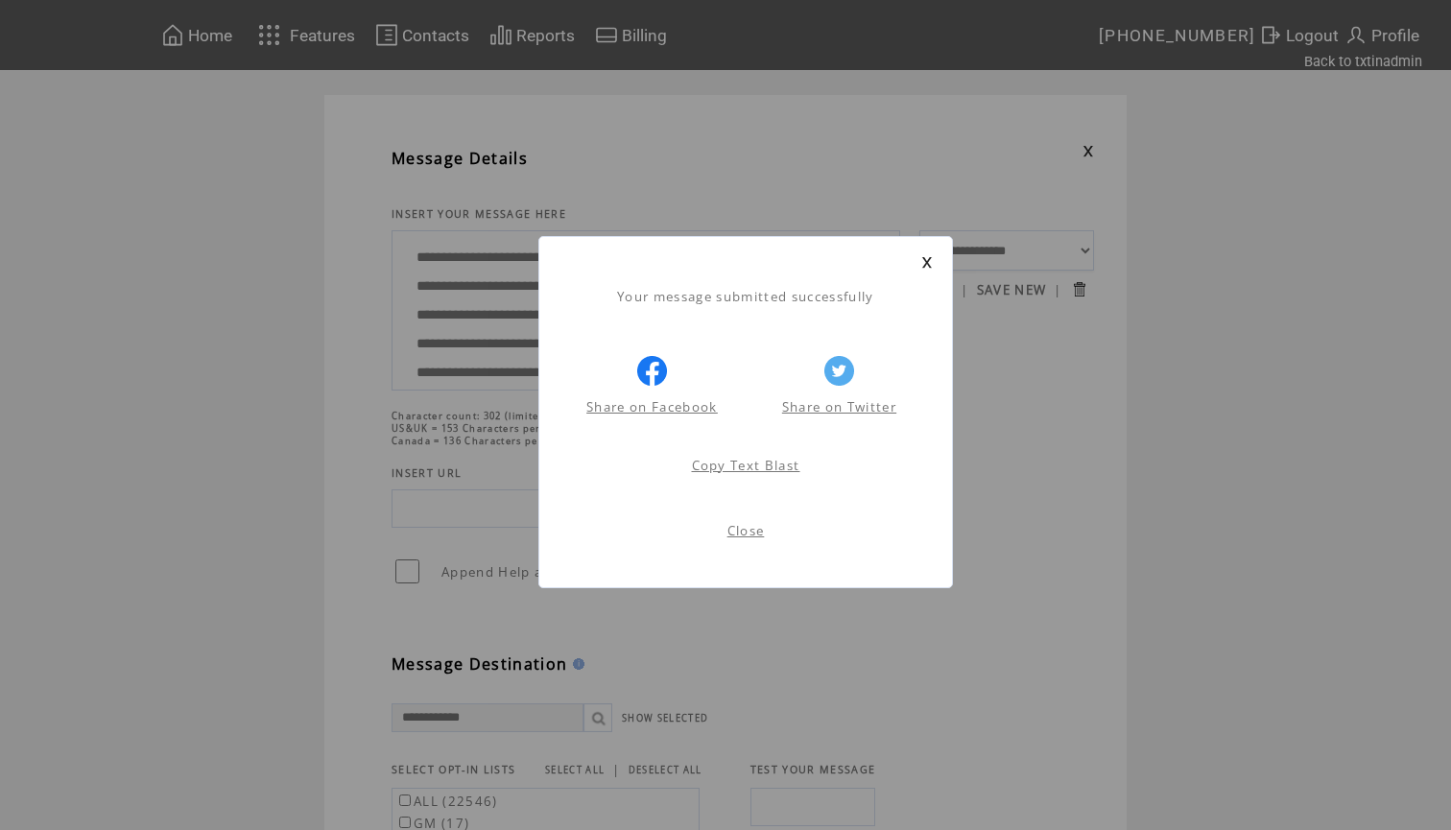
scroll to position [1, 0]
click at [922, 262] on link at bounding box center [927, 262] width 12 height 12
